Goal: Task Accomplishment & Management: Manage account settings

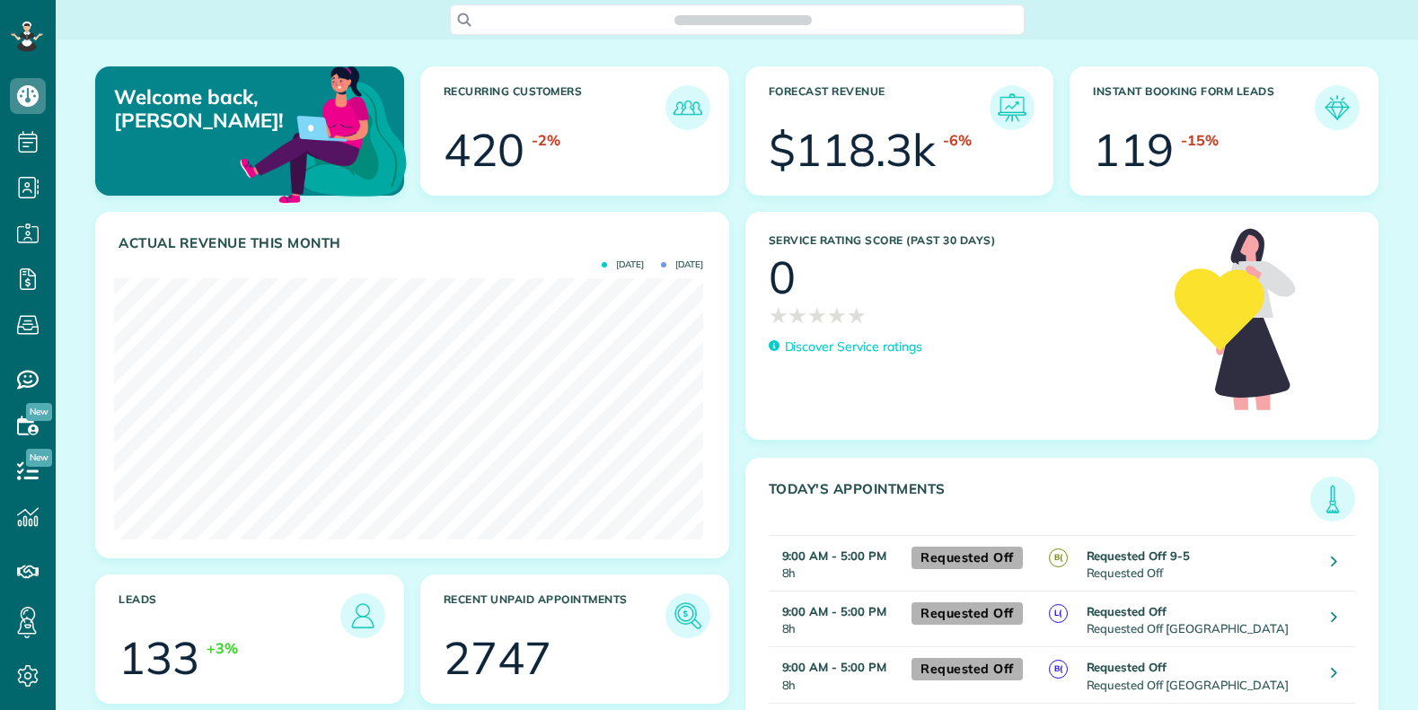
scroll to position [261, 589]
click at [526, 18] on span "Search ZenMaid…" at bounding box center [744, 20] width 546 height 18
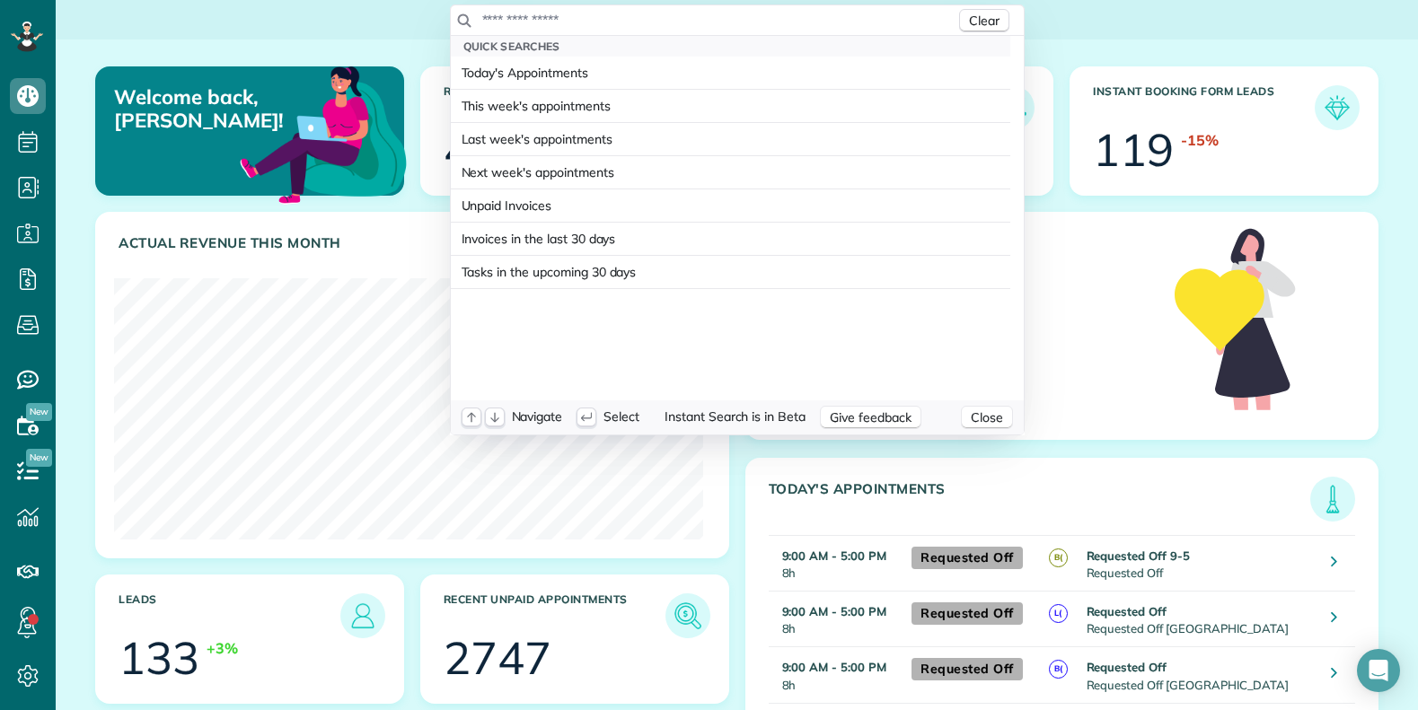
click at [526, 17] on input "text" at bounding box center [718, 20] width 474 height 18
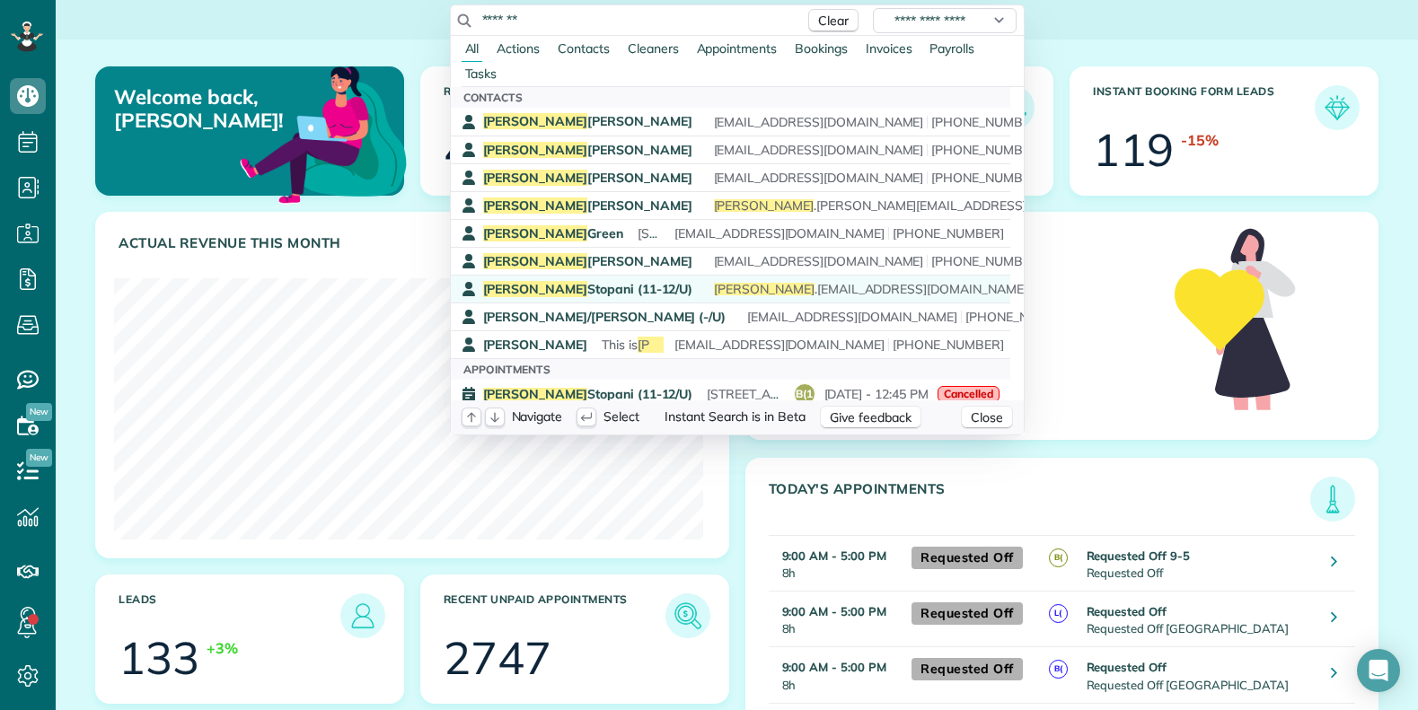
type input "*******"
click at [556, 294] on span "Cynthia Stopani (11-12/U)" at bounding box center [588, 289] width 210 height 16
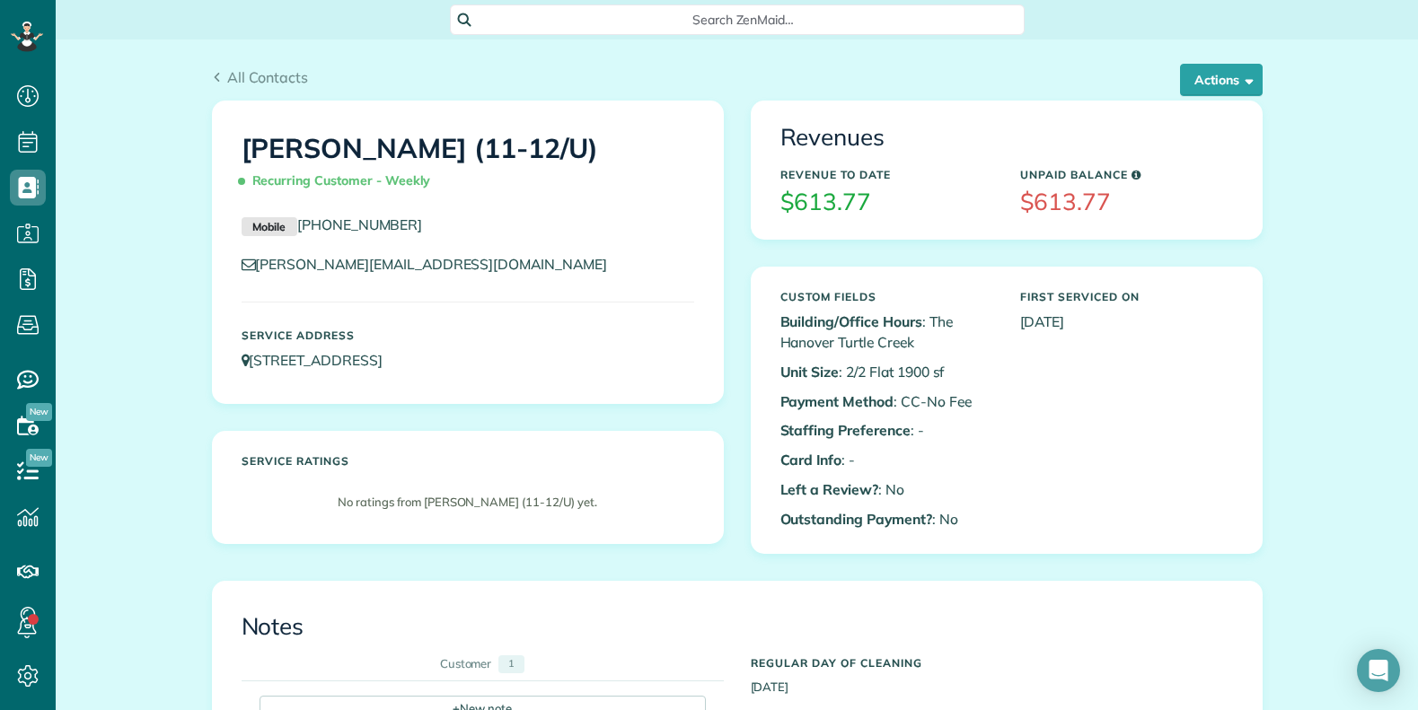
scroll to position [8, 8]
click at [729, 562] on div "Cynthia Stopani (11-12/U) Recurring Customer - Weekly Mobile (626) 945-9100 cyn…" at bounding box center [467, 336] width 539 height 471
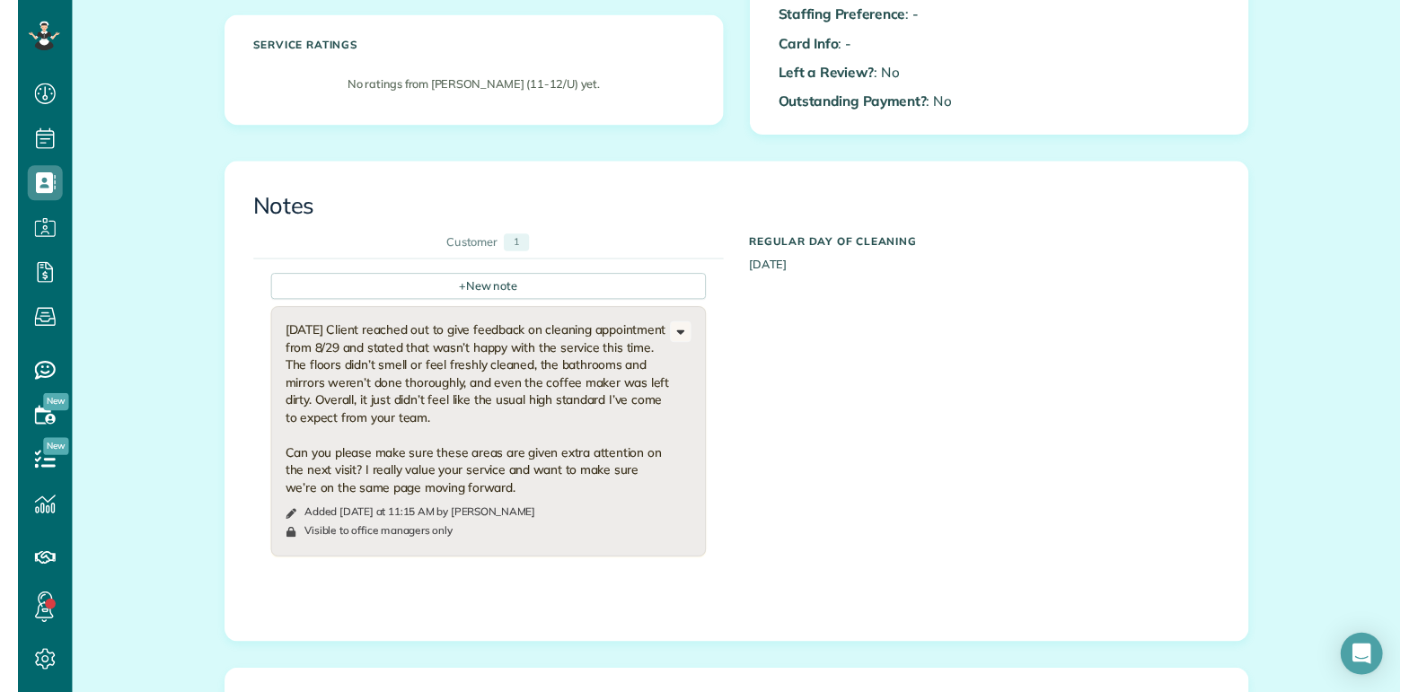
scroll to position [539, 0]
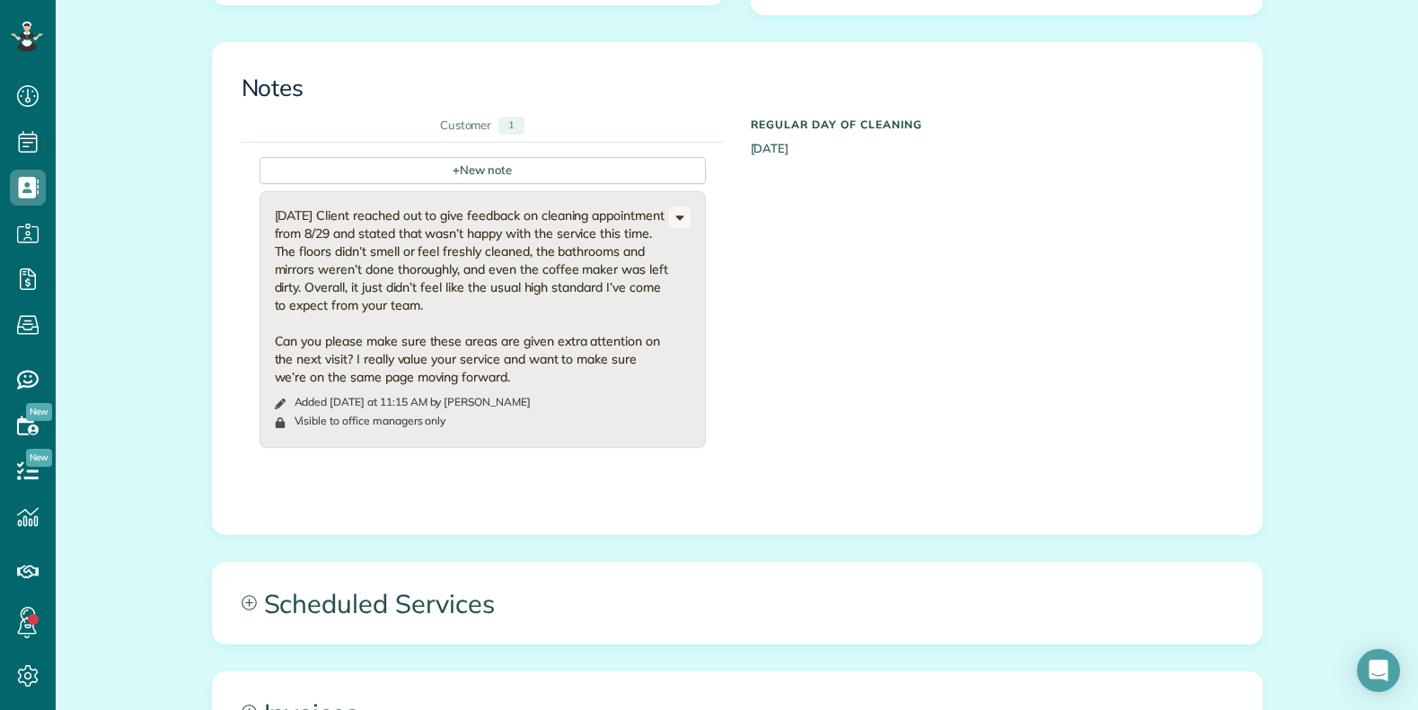
click at [1293, 610] on div "All Contacts Actions Edit Add Appointment Recent Activity Send Email Update Cus…" at bounding box center [737, 331] width 1362 height 1661
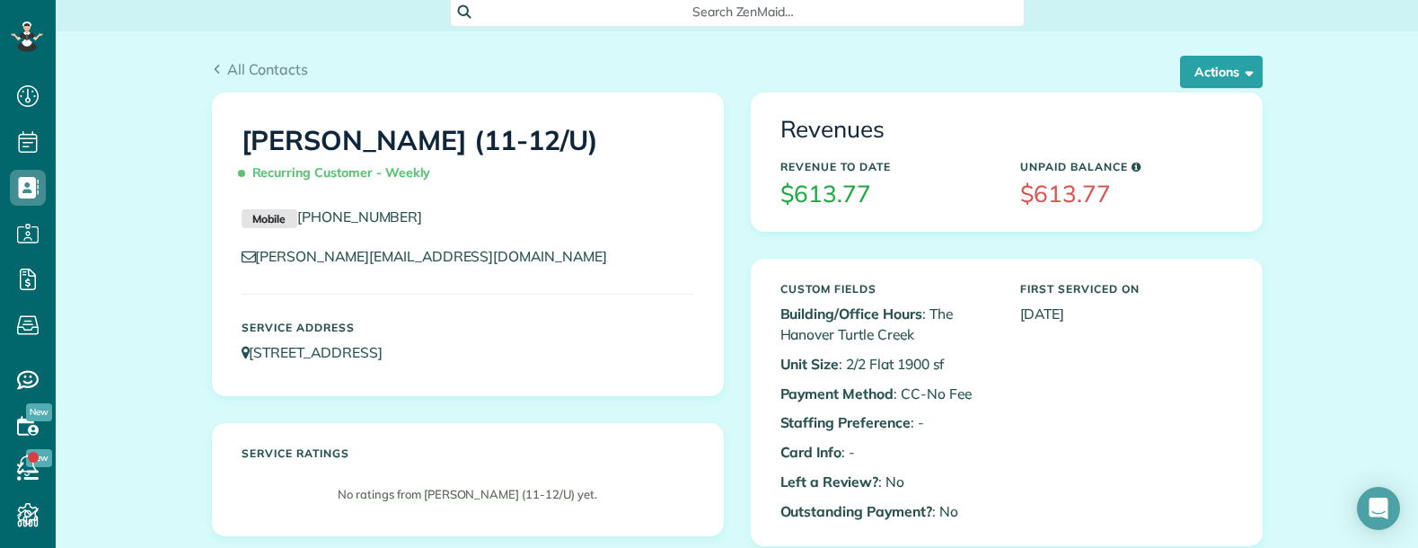
scroll to position [0, 0]
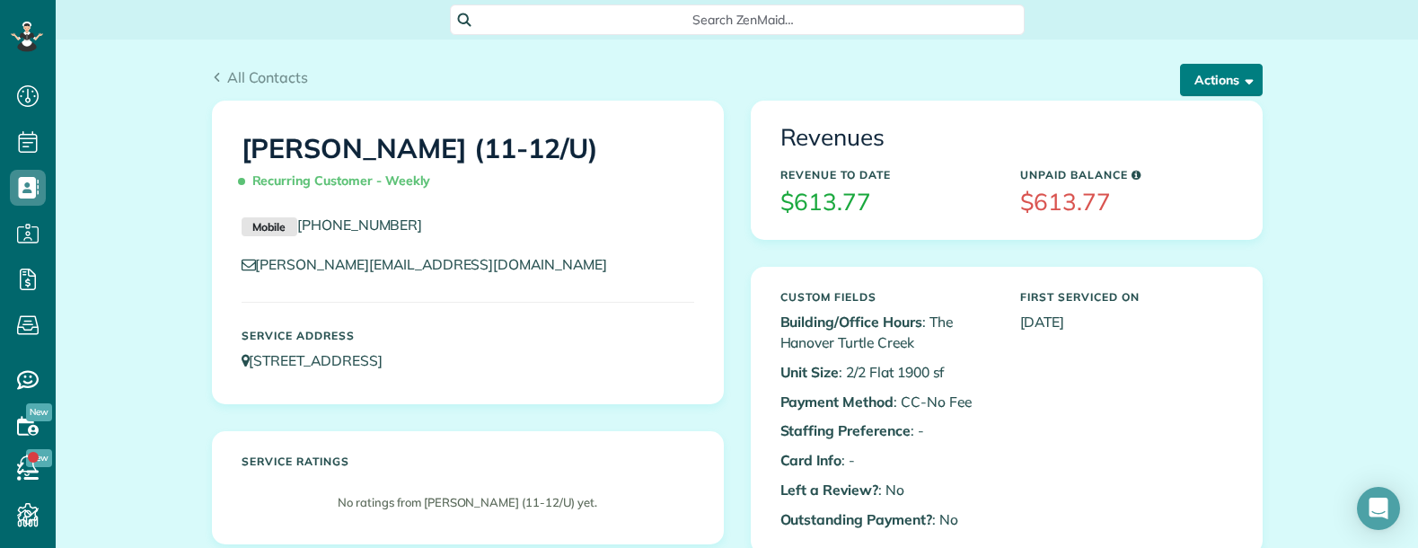
click at [1239, 83] on span "button" at bounding box center [1245, 79] width 13 height 13
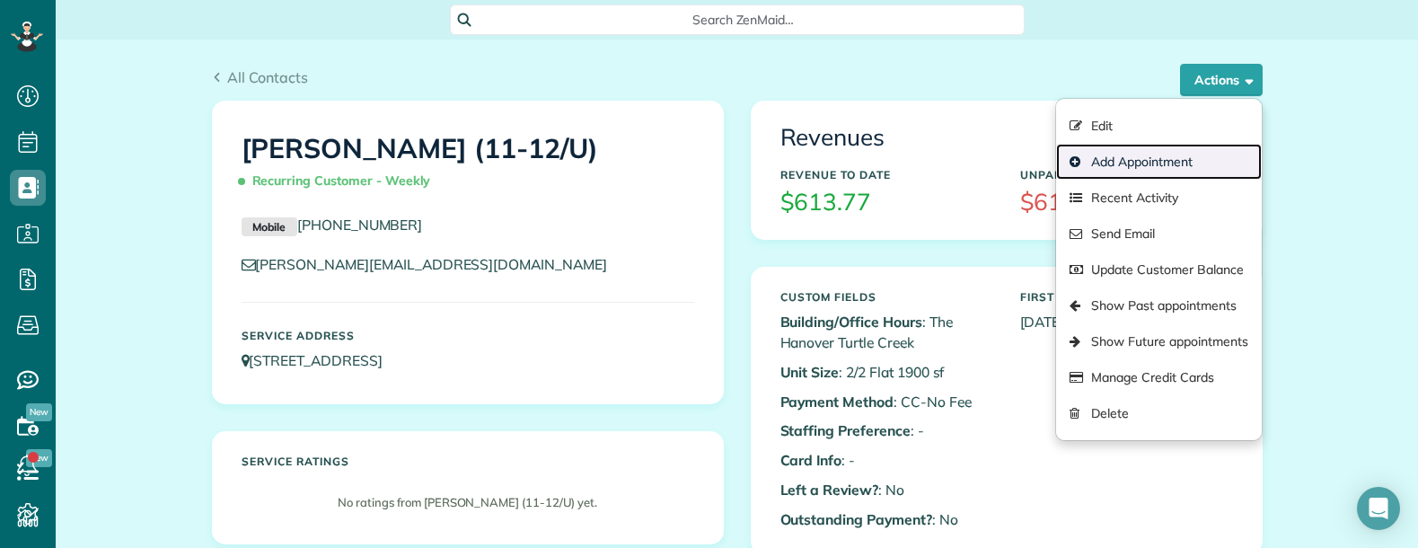
click at [1153, 156] on link "Add Appointment" at bounding box center [1158, 162] width 205 height 36
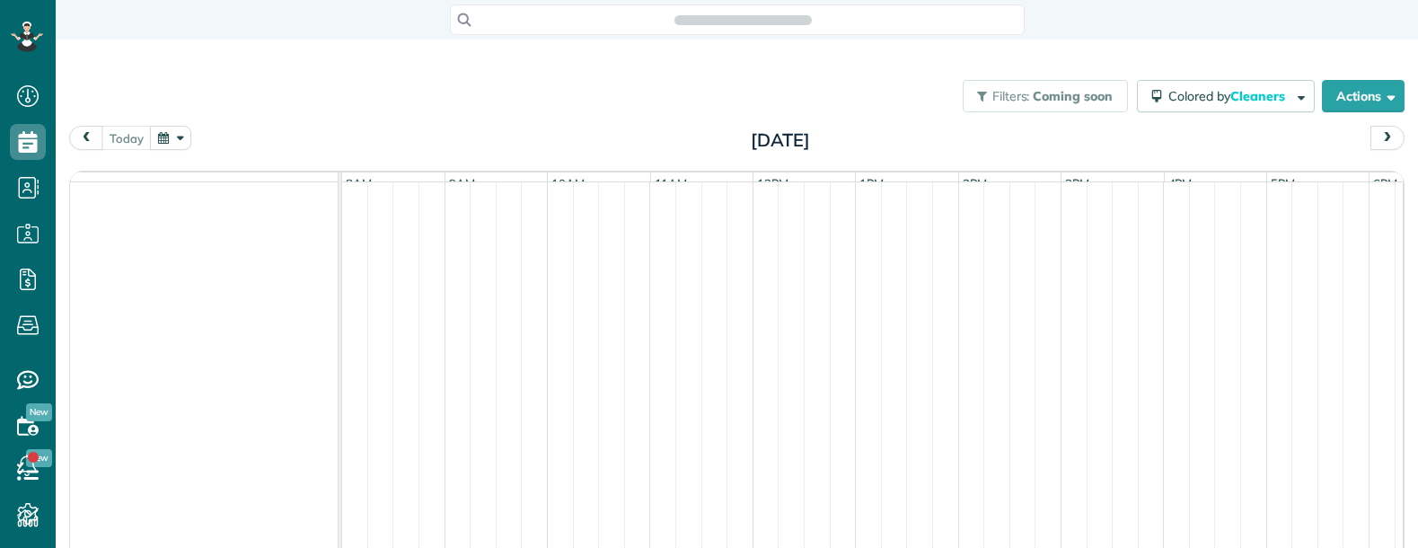
scroll to position [8, 8]
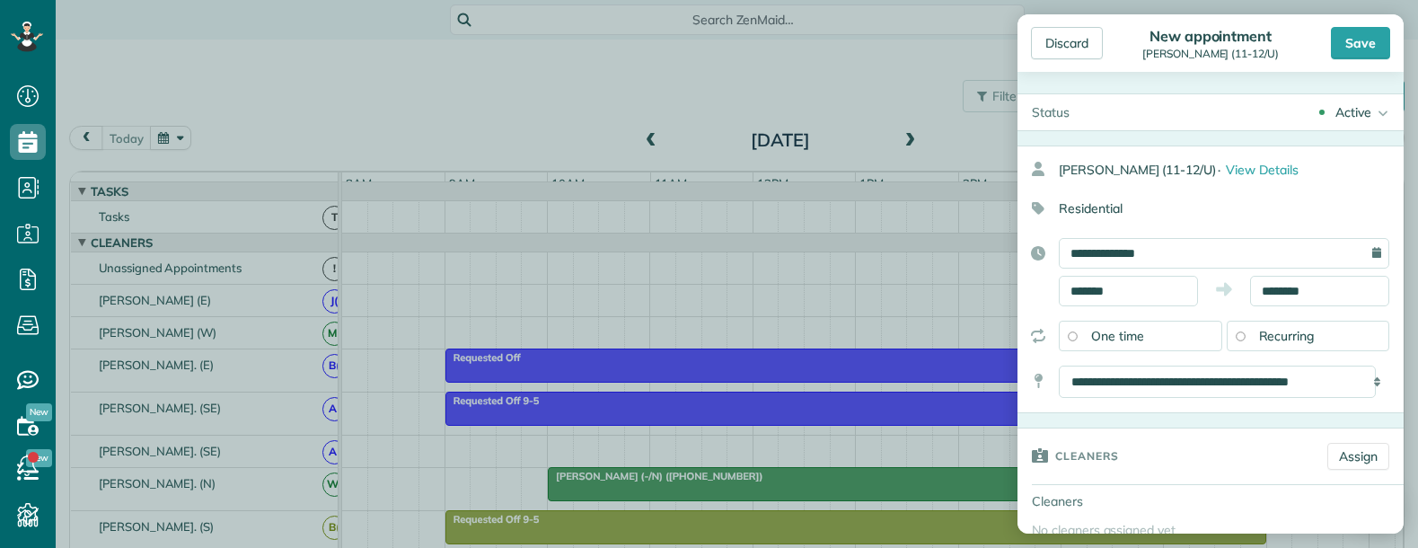
click at [1371, 113] on icon at bounding box center [1380, 112] width 18 height 36
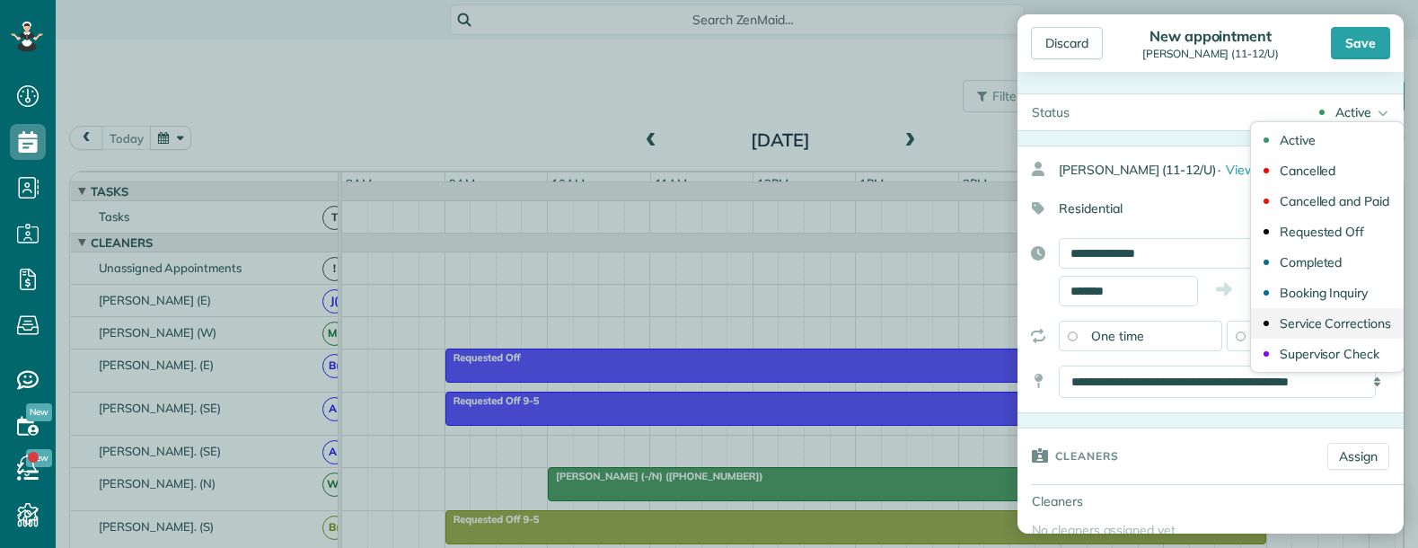
click at [1308, 325] on div "Service Corrections" at bounding box center [1335, 323] width 111 height 13
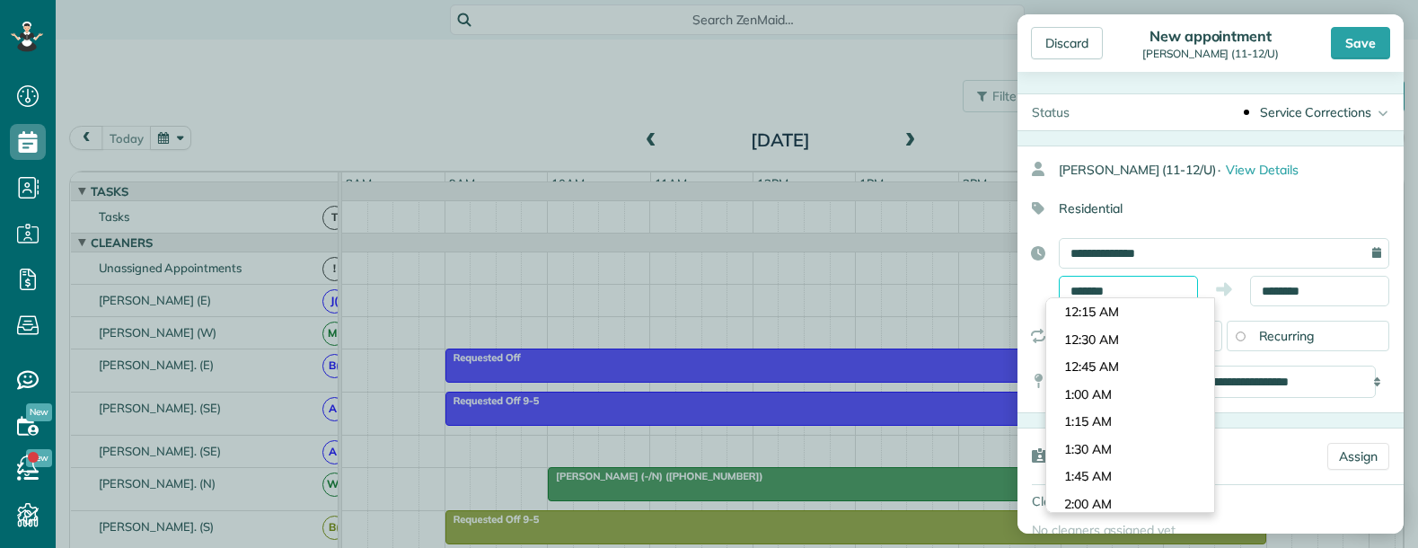
scroll to position [932, 0]
click at [1141, 289] on input "*******" at bounding box center [1128, 291] width 139 height 31
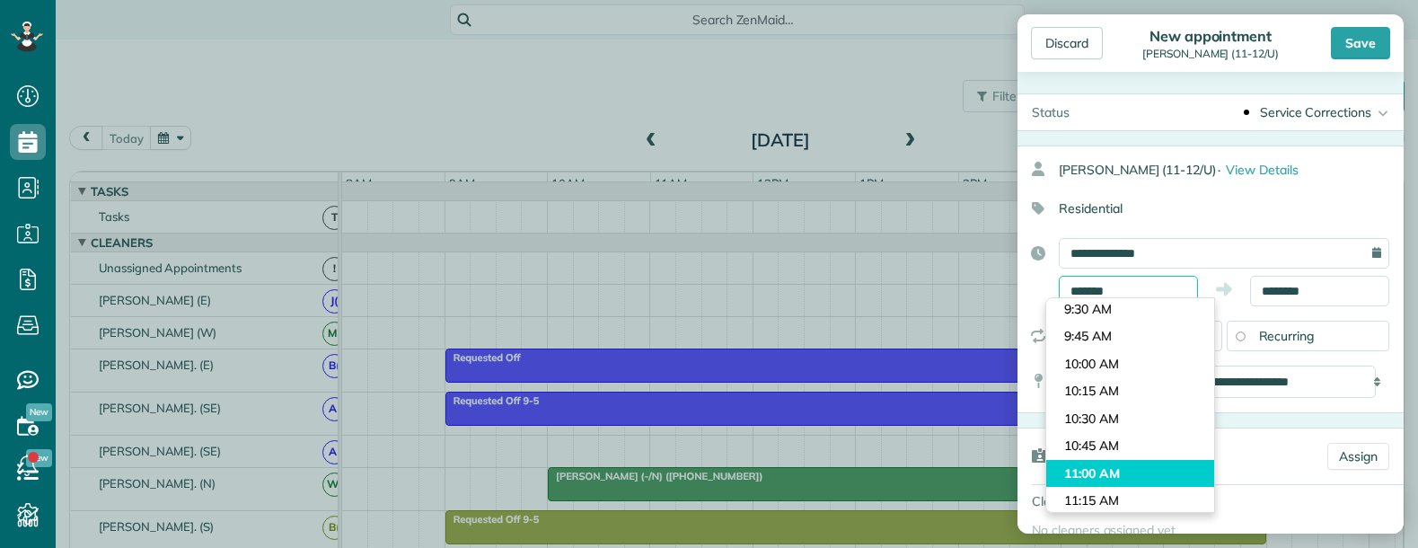
scroll to position [1022, 0]
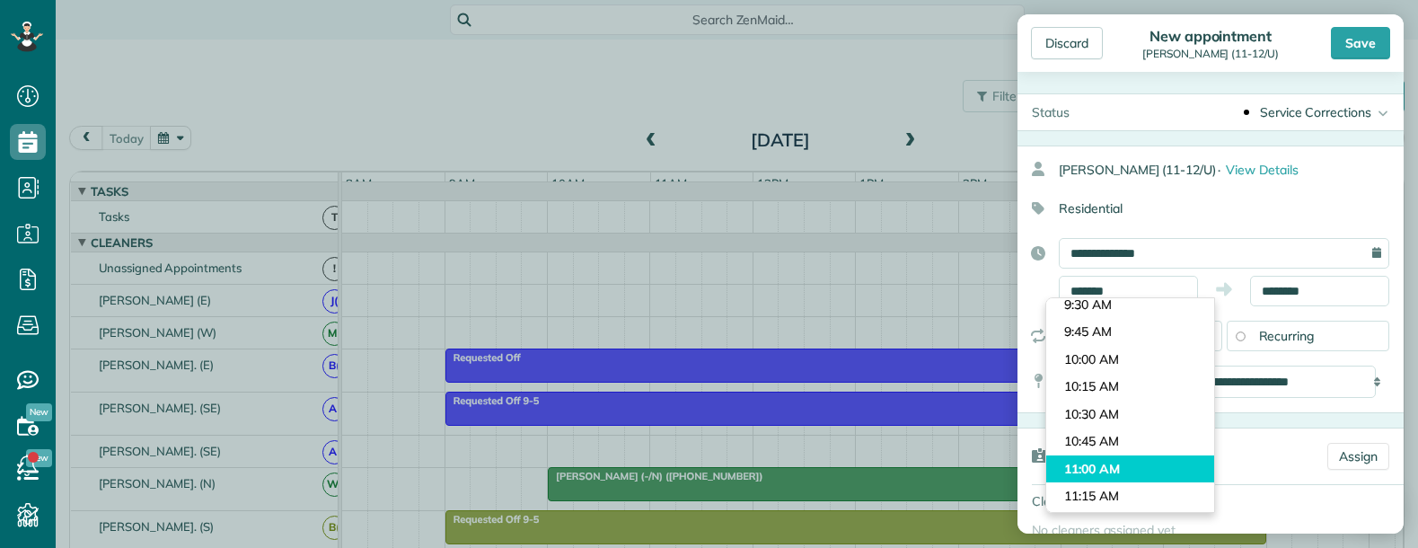
type input "********"
click at [1101, 468] on body "Dashboard Scheduling Calendar View List View Dispatch View - Weekly scheduling …" at bounding box center [709, 274] width 1418 height 548
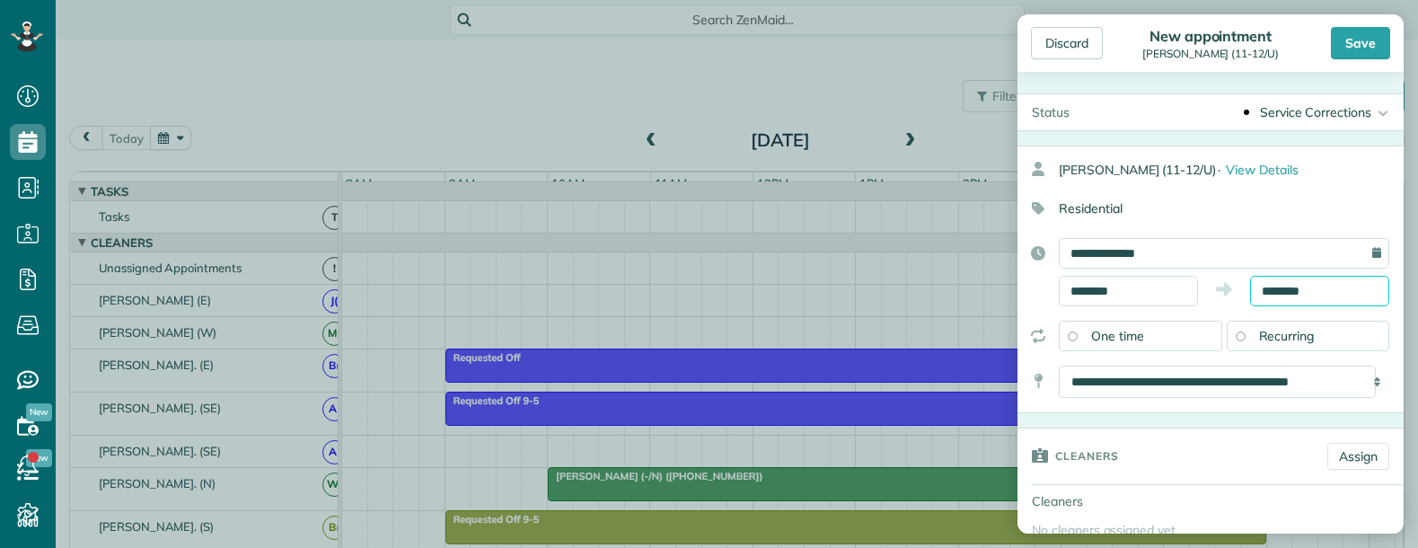
click at [1308, 285] on input "********" at bounding box center [1319, 291] width 139 height 31
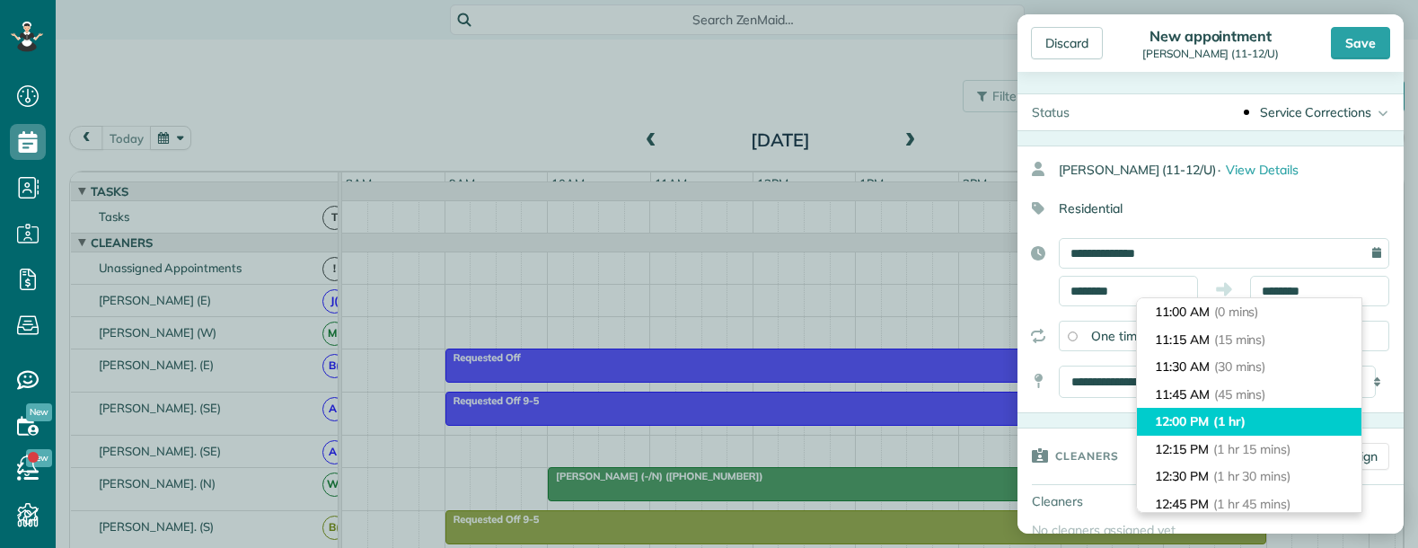
type input "********"
click at [1222, 425] on span "(1 hr)" at bounding box center [1229, 421] width 32 height 16
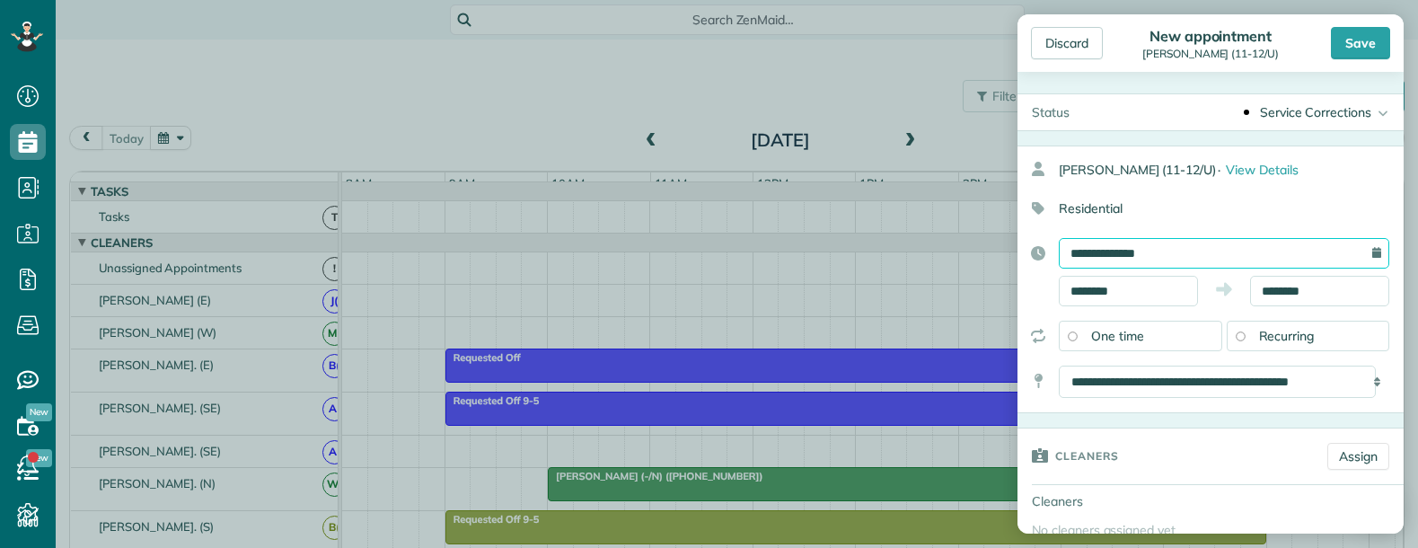
click at [1203, 245] on input "**********" at bounding box center [1224, 253] width 330 height 31
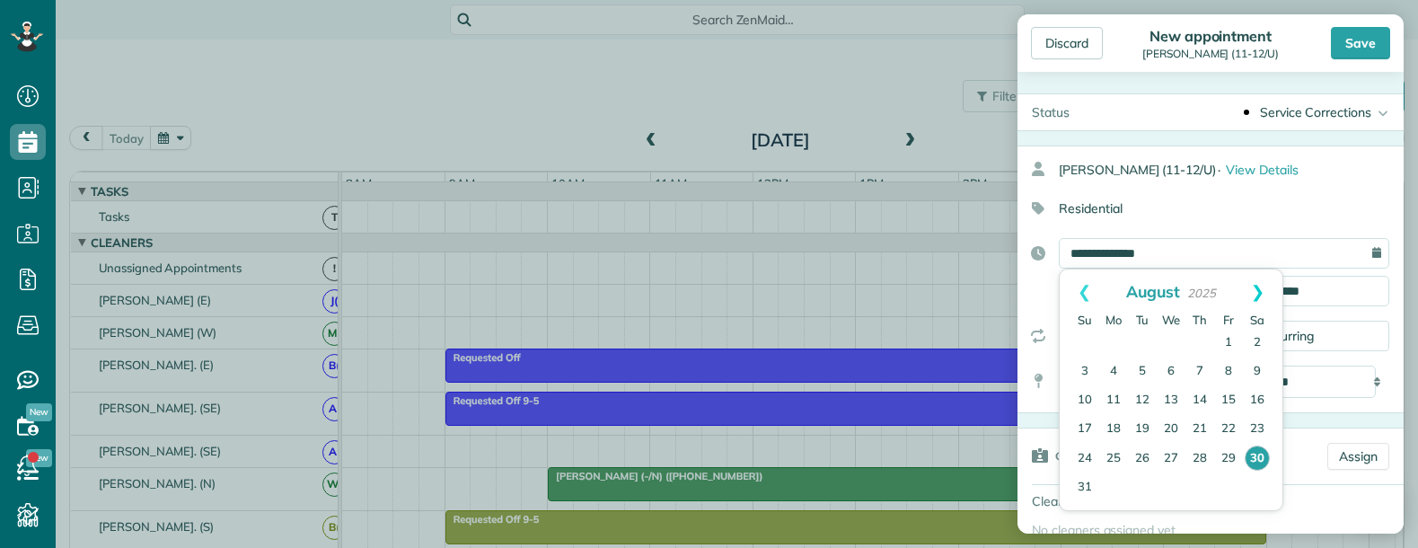
click at [1267, 291] on link "Next" at bounding box center [1257, 291] width 49 height 45
click at [1139, 339] on link "2" at bounding box center [1142, 343] width 29 height 29
type input "**********"
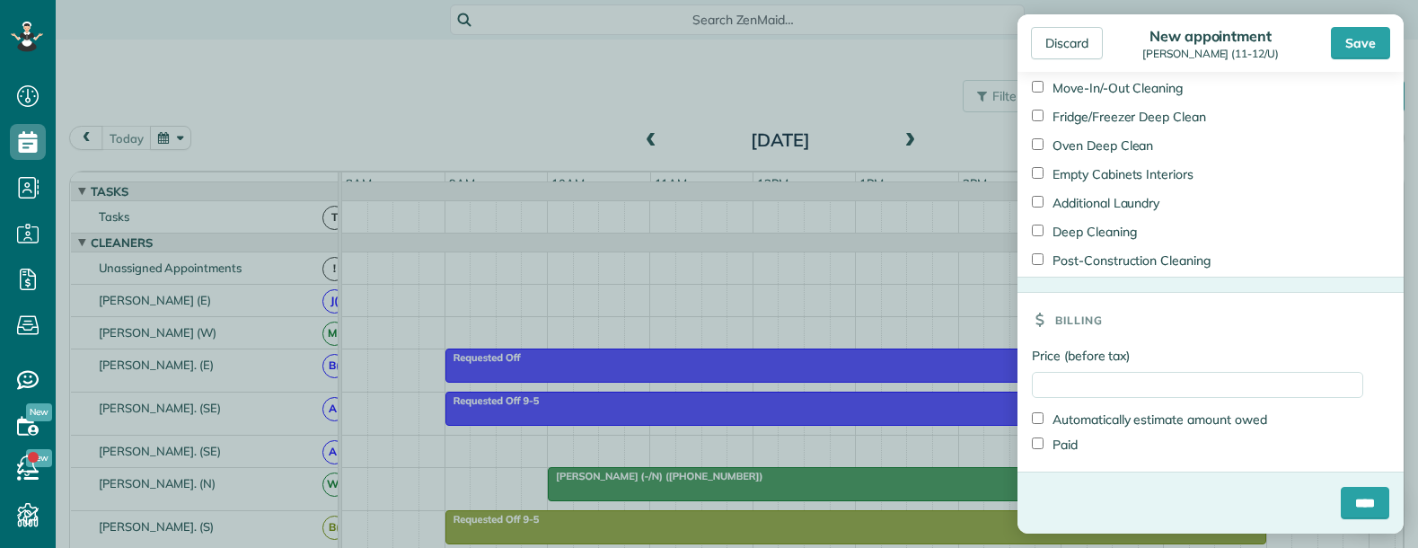
scroll to position [947, 0]
click at [1341, 499] on input "****" at bounding box center [1365, 503] width 48 height 32
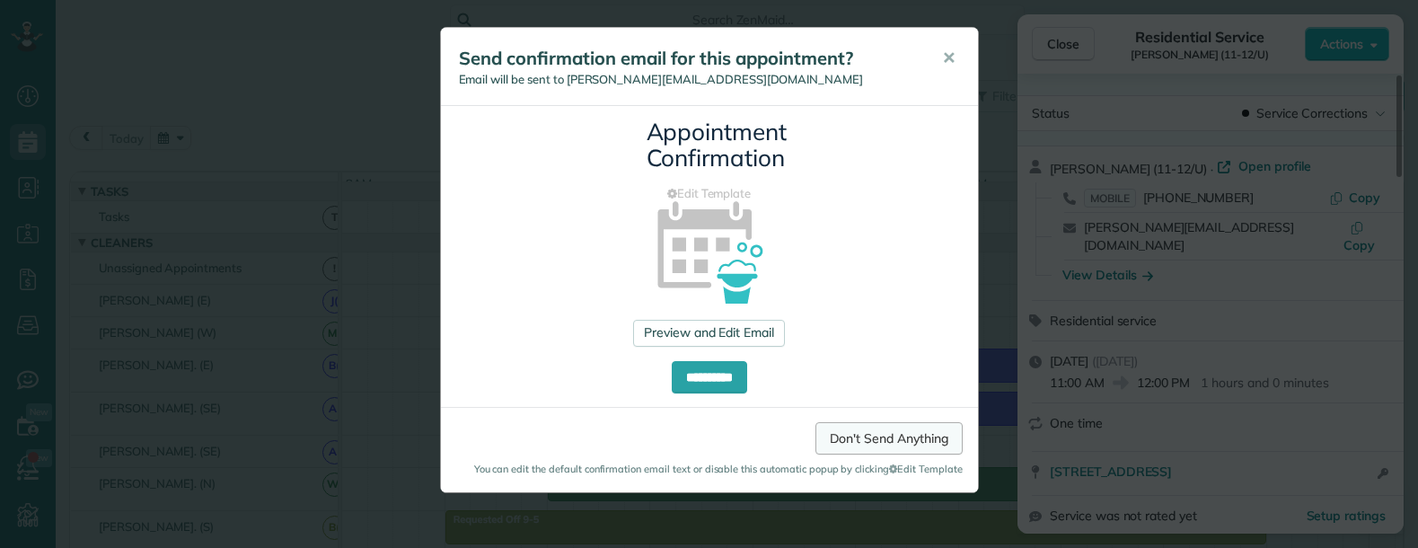
drag, startPoint x: 887, startPoint y: 441, endPoint x: 824, endPoint y: 401, distance: 74.7
click at [887, 441] on link "Don't Send Anything" at bounding box center [888, 438] width 146 height 32
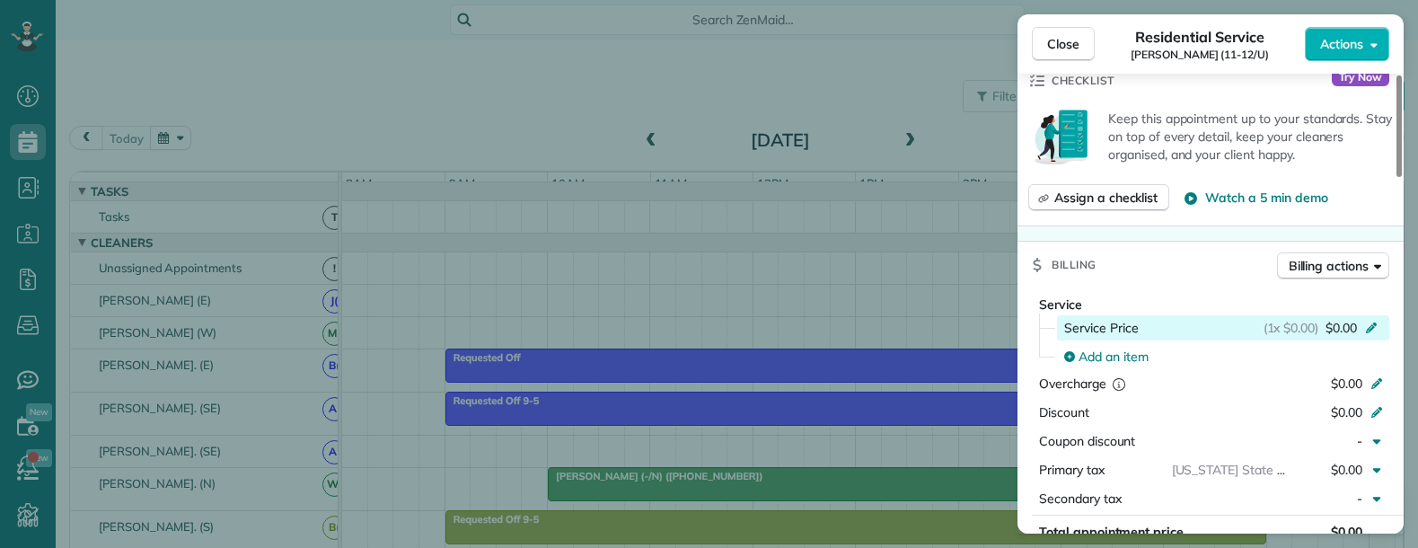
scroll to position [718, 0]
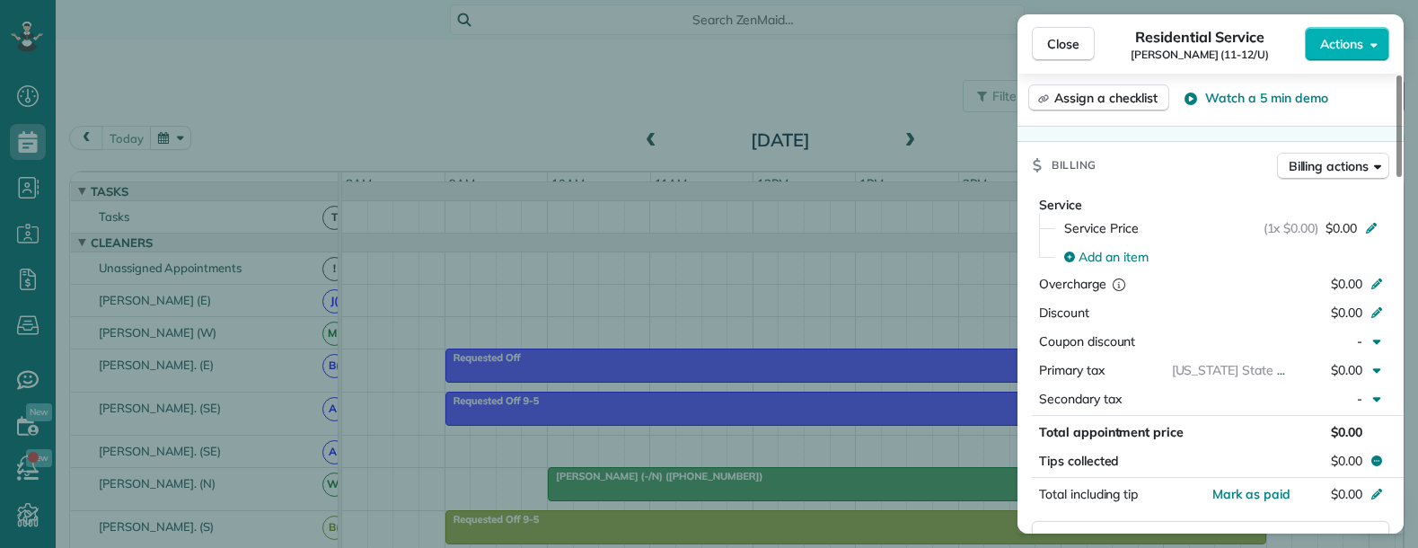
click at [793, 82] on div "Close Residential Service Cynthia Stopani (11-12/U) Actions Status Service Corr…" at bounding box center [709, 274] width 1418 height 548
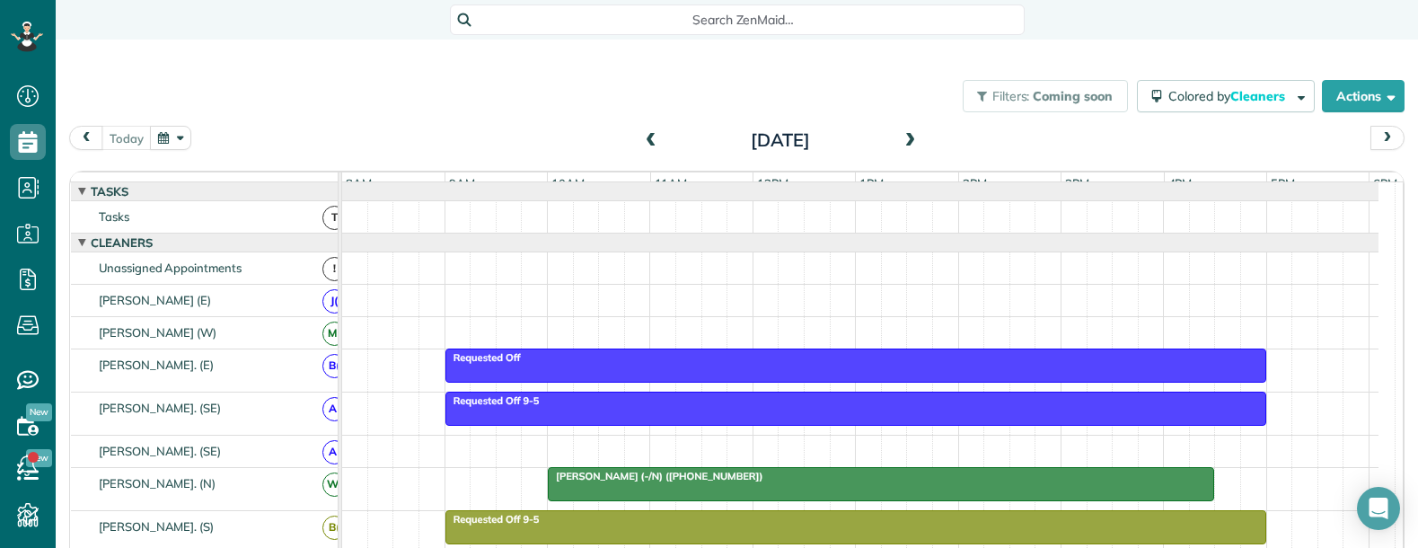
click at [909, 136] on span at bounding box center [911, 141] width 20 height 16
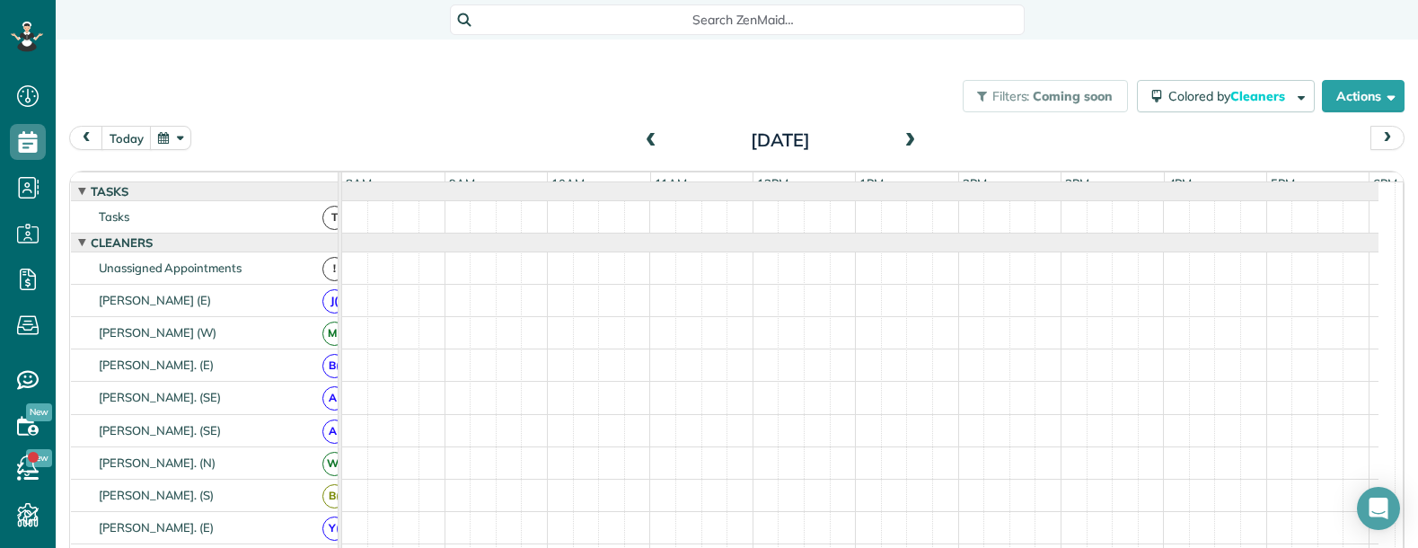
click at [904, 140] on span at bounding box center [911, 141] width 20 height 16
click at [904, 143] on span at bounding box center [911, 141] width 20 height 16
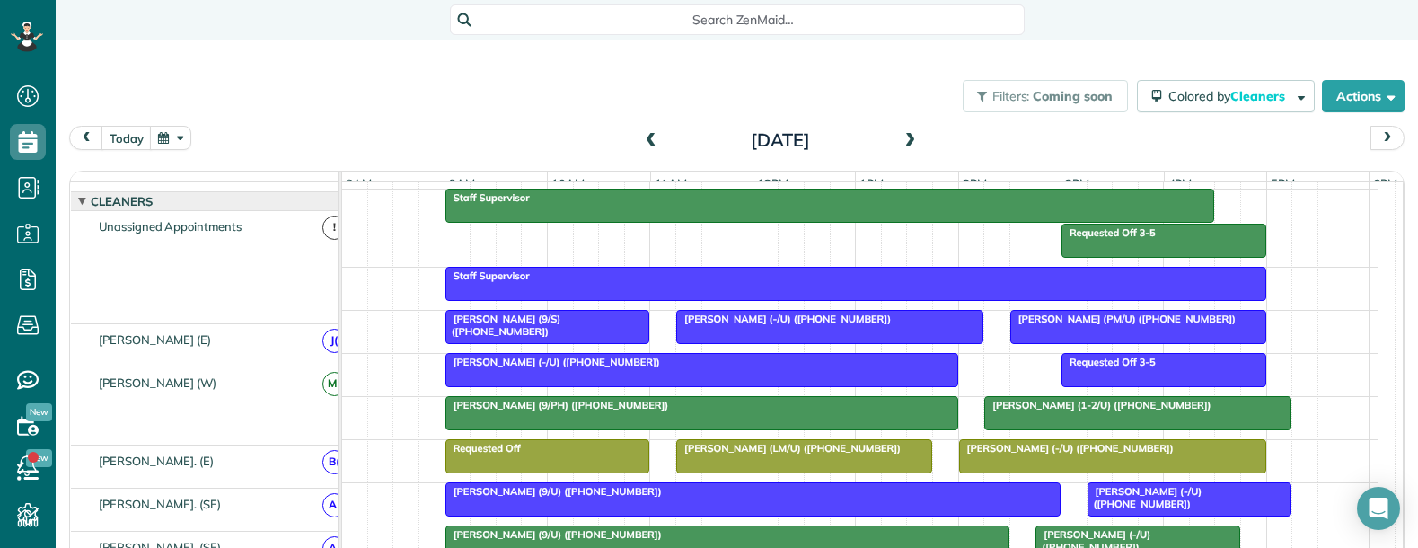
scroll to position [269, 0]
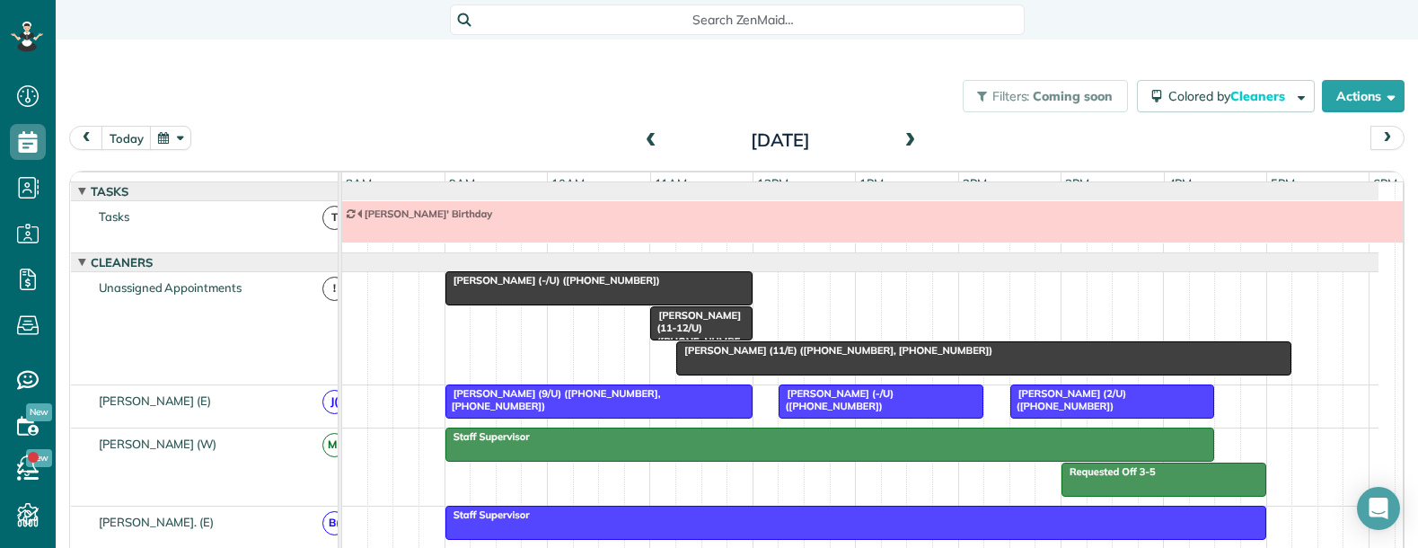
click at [731, 22] on span "Search ZenMaid…" at bounding box center [744, 20] width 546 height 18
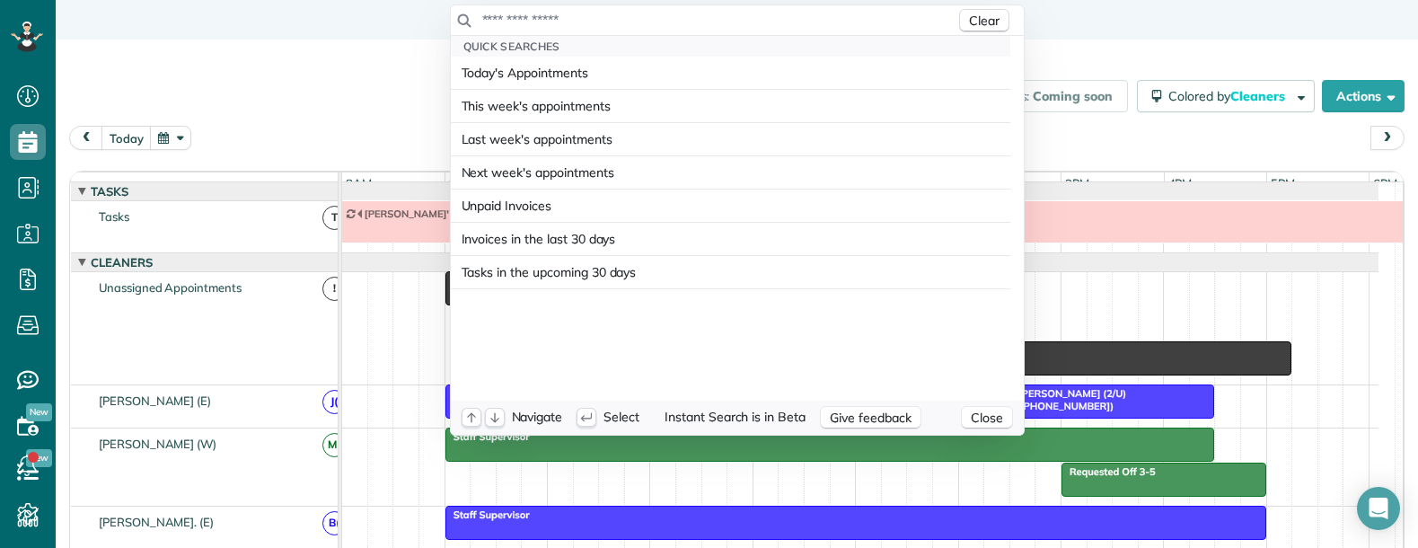
click at [558, 22] on input "text" at bounding box center [718, 20] width 474 height 18
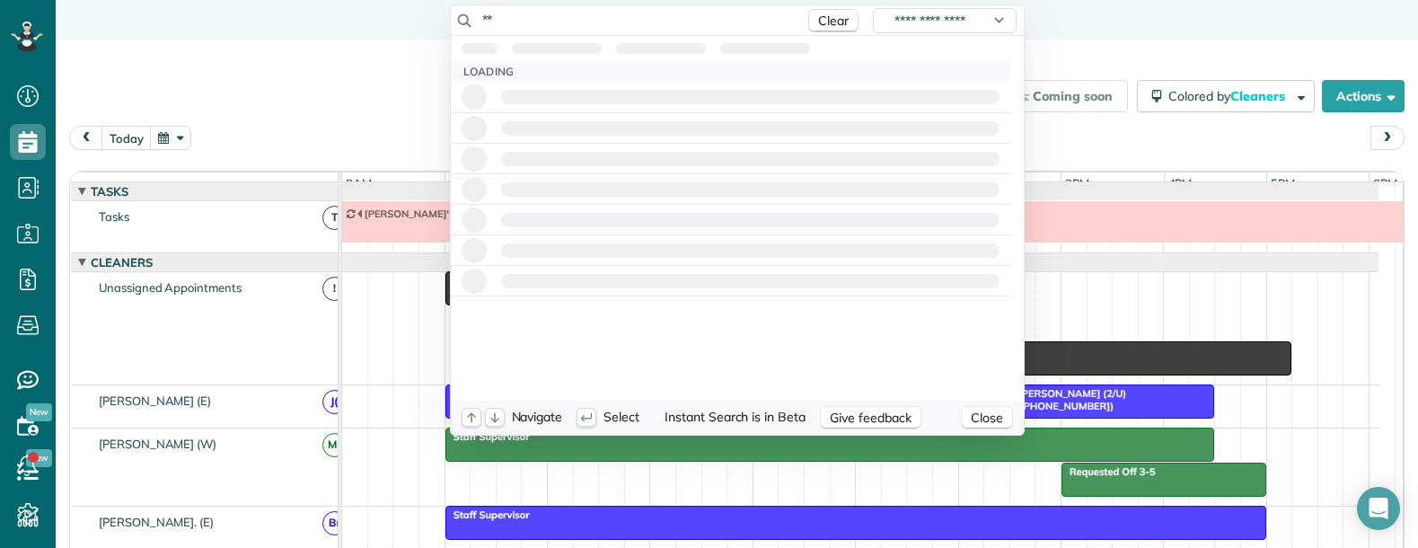
drag, startPoint x: 551, startPoint y: 14, endPoint x: 388, endPoint y: 1, distance: 163.1
click at [388, 1] on html "Dashboard Scheduling Calendar View List View Dispatch View - Weekly scheduling …" at bounding box center [709, 274] width 1418 height 548
type input "***"
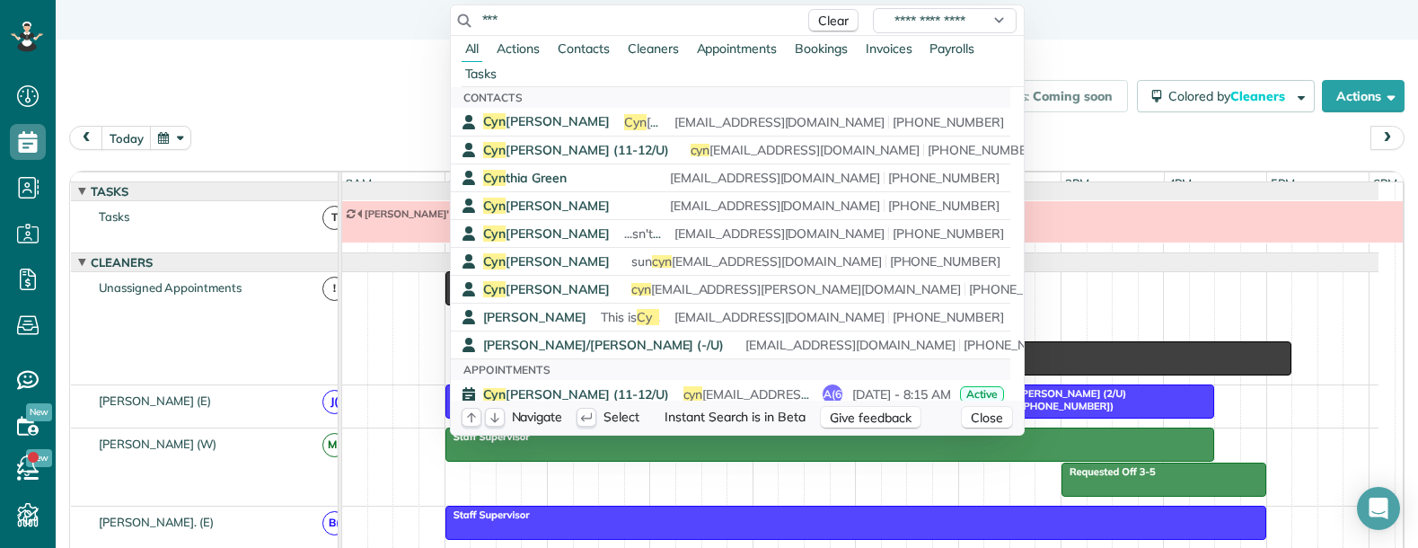
click at [298, 56] on html "Dashboard Scheduling Calendar View List View Dispatch View - Weekly scheduling …" at bounding box center [709, 274] width 1418 height 548
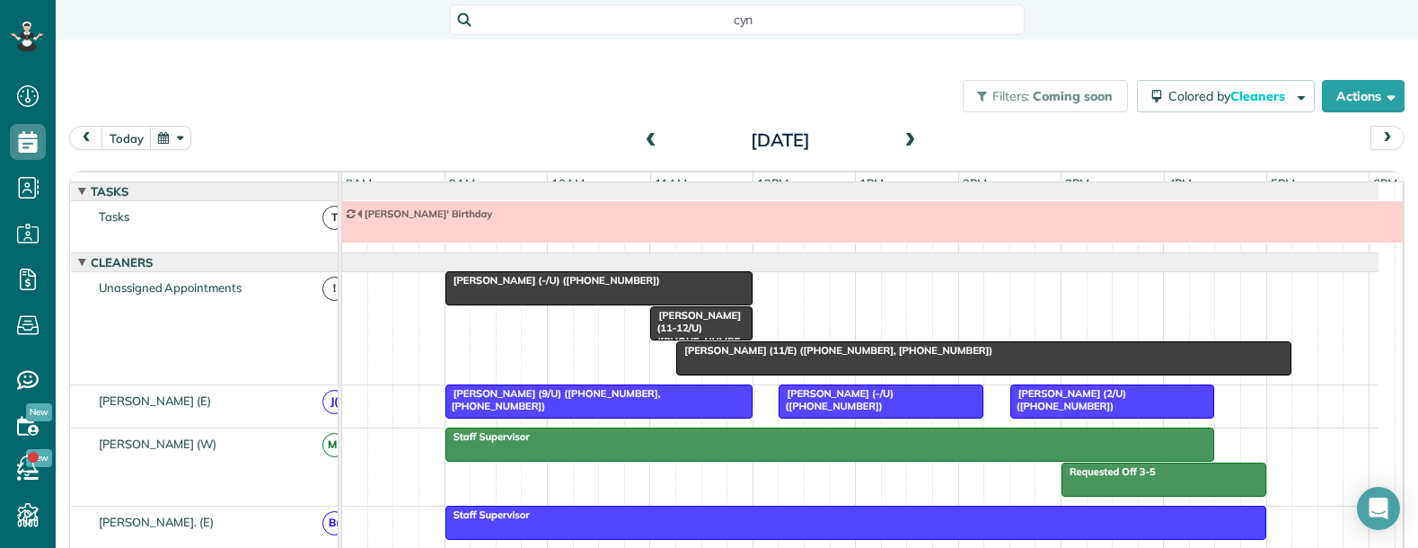
click at [686, 28] on span "cyn" at bounding box center [744, 20] width 546 height 18
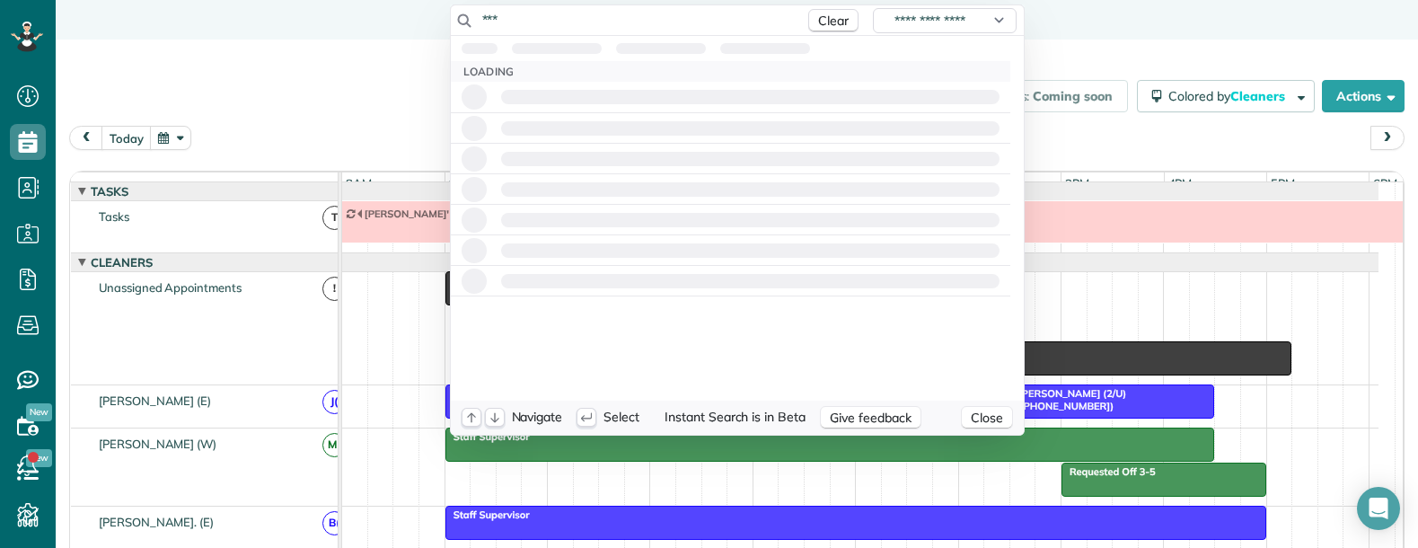
click at [701, 24] on input "***" at bounding box center [638, 20] width 314 height 18
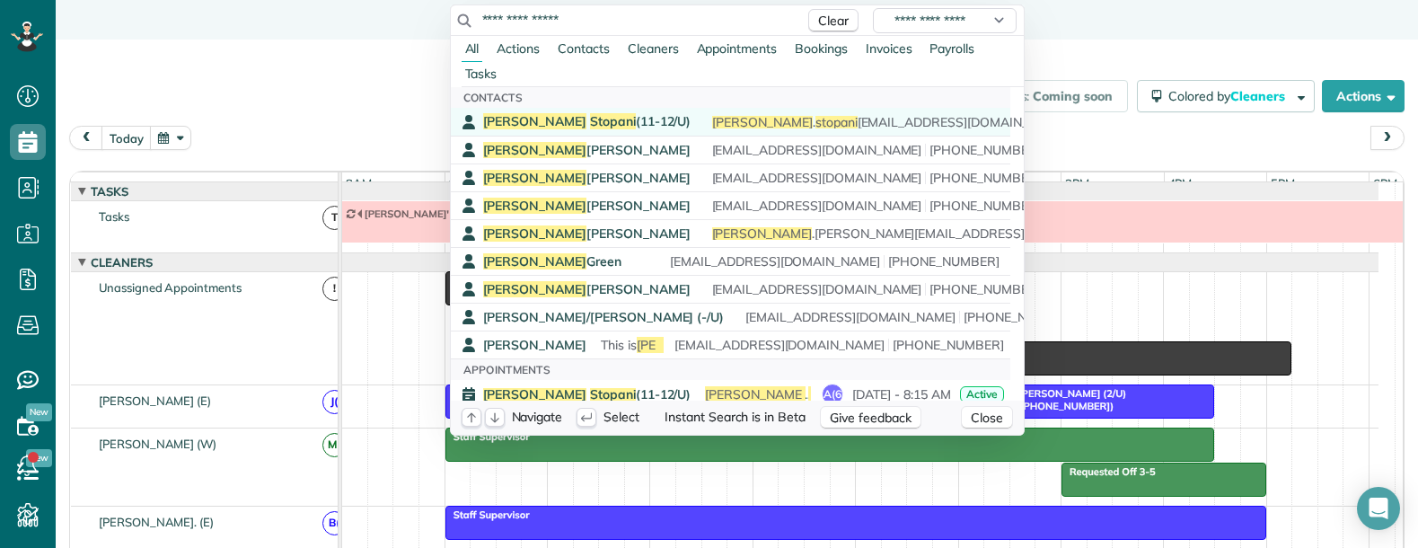
type input "**********"
click at [588, 110] on link "Cynthia Stopani (11-12/U) cynthia . stopani 88@gmail.com (626) 945-9100" at bounding box center [730, 122] width 559 height 28
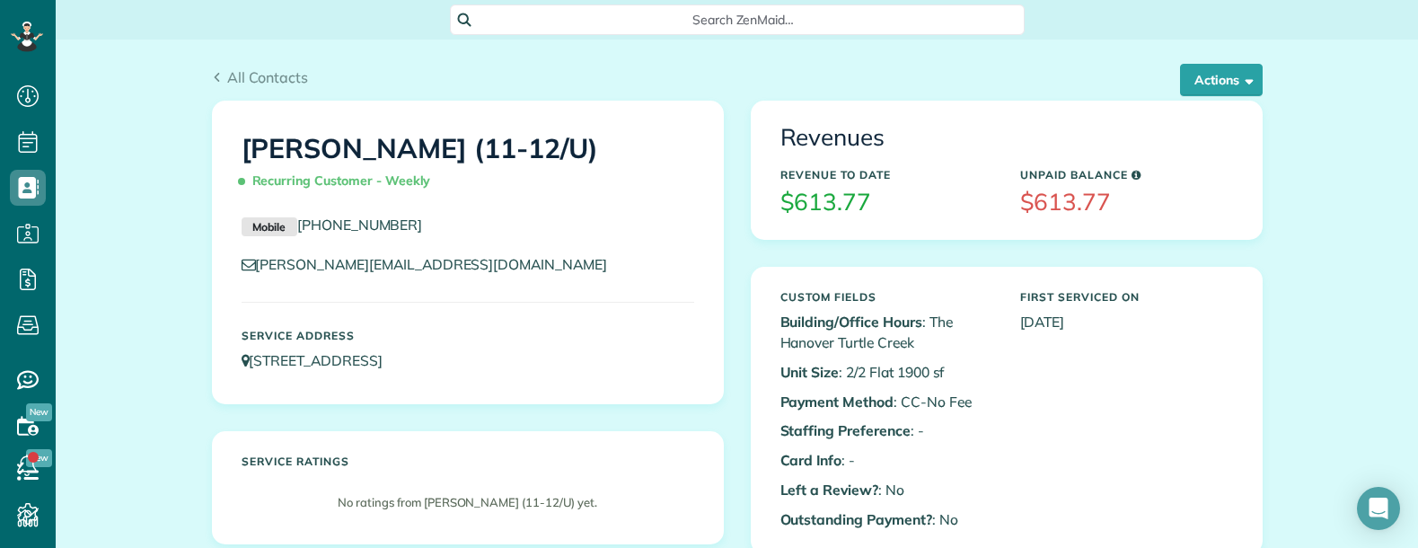
scroll to position [8, 8]
click at [720, 425] on div "Cynthia Stopani (11-12/U) Recurring Customer - Weekly Mobile (626) 945-9100 cyn…" at bounding box center [467, 336] width 539 height 471
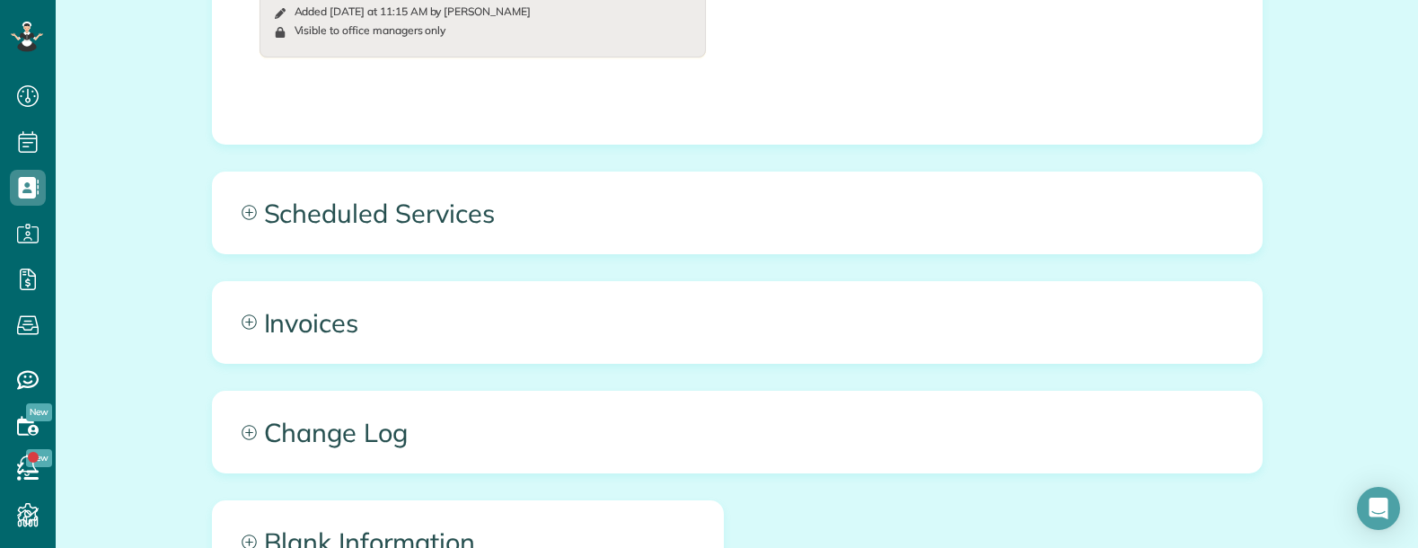
scroll to position [883, 0]
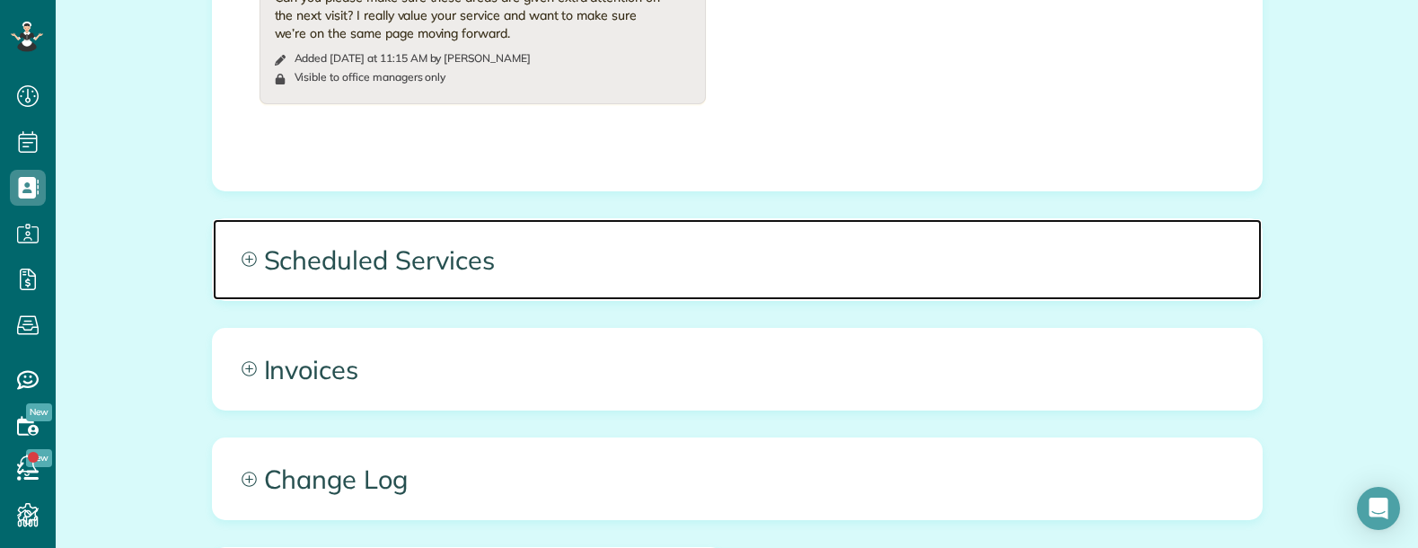
click at [736, 247] on span "Scheduled Services" at bounding box center [737, 259] width 1049 height 81
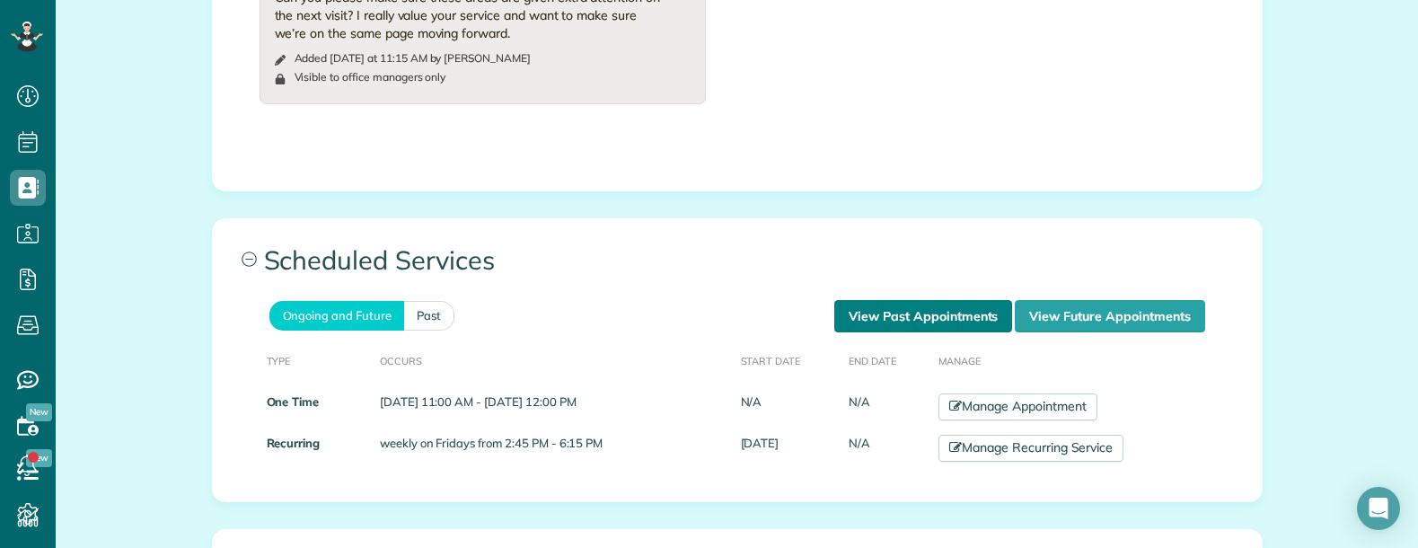
click at [903, 311] on link "View Past Appointments" at bounding box center [923, 316] width 178 height 32
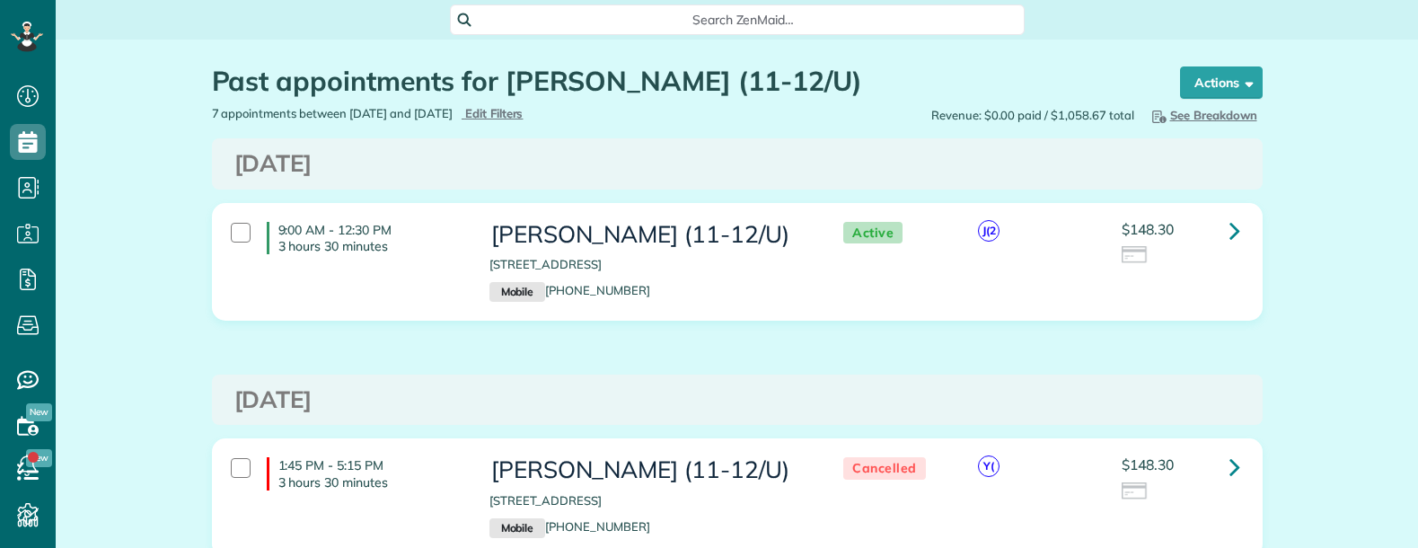
scroll to position [8, 8]
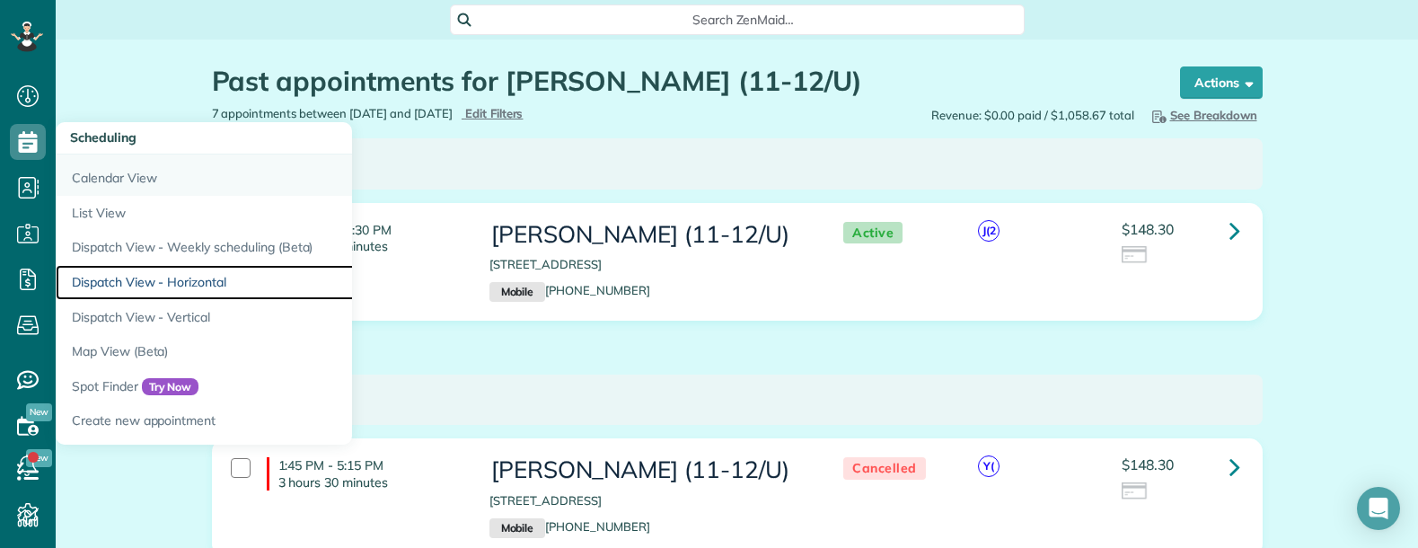
drag, startPoint x: 156, startPoint y: 273, endPoint x: 186, endPoint y: 190, distance: 87.8
click at [156, 273] on link "Dispatch View - Horizontal" at bounding box center [280, 282] width 449 height 35
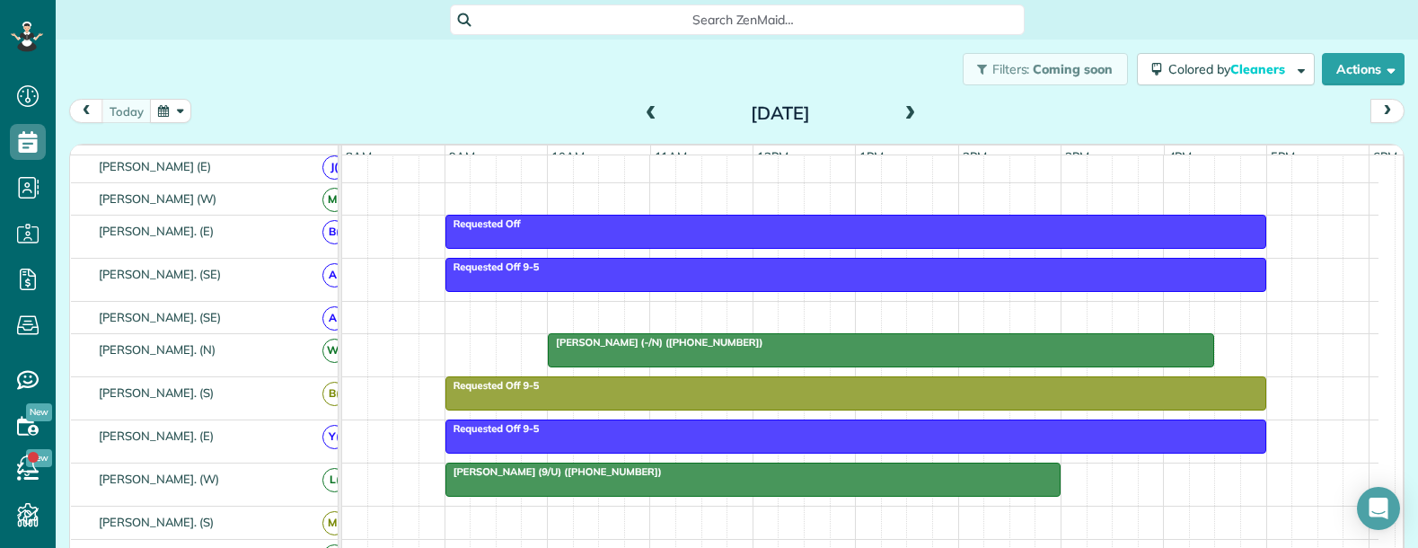
scroll to position [180, 0]
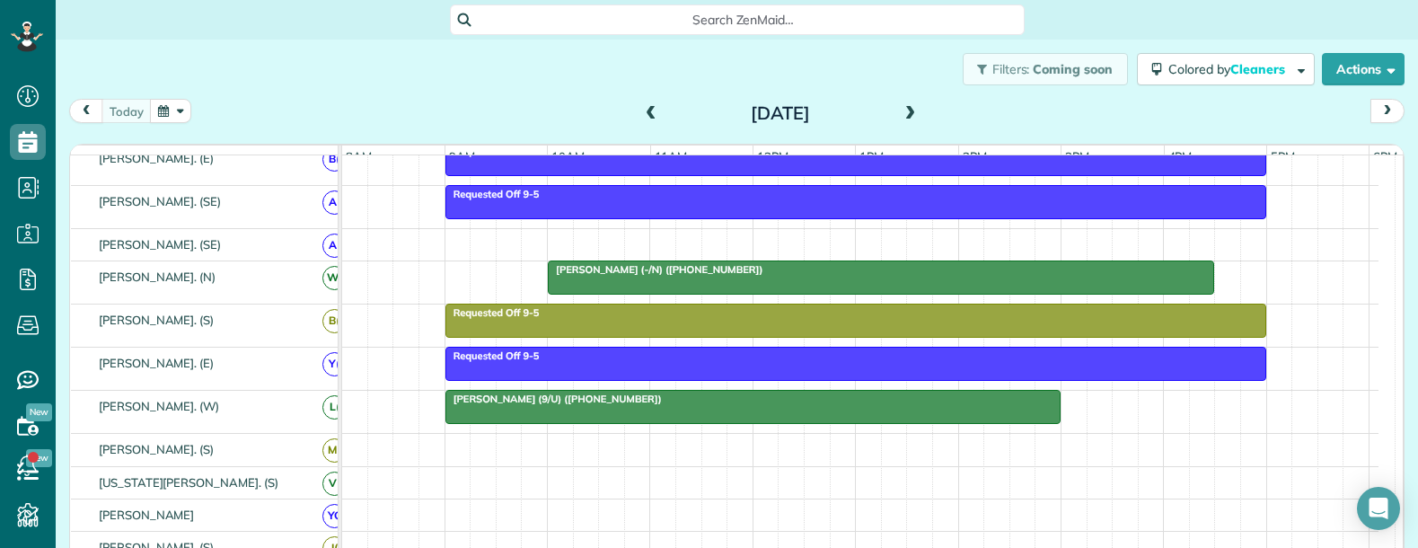
click at [901, 110] on span at bounding box center [911, 114] width 20 height 16
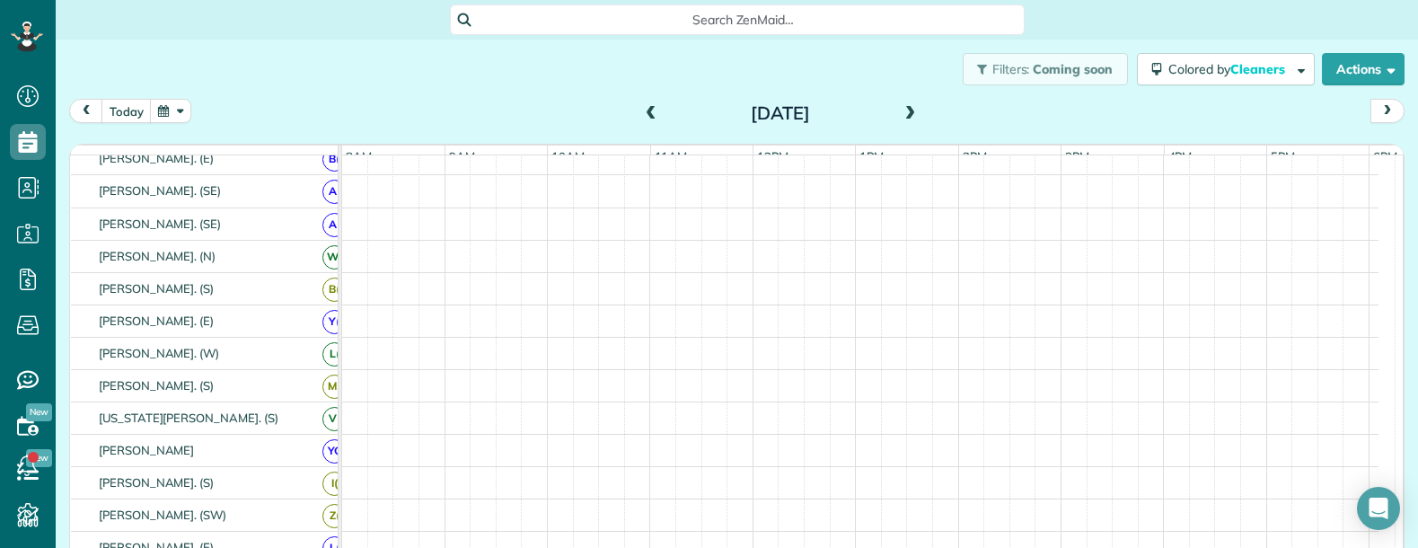
scroll to position [169, 0]
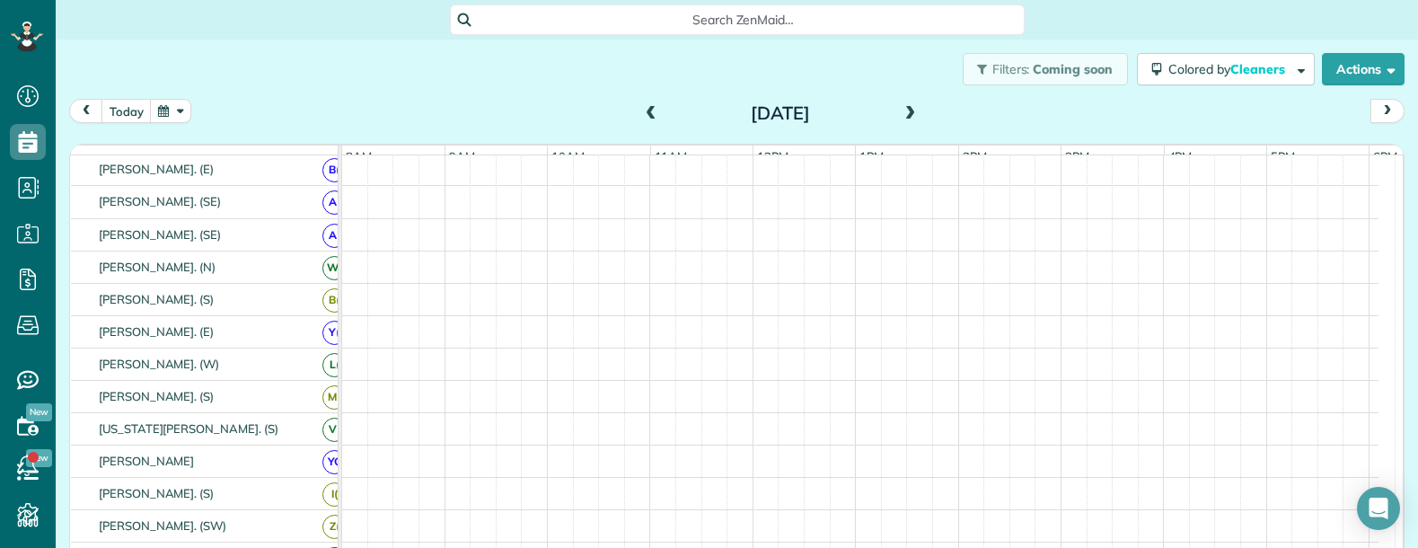
click at [901, 110] on span at bounding box center [911, 114] width 20 height 16
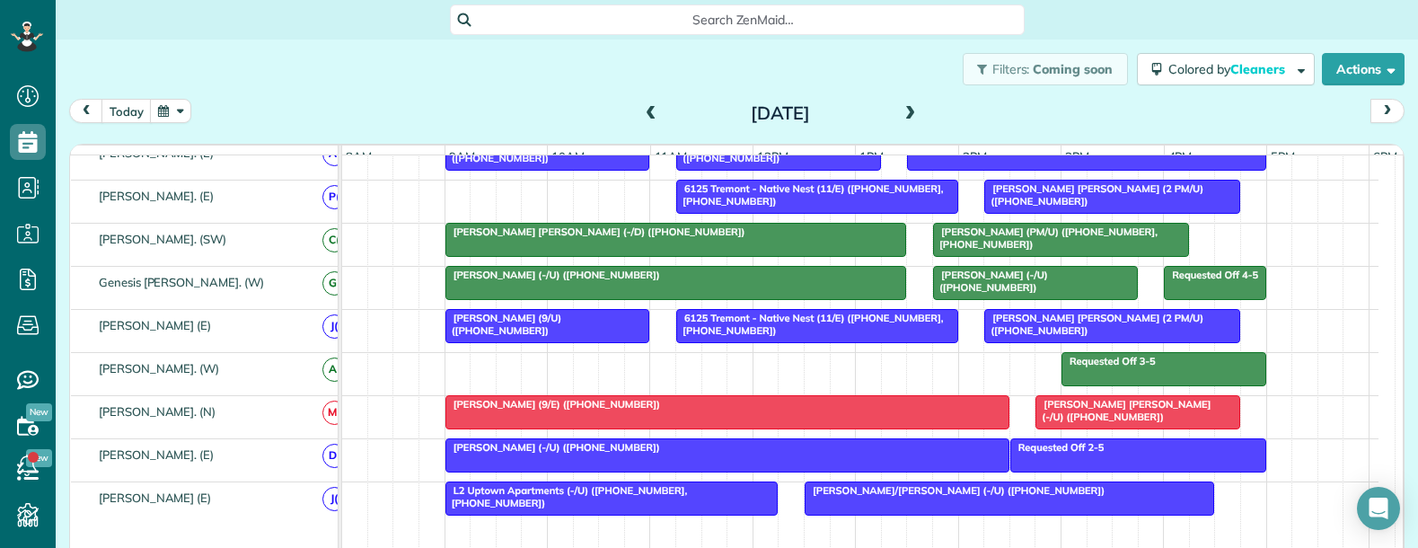
scroll to position [0, 0]
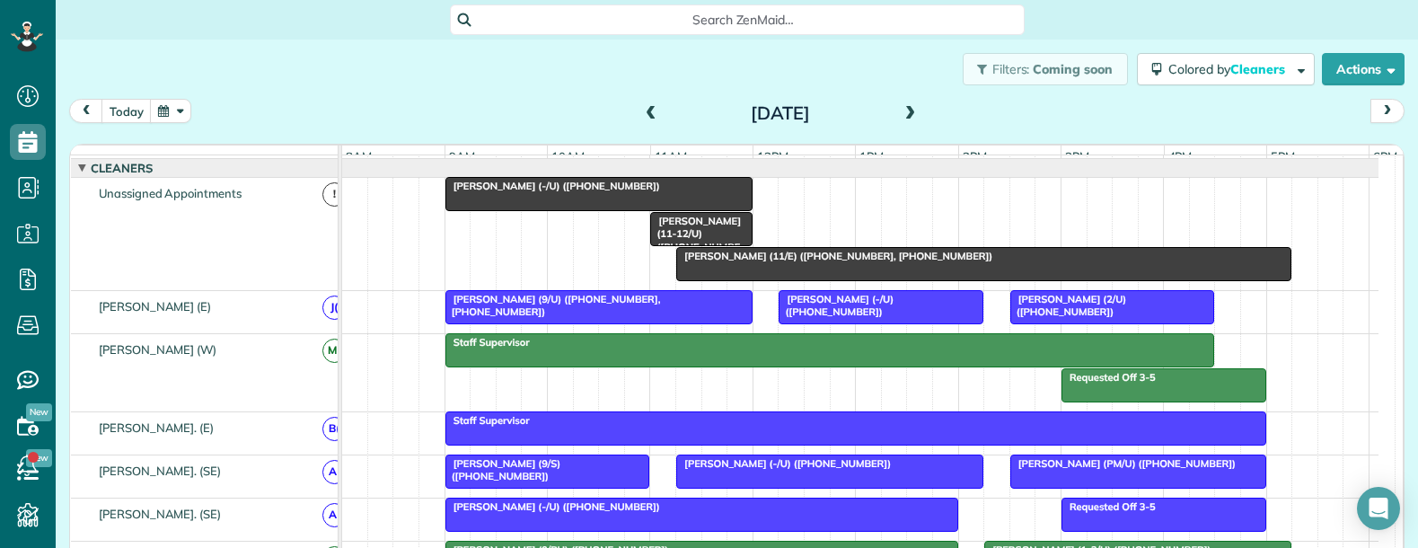
click at [698, 253] on div "Cynthia Stopani (11-12/U) (+16269459100)" at bounding box center [701, 240] width 91 height 51
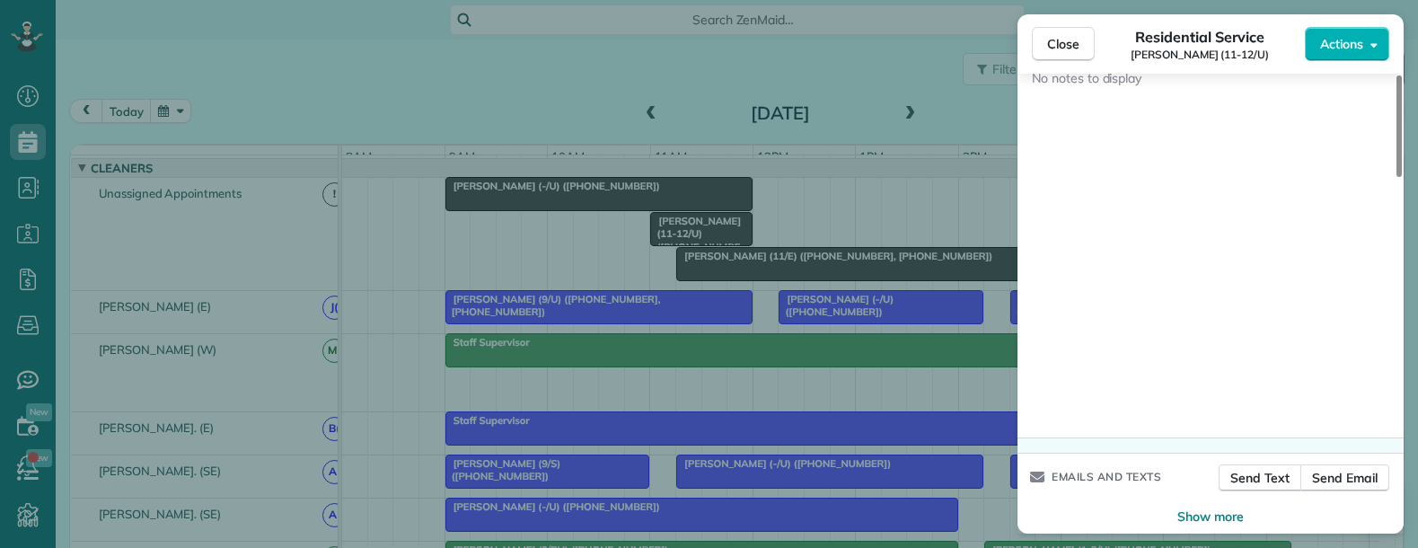
scroll to position [1336, 0]
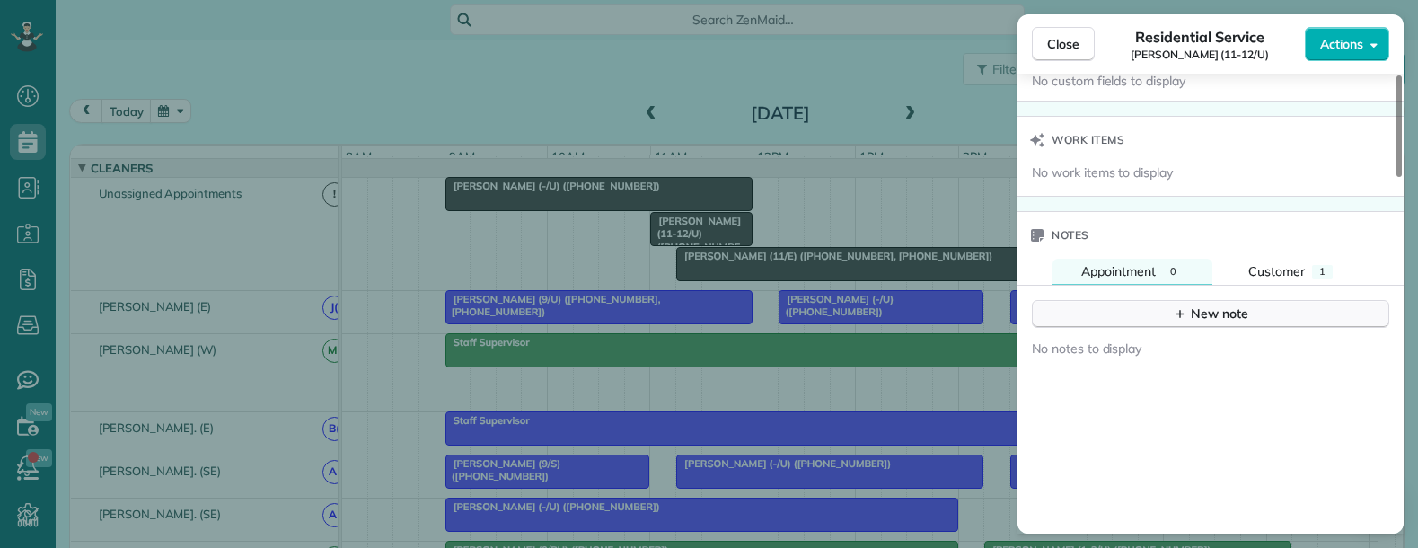
click at [1156, 300] on button "New note" at bounding box center [1210, 314] width 357 height 28
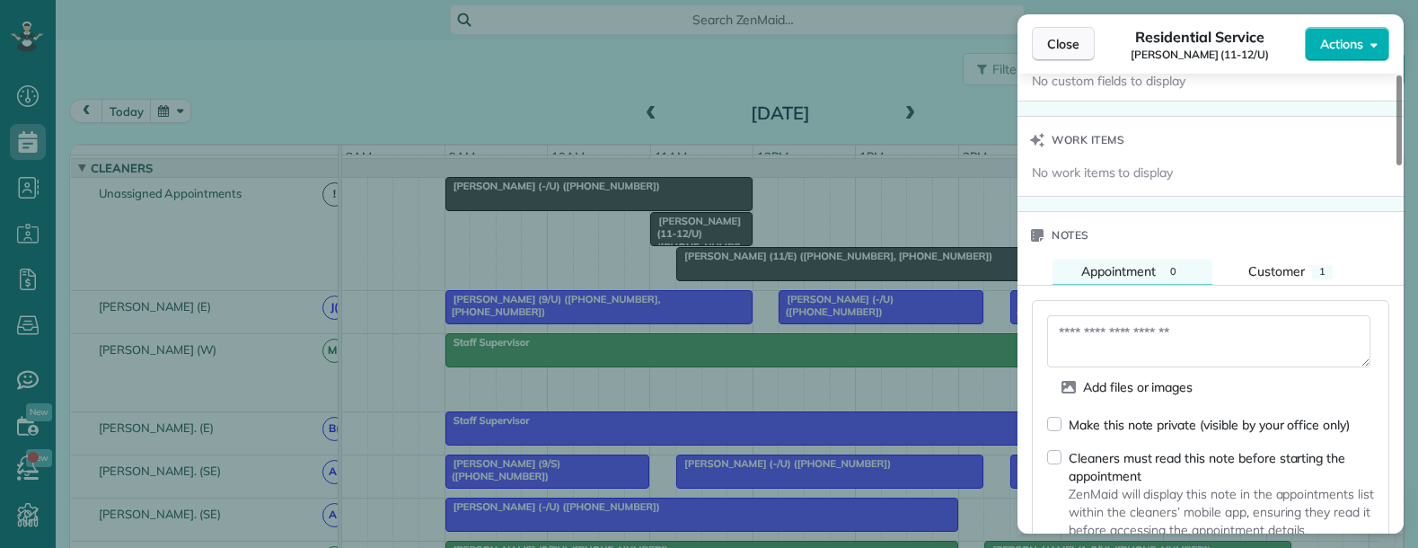
click at [1062, 40] on span "Close" at bounding box center [1063, 44] width 32 height 18
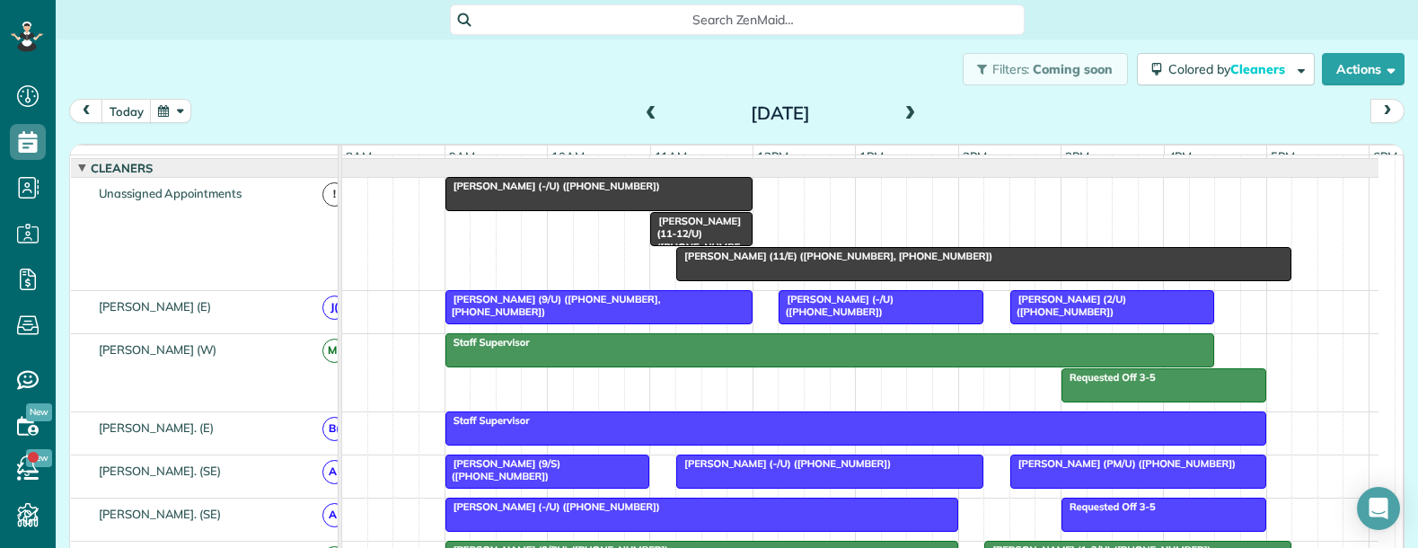
click at [719, 243] on div "Carmen Smith (-/U) (+12148786160) Otto Aratow (11/E) (+16315120096, +1973652882…" at bounding box center [860, 234] width 1036 height 112
click at [719, 236] on span "Cynthia Stopani (11-12/U) (+16269459100)" at bounding box center [695, 240] width 92 height 51
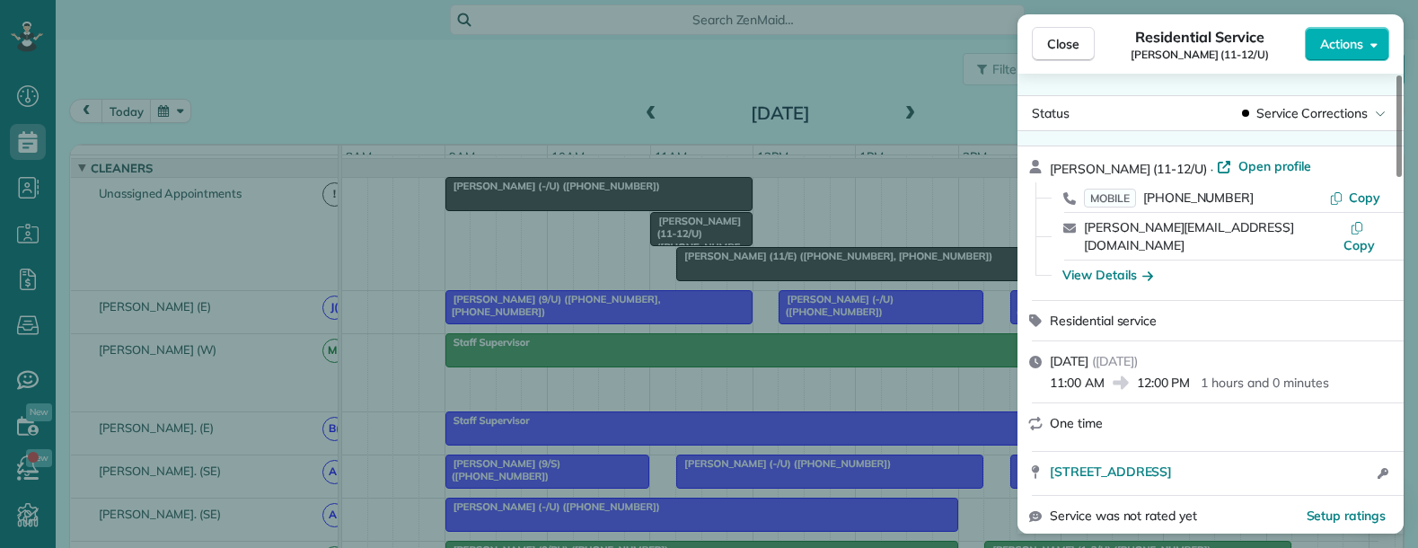
click at [1259, 158] on span "Open profile" at bounding box center [1274, 166] width 73 height 18
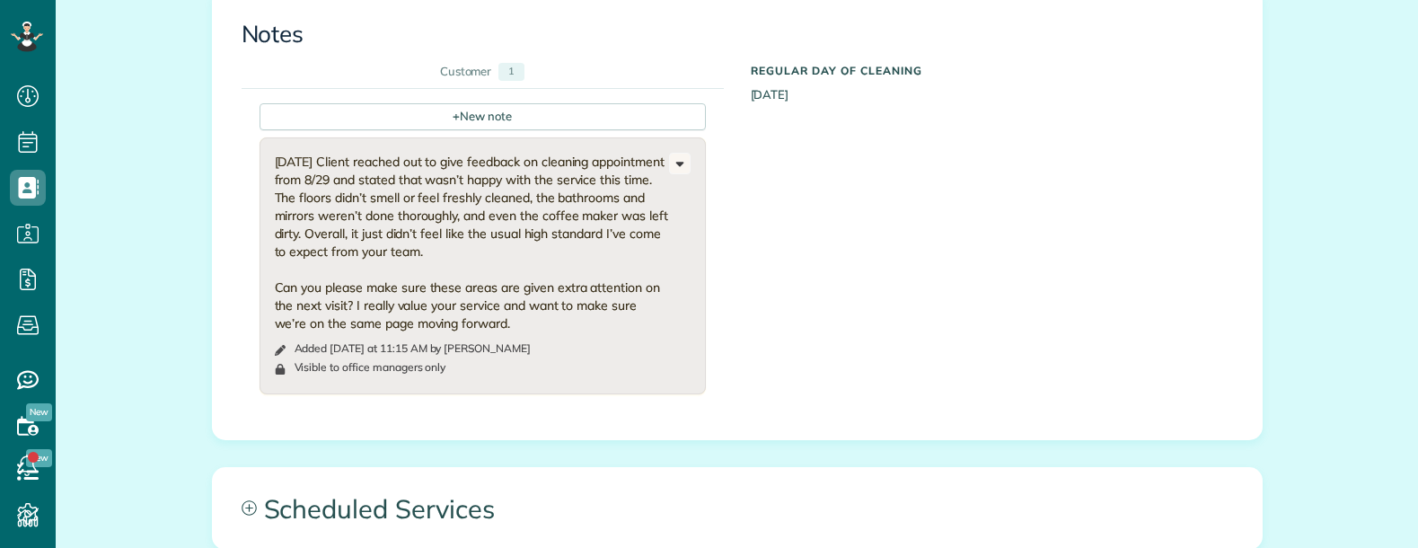
scroll to position [629, 0]
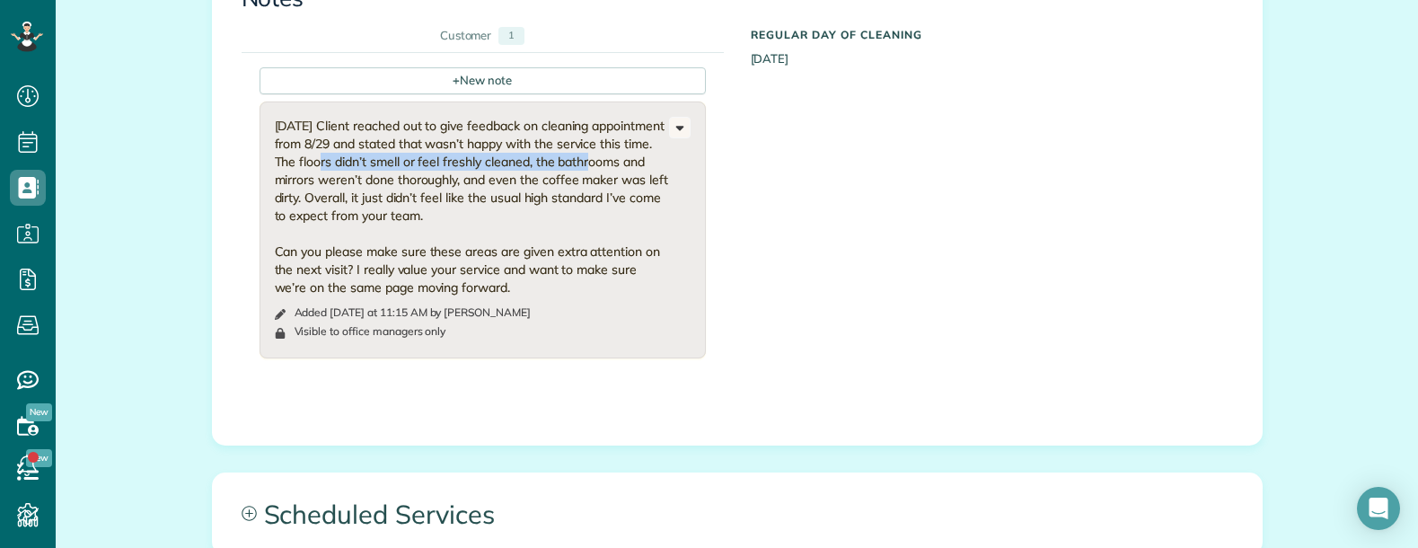
drag, startPoint x: 366, startPoint y: 162, endPoint x: 631, endPoint y: 169, distance: 265.9
click at [632, 169] on div "8/30/25 Client reached out to give feedback on cleaning appointment from 8/29 a…" at bounding box center [472, 207] width 394 height 180
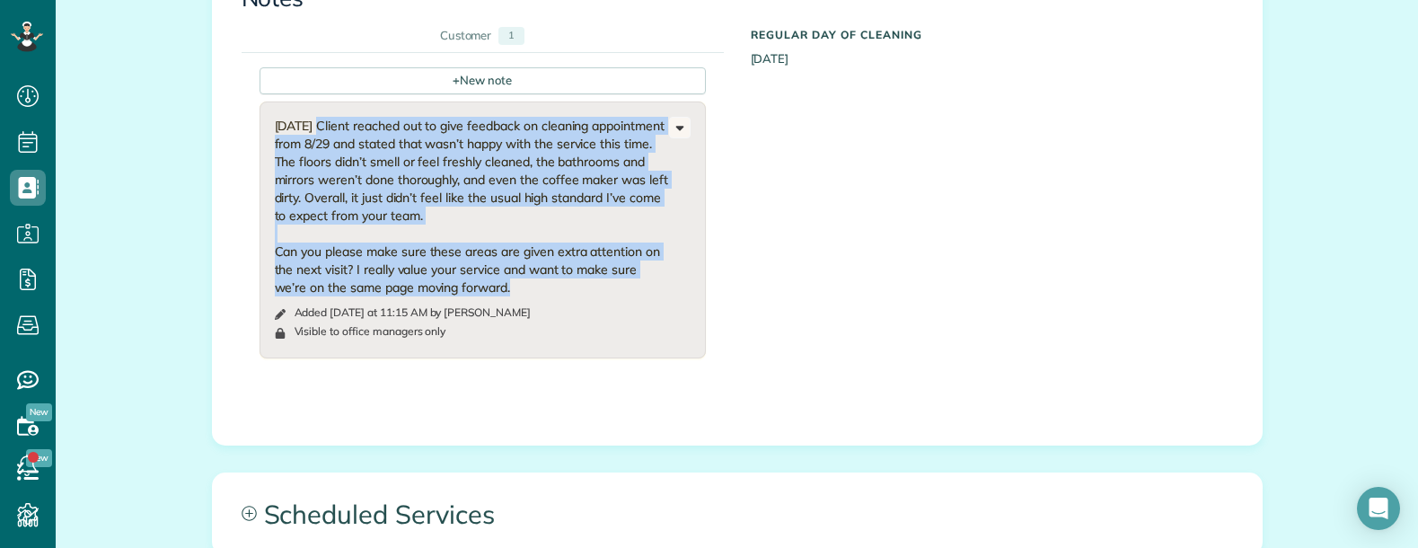
copy div "8/30/25 Client reached out to give feedback on cleaning appointment from 8/29 a…"
drag, startPoint x: 269, startPoint y: 124, endPoint x: 577, endPoint y: 304, distance: 355.8
click at [566, 291] on div "8/30/25 Client reached out to give feedback on cleaning appointment from 8/29 a…" at bounding box center [472, 207] width 394 height 180
click at [390, 231] on div "8/30/25 Client reached out to give feedback on cleaning appointment from 8/29 a…" at bounding box center [472, 207] width 394 height 180
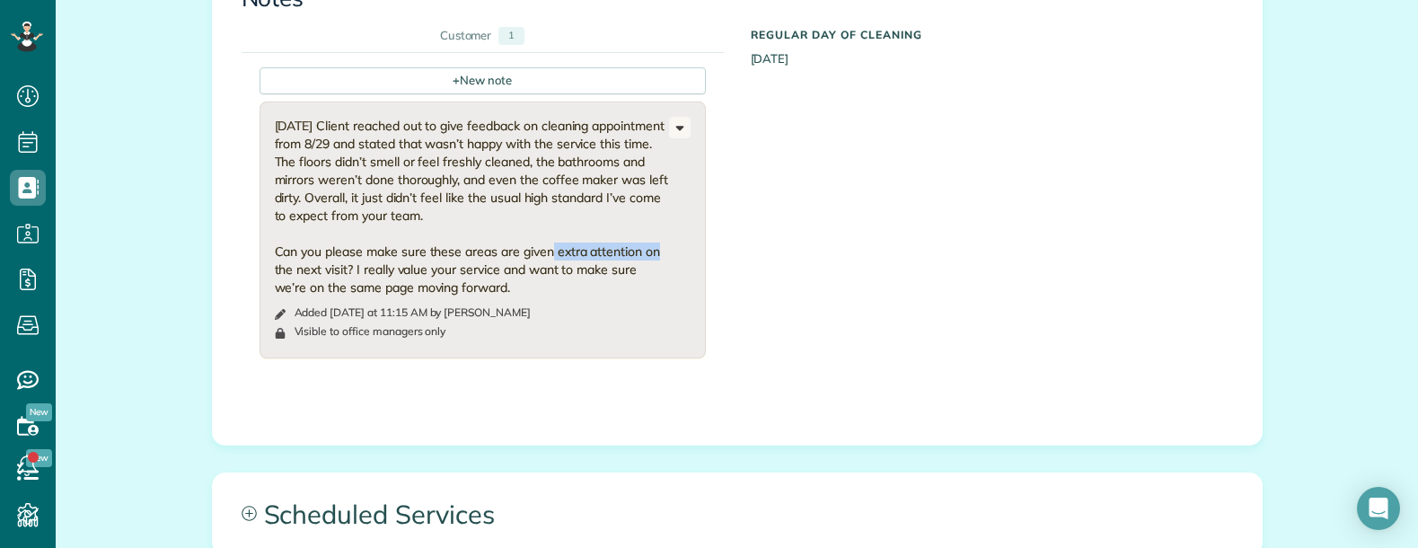
copy div "extra attention on"
drag, startPoint x: 546, startPoint y: 251, endPoint x: 654, endPoint y: 246, distance: 107.9
click at [654, 246] on div "8/30/25 Client reached out to give feedback on cleaning appointment from 8/29 a…" at bounding box center [472, 207] width 394 height 180
drag, startPoint x: 291, startPoint y: 152, endPoint x: 304, endPoint y: 161, distance: 15.5
click at [291, 152] on div "8/30/25 Client reached out to give feedback on cleaning appointment from 8/29 a…" at bounding box center [472, 207] width 394 height 180
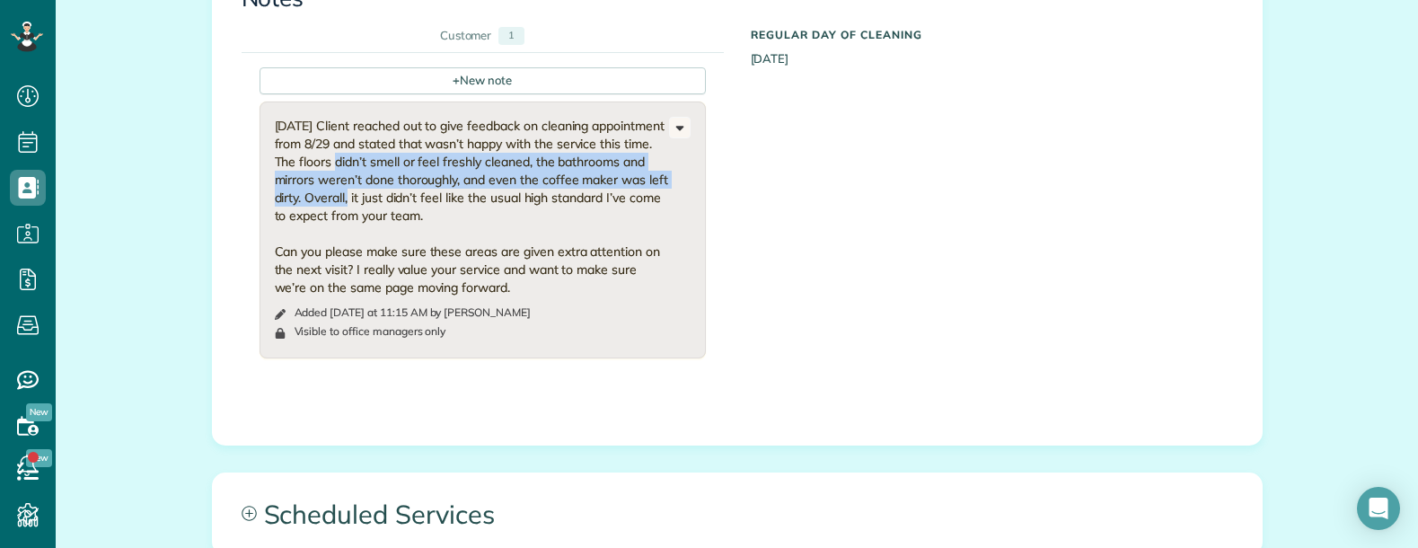
copy div "floors didn’t smell or feel freshly cleaned, the bathrooms and mirrors weren’t …"
drag, startPoint x: 388, startPoint y: 157, endPoint x: 427, endPoint y: 204, distance: 61.2
click at [427, 204] on div "8/30/25 Client reached out to give feedback on cleaning appointment from 8/29 a…" at bounding box center [472, 207] width 394 height 180
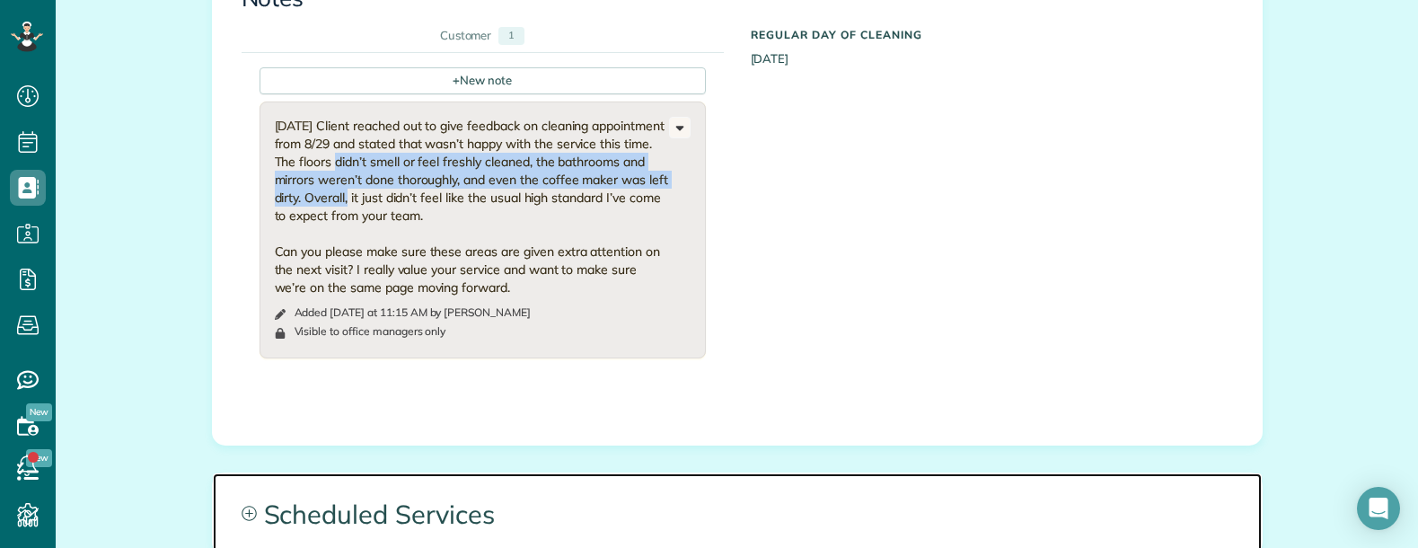
click at [859, 506] on span "Scheduled Services" at bounding box center [737, 513] width 1049 height 81
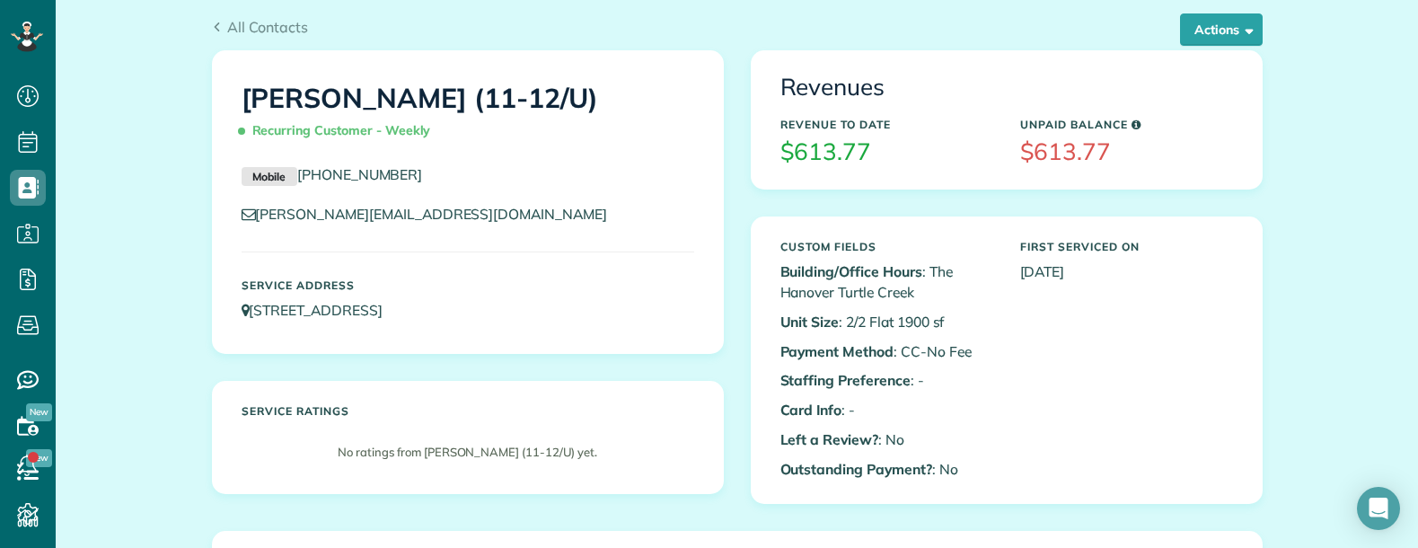
scroll to position [0, 0]
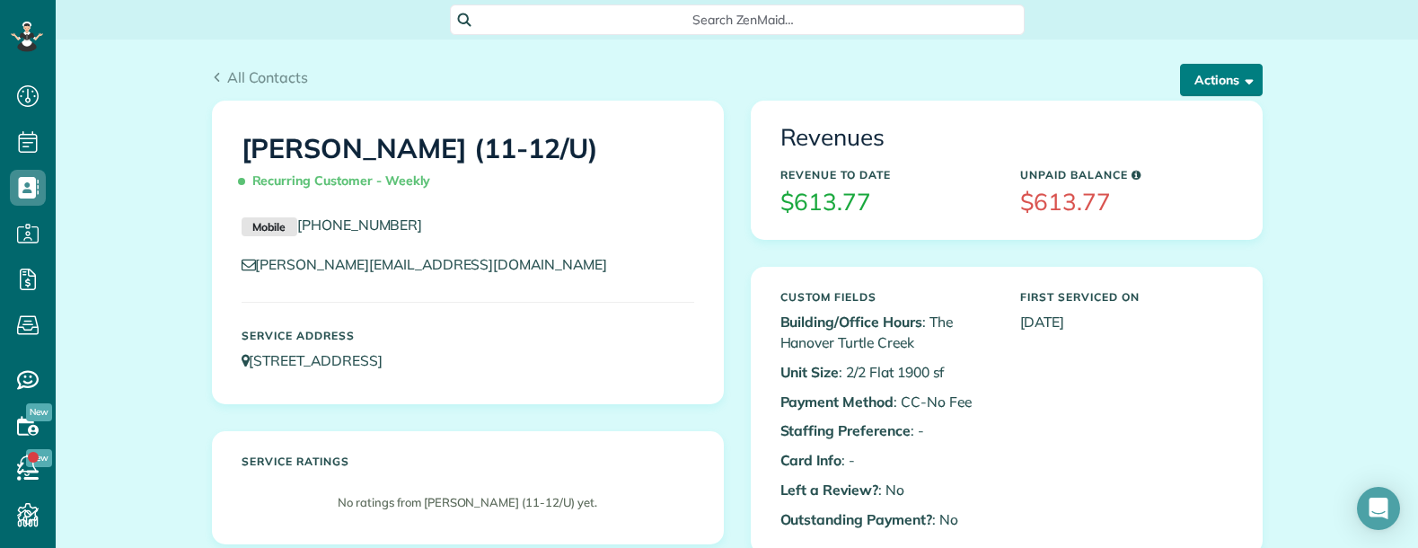
click at [1220, 93] on button "Actions" at bounding box center [1221, 80] width 83 height 32
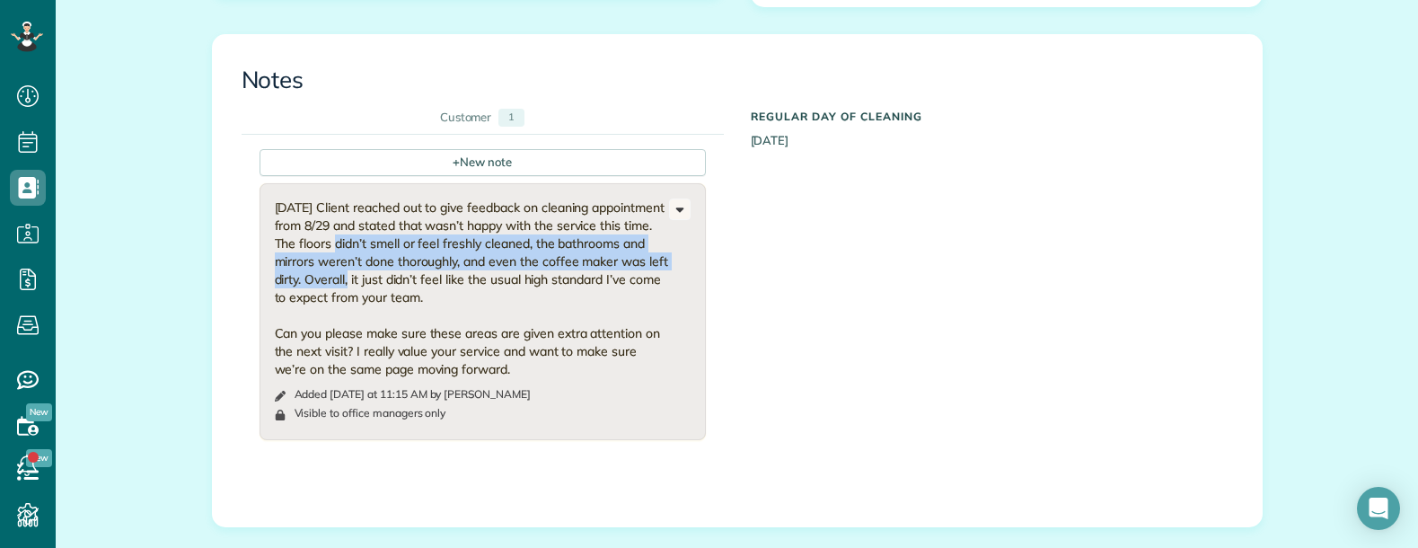
scroll to position [898, 0]
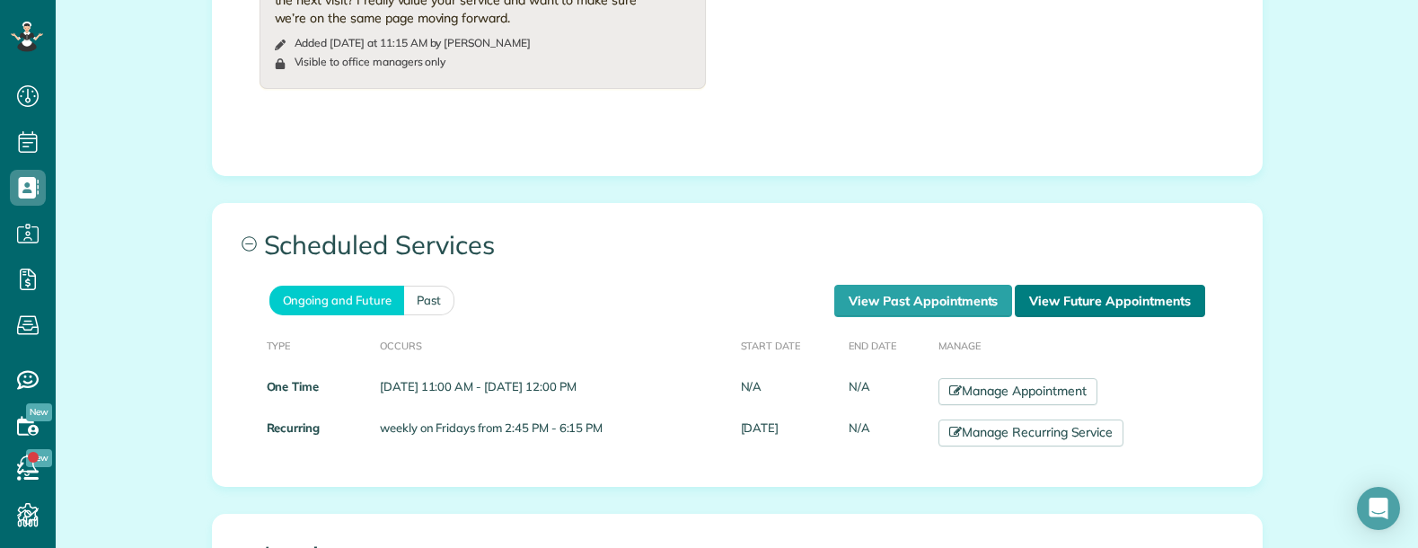
click at [1053, 300] on link "View Future Appointments" at bounding box center [1109, 301] width 189 height 32
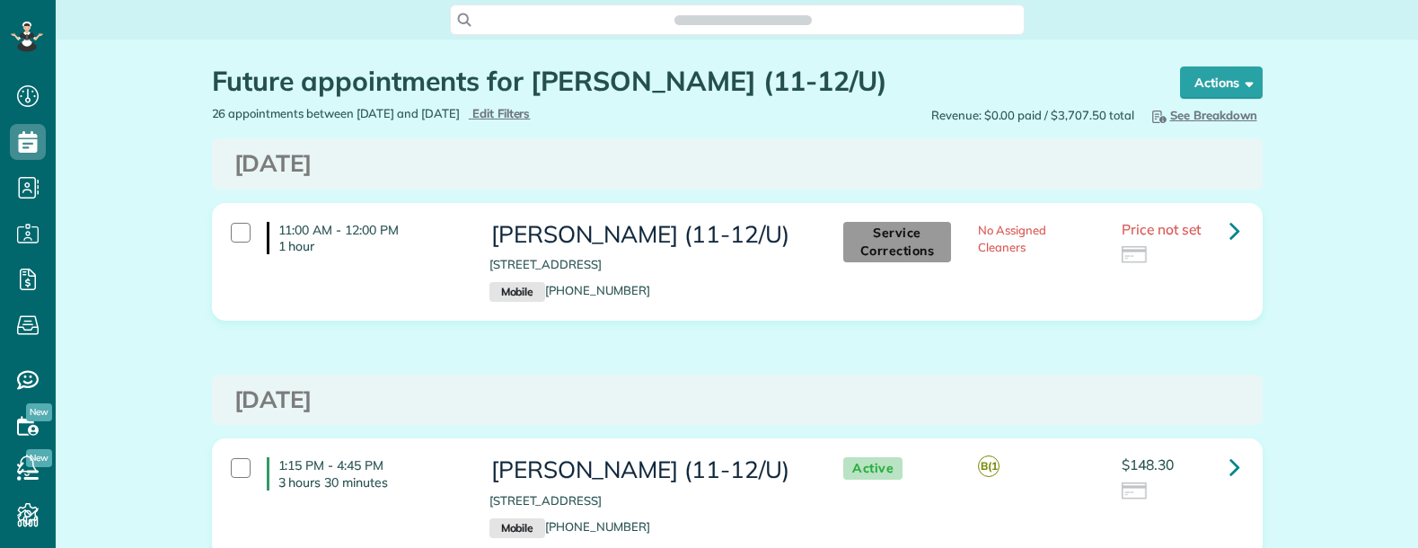
scroll to position [8, 8]
click at [1229, 229] on icon at bounding box center [1234, 230] width 11 height 31
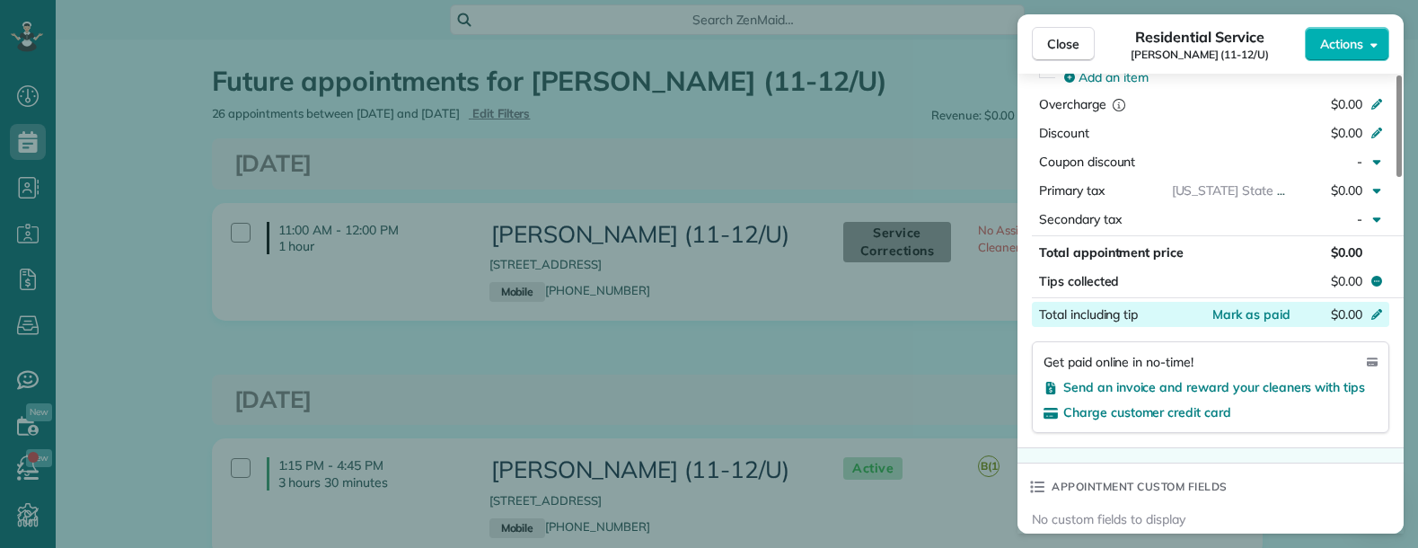
scroll to position [1167, 0]
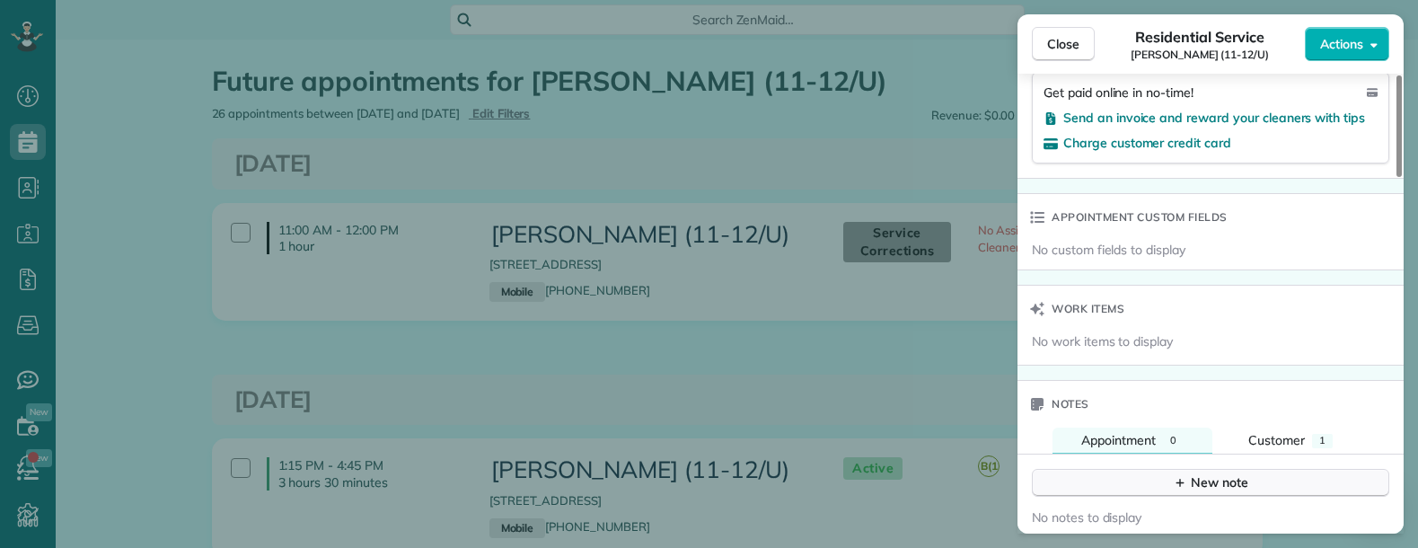
click at [1146, 469] on button "New note" at bounding box center [1210, 483] width 357 height 28
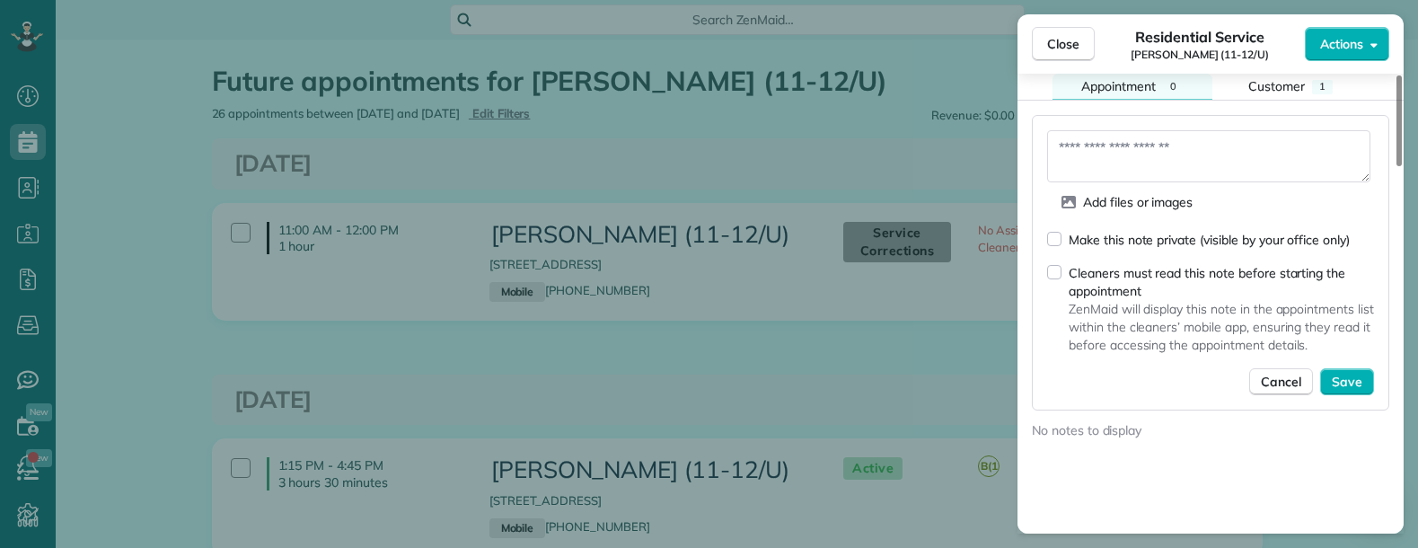
scroll to position [1527, 0]
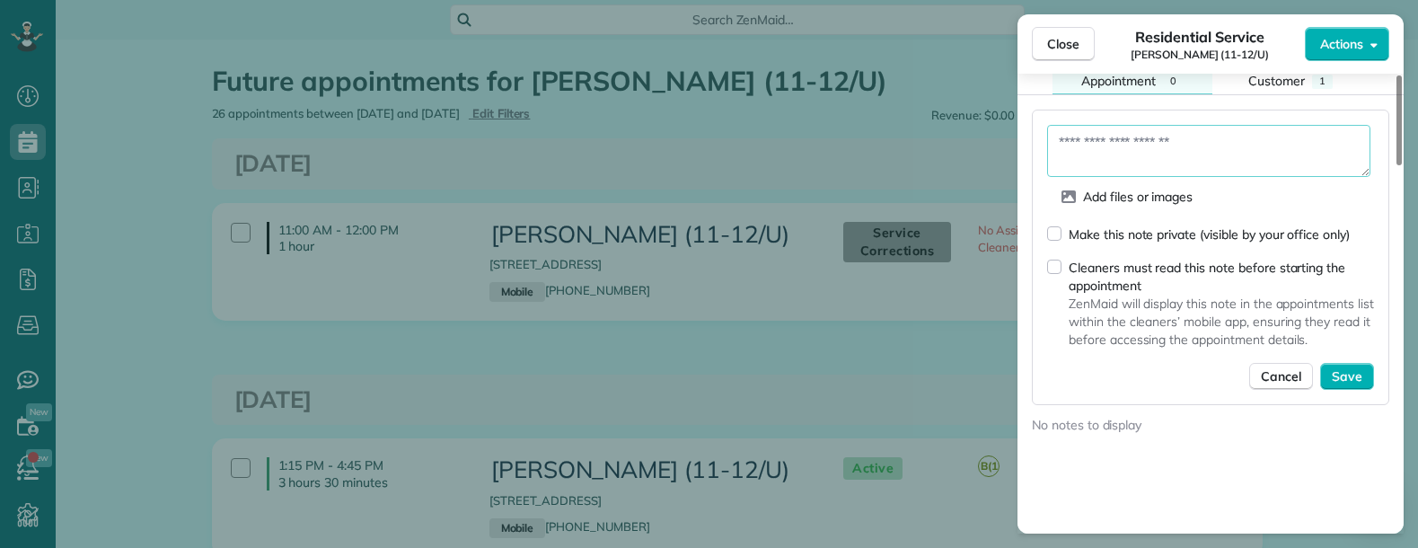
click at [1122, 125] on textarea at bounding box center [1208, 151] width 323 height 52
paste textarea "**********"
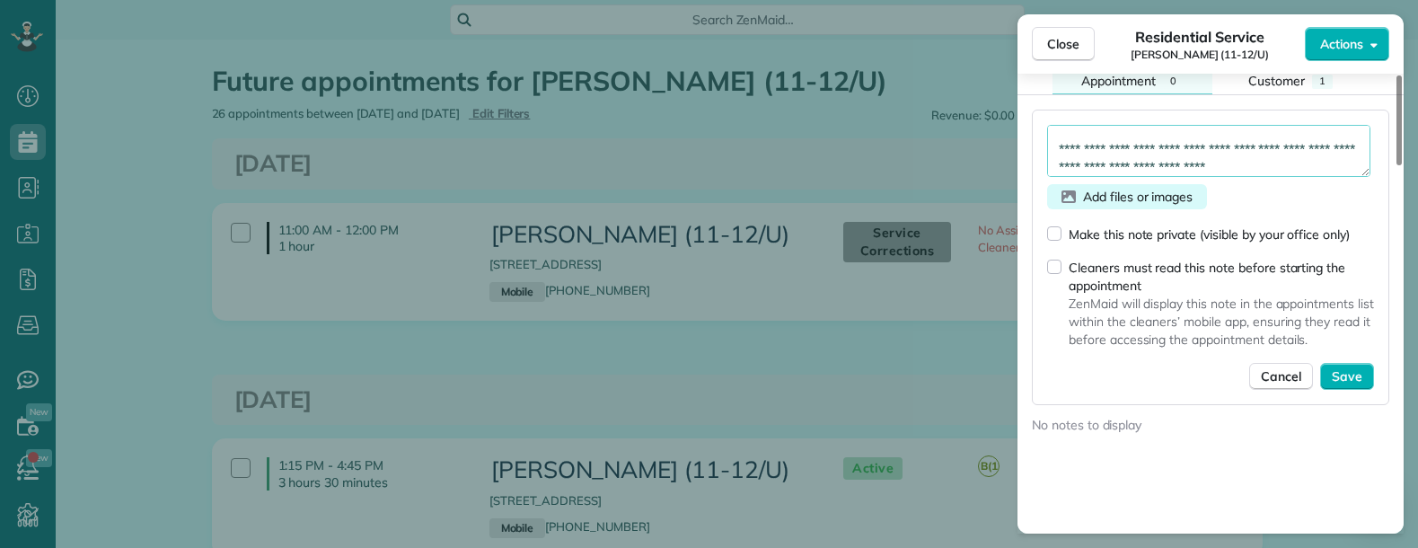
scroll to position [316, 0]
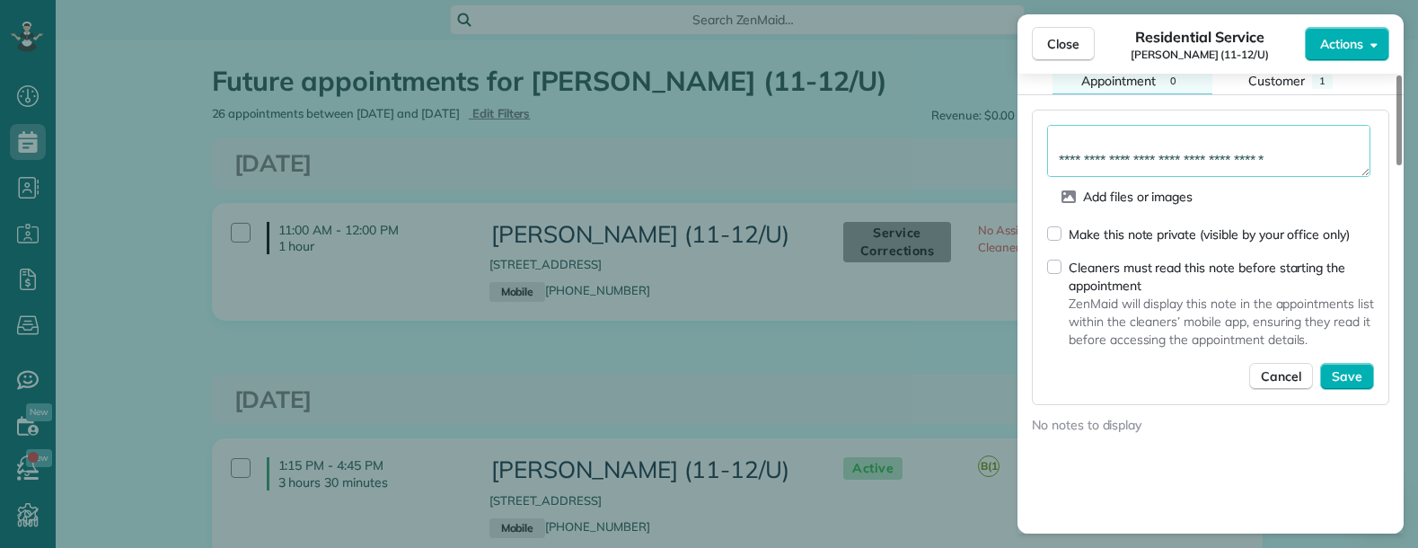
type textarea "**********"
click at [1342, 367] on span "Save" at bounding box center [1347, 376] width 31 height 18
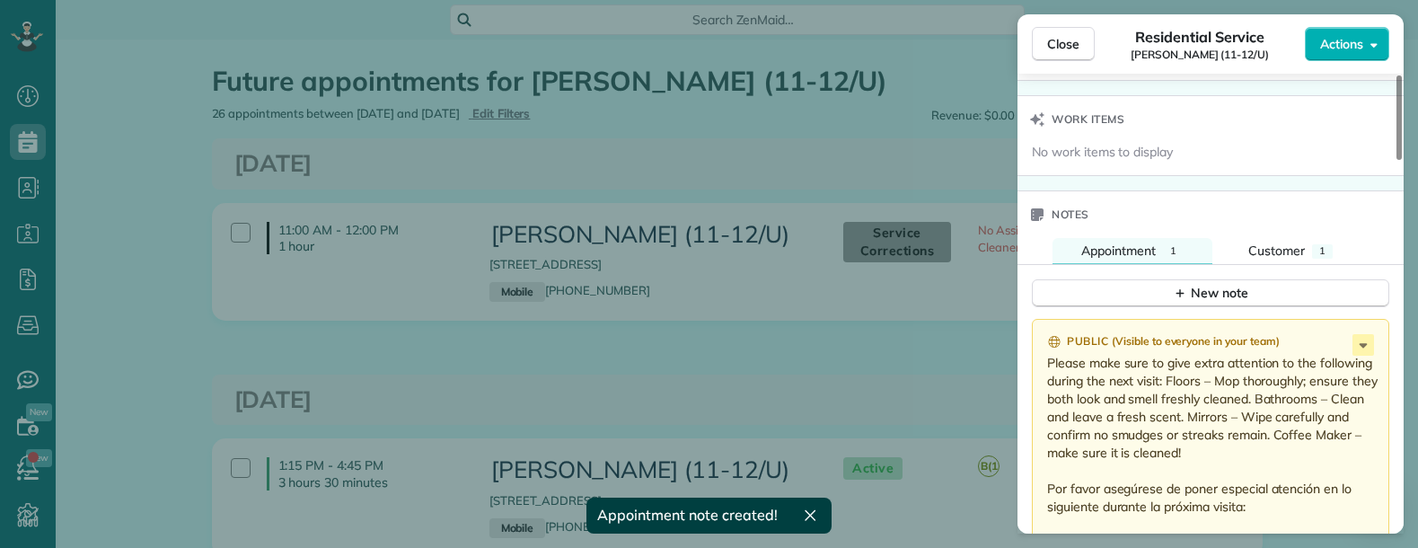
scroll to position [1347, 0]
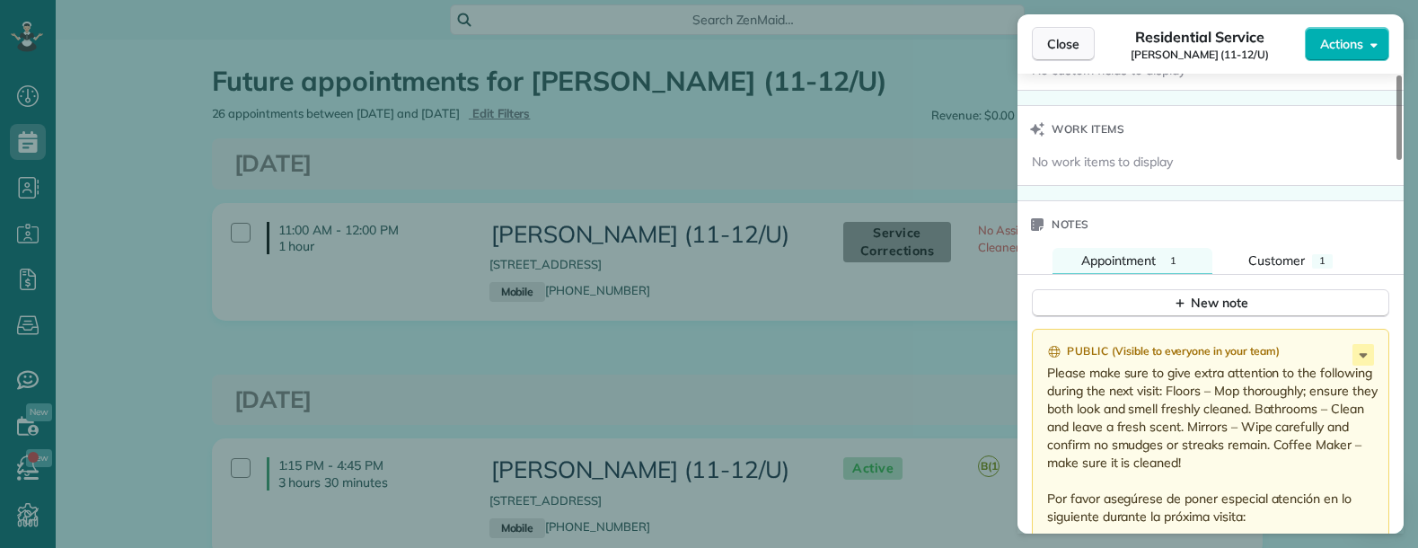
click at [1070, 43] on span "Close" at bounding box center [1063, 44] width 32 height 18
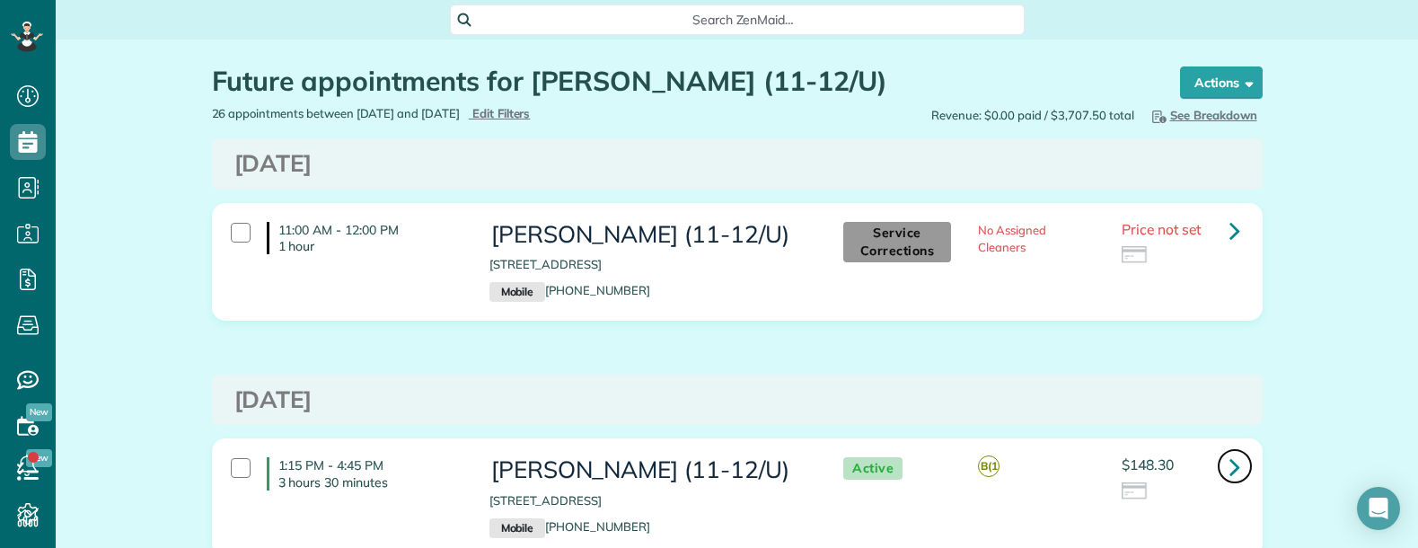
click at [1229, 463] on icon at bounding box center [1234, 466] width 11 height 31
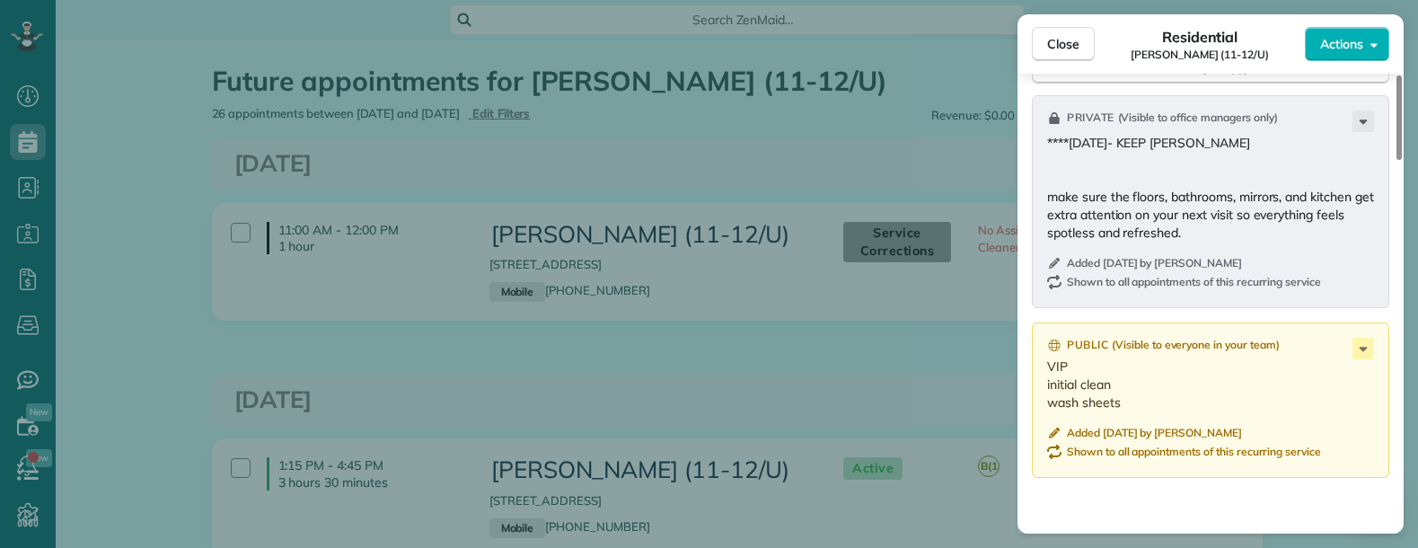
scroll to position [1617, 0]
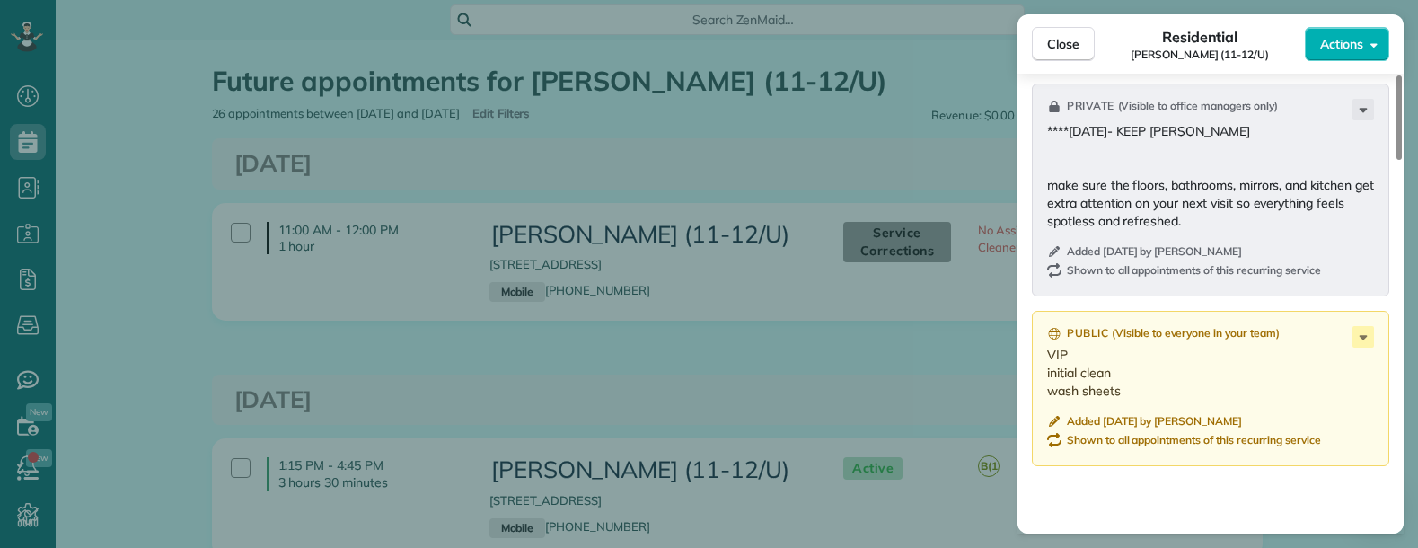
click at [1248, 207] on p "****[DATE]- KEEP [PERSON_NAME] make sure the floors, bathrooms, mirrors, and ki…" at bounding box center [1212, 176] width 330 height 108
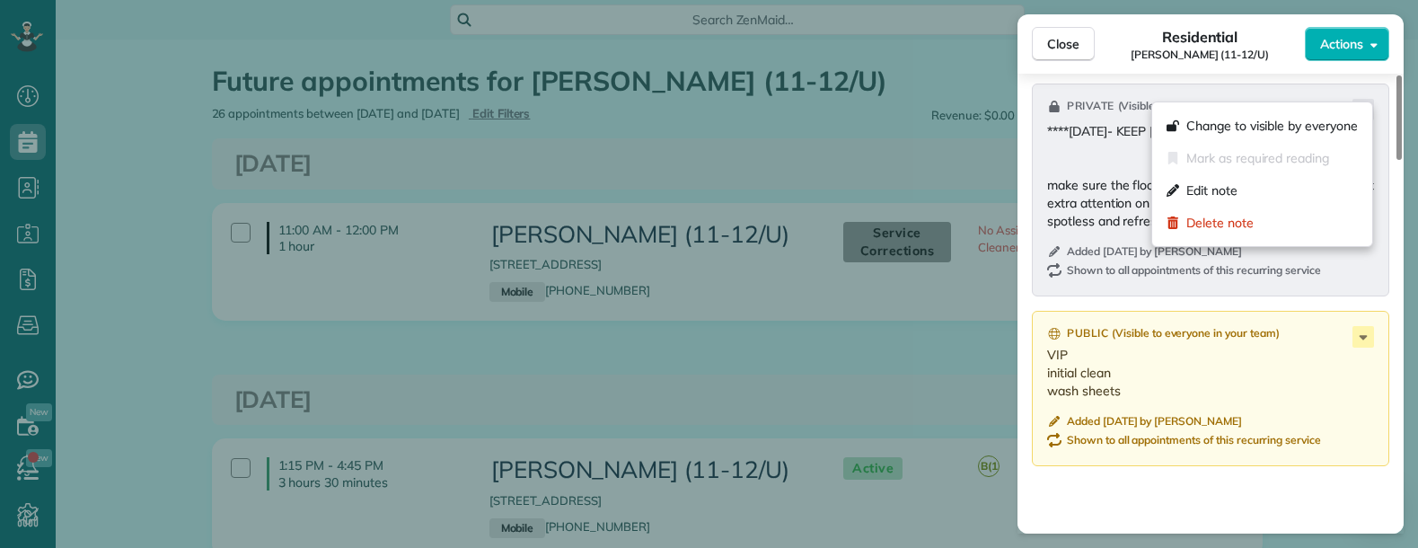
click at [1361, 99] on icon at bounding box center [1363, 110] width 22 height 22
click at [1238, 195] on div "Edit note" at bounding box center [1262, 190] width 206 height 32
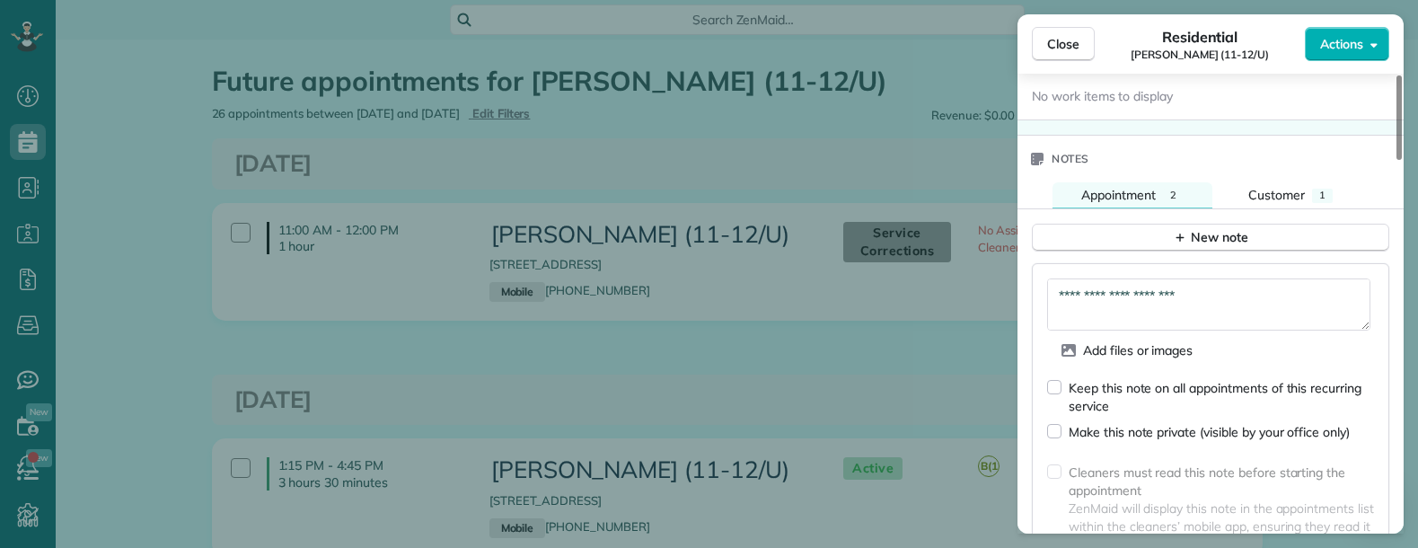
scroll to position [72, 0]
click at [1312, 297] on textarea "**********" at bounding box center [1208, 304] width 323 height 52
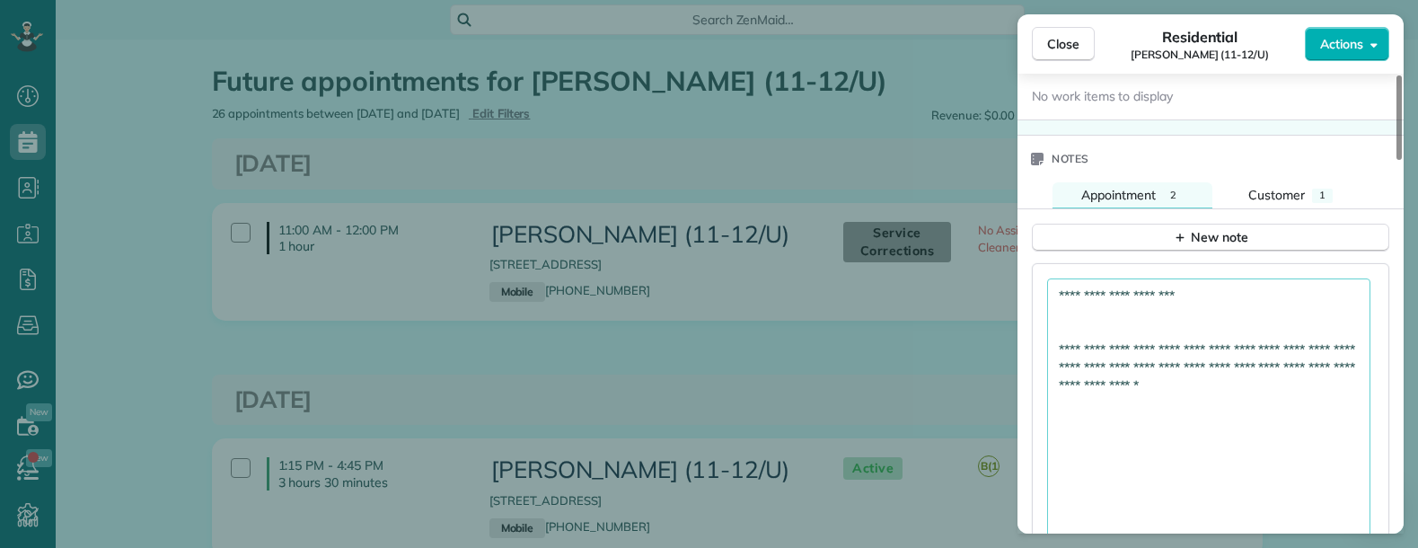
drag, startPoint x: 1359, startPoint y: 328, endPoint x: 1205, endPoint y: 366, distance: 158.4
click at [1370, 532] on textarea "**********" at bounding box center [1208, 411] width 323 height 267
click at [1166, 299] on textarea "**********" at bounding box center [1208, 415] width 323 height 275
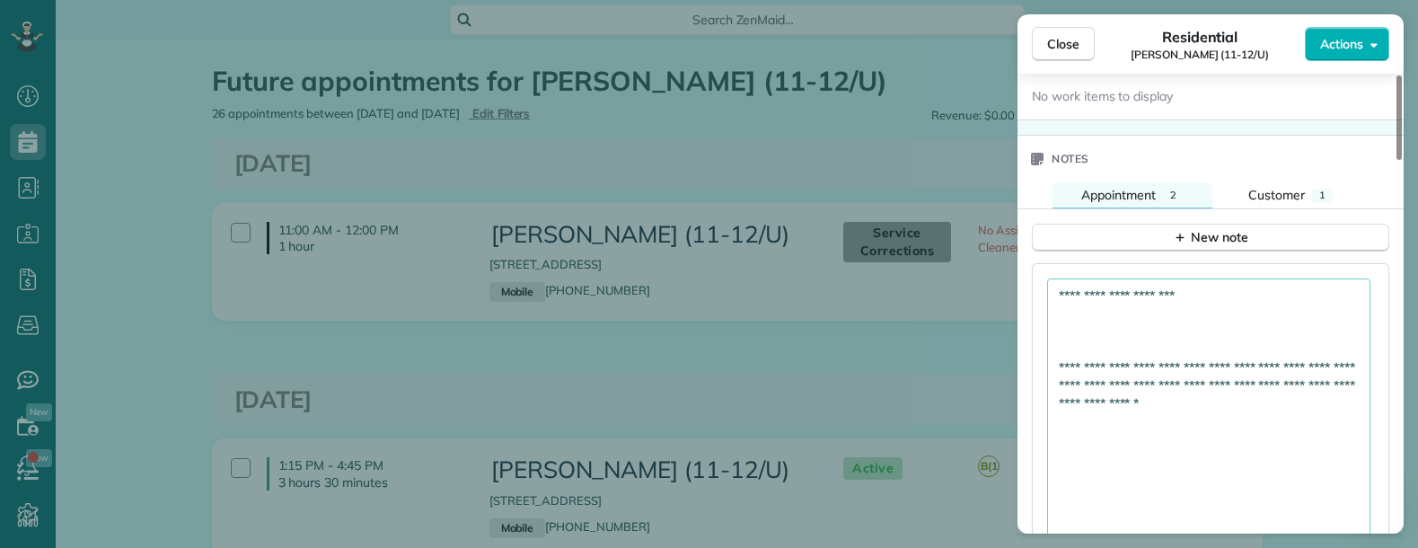
paste textarea "**********"
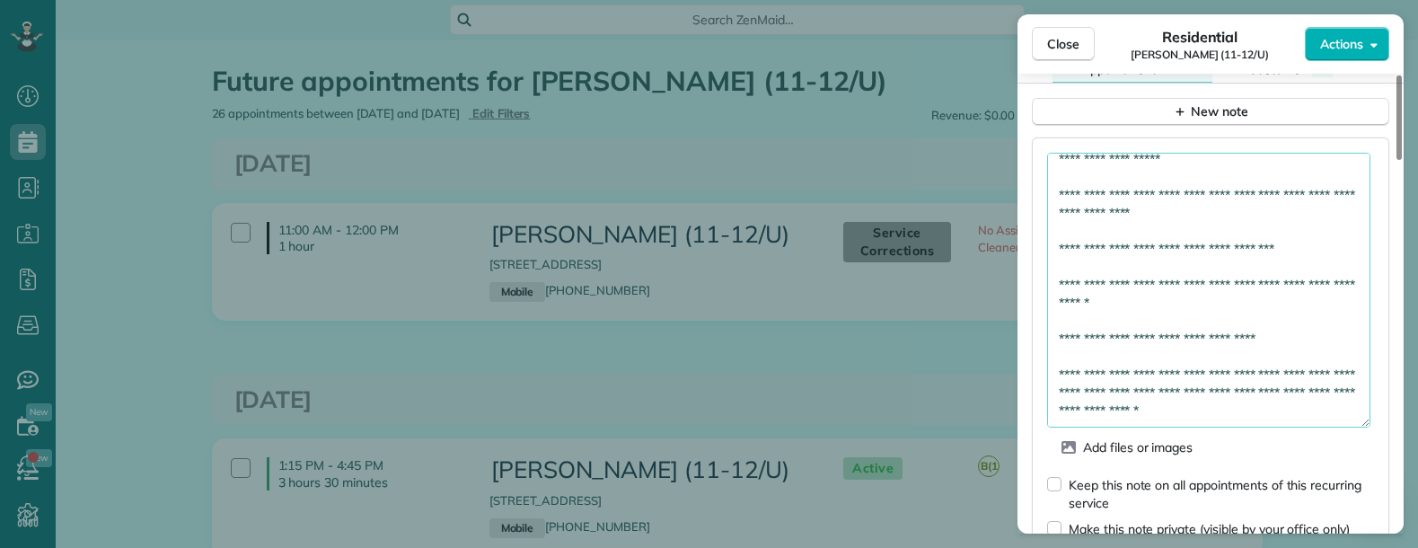
scroll to position [1763, 0]
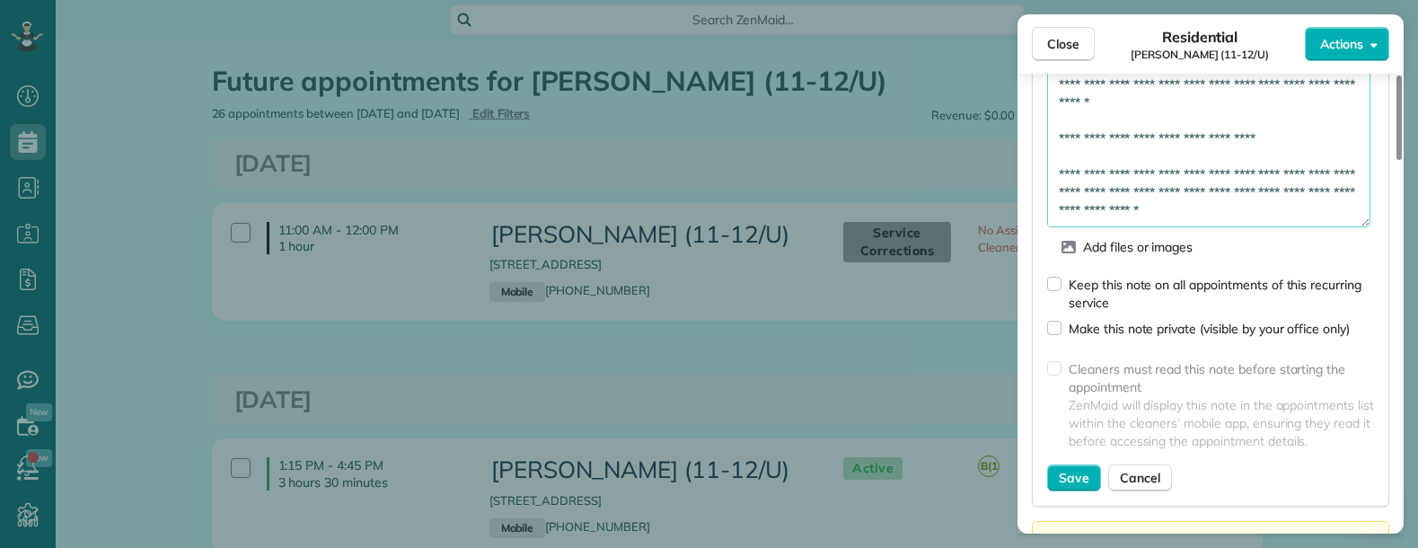
drag, startPoint x: 1058, startPoint y: 312, endPoint x: 1292, endPoint y: 251, distance: 242.2
click at [1292, 251] on form "**********" at bounding box center [1210, 221] width 327 height 539
paste textarea "**********"
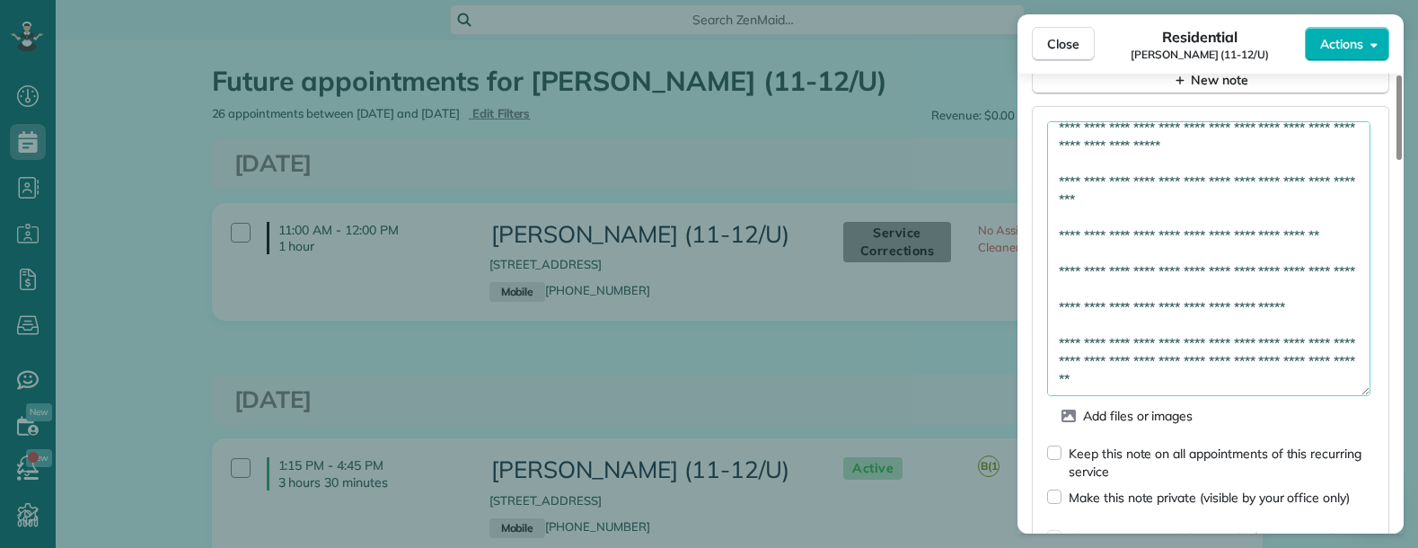
scroll to position [129, 0]
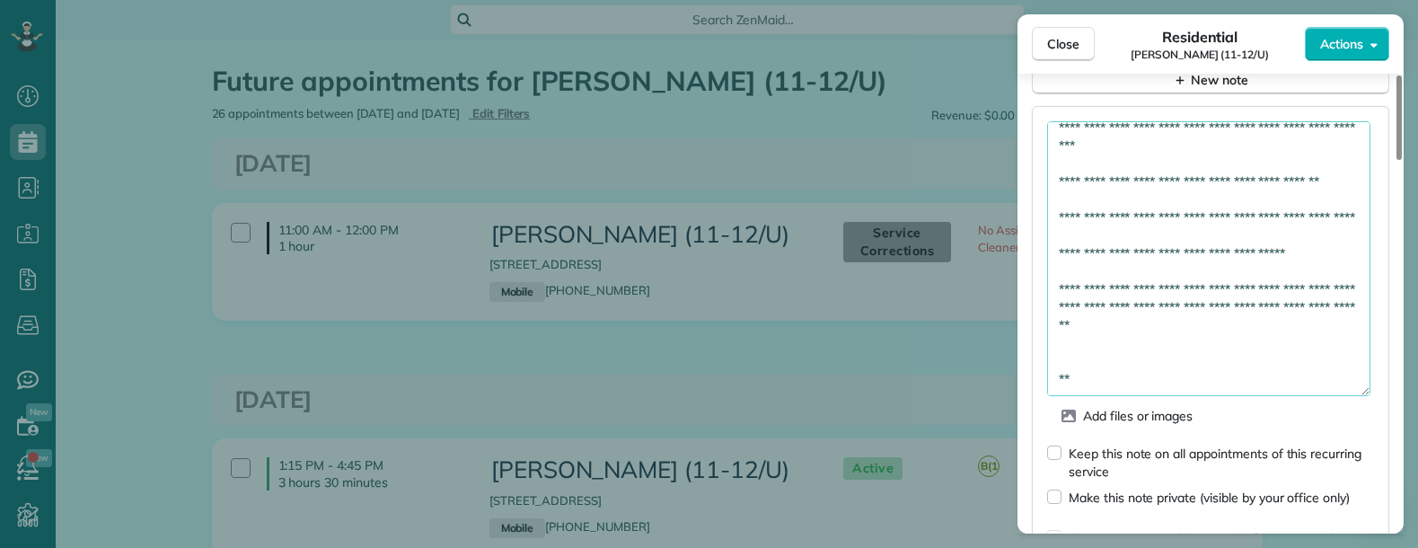
paste textarea "**********"
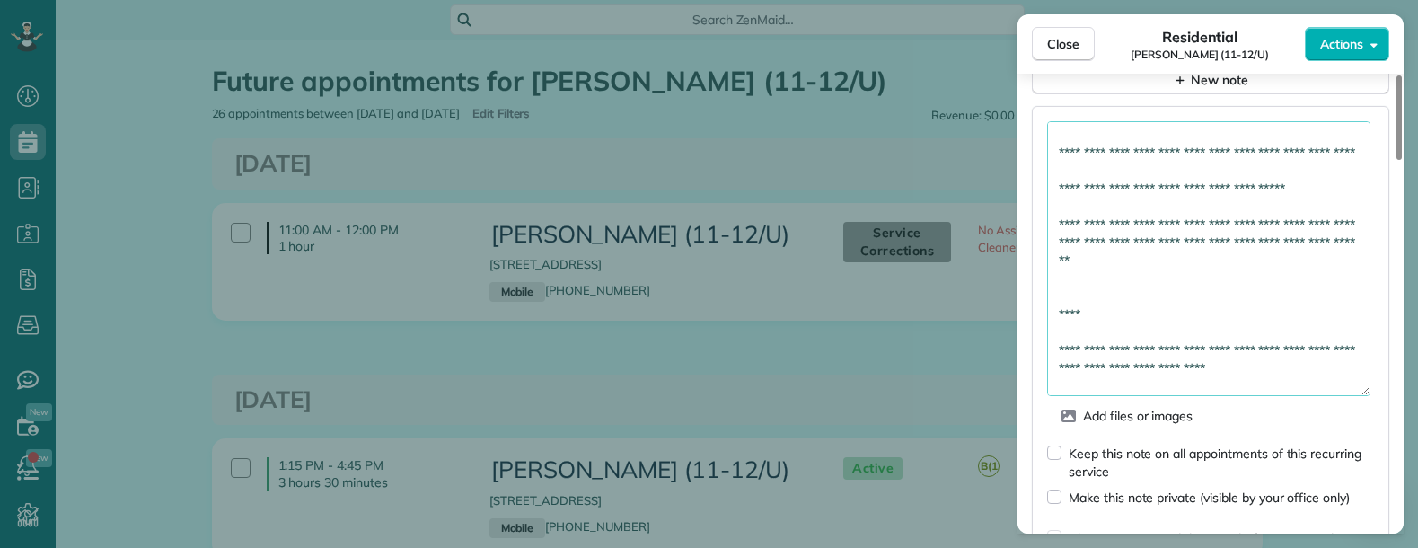
scroll to position [453, 0]
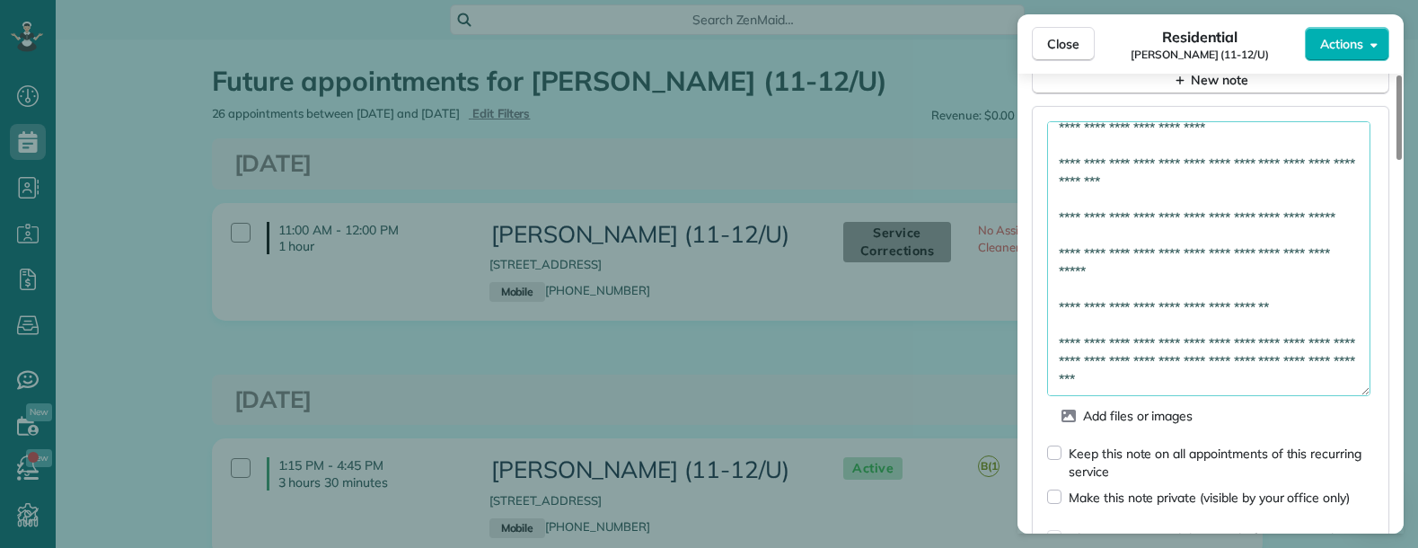
type textarea "**********"
click at [1063, 435] on div "Keep this note on all appointments of this recurring service" at bounding box center [1210, 454] width 327 height 51
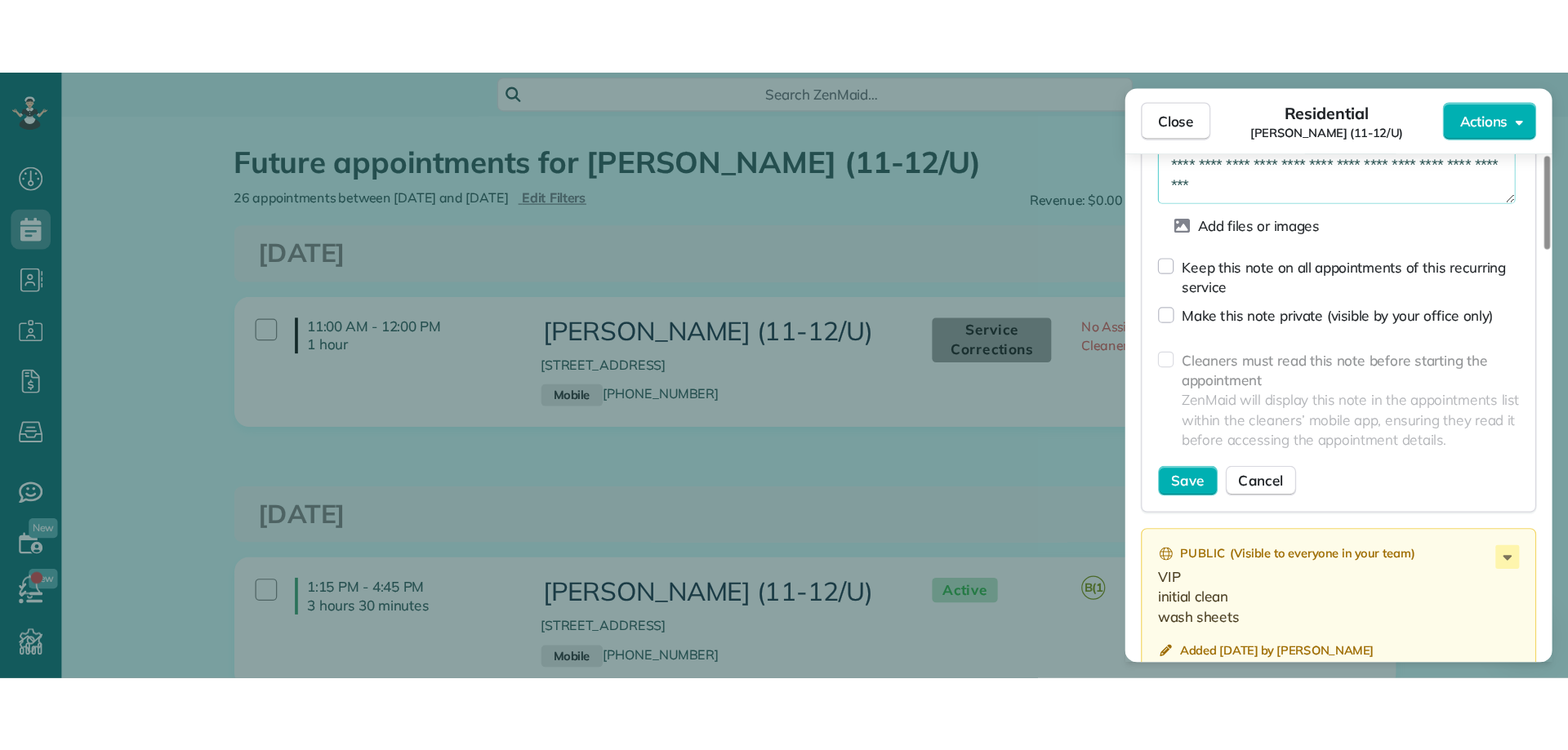
scroll to position [1775, 0]
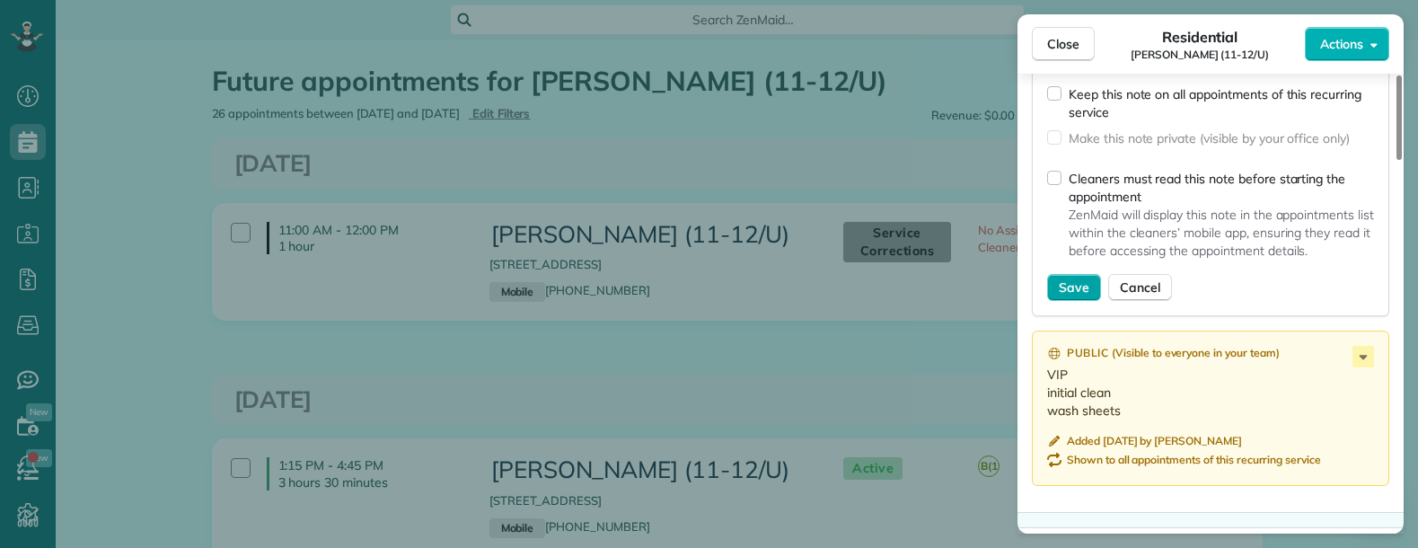
click at [1058, 274] on button "Save" at bounding box center [1074, 287] width 54 height 27
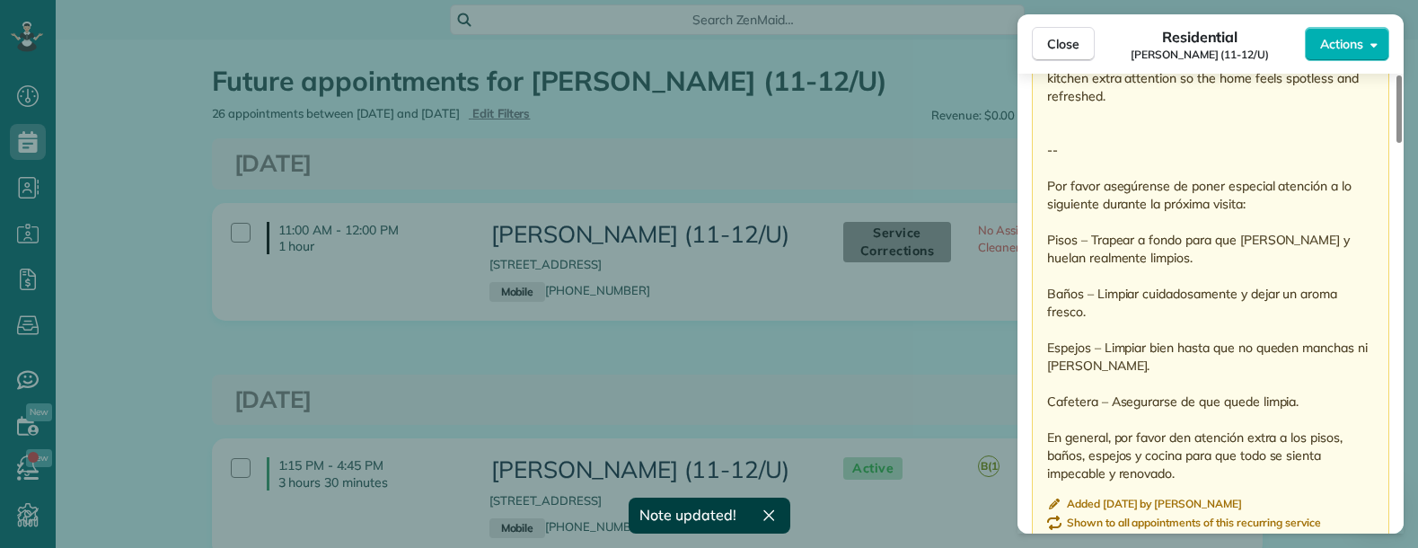
drag, startPoint x: 1071, startPoint y: 53, endPoint x: 1071, endPoint y: 73, distance: 19.8
click at [1071, 52] on button "Close" at bounding box center [1063, 44] width 63 height 34
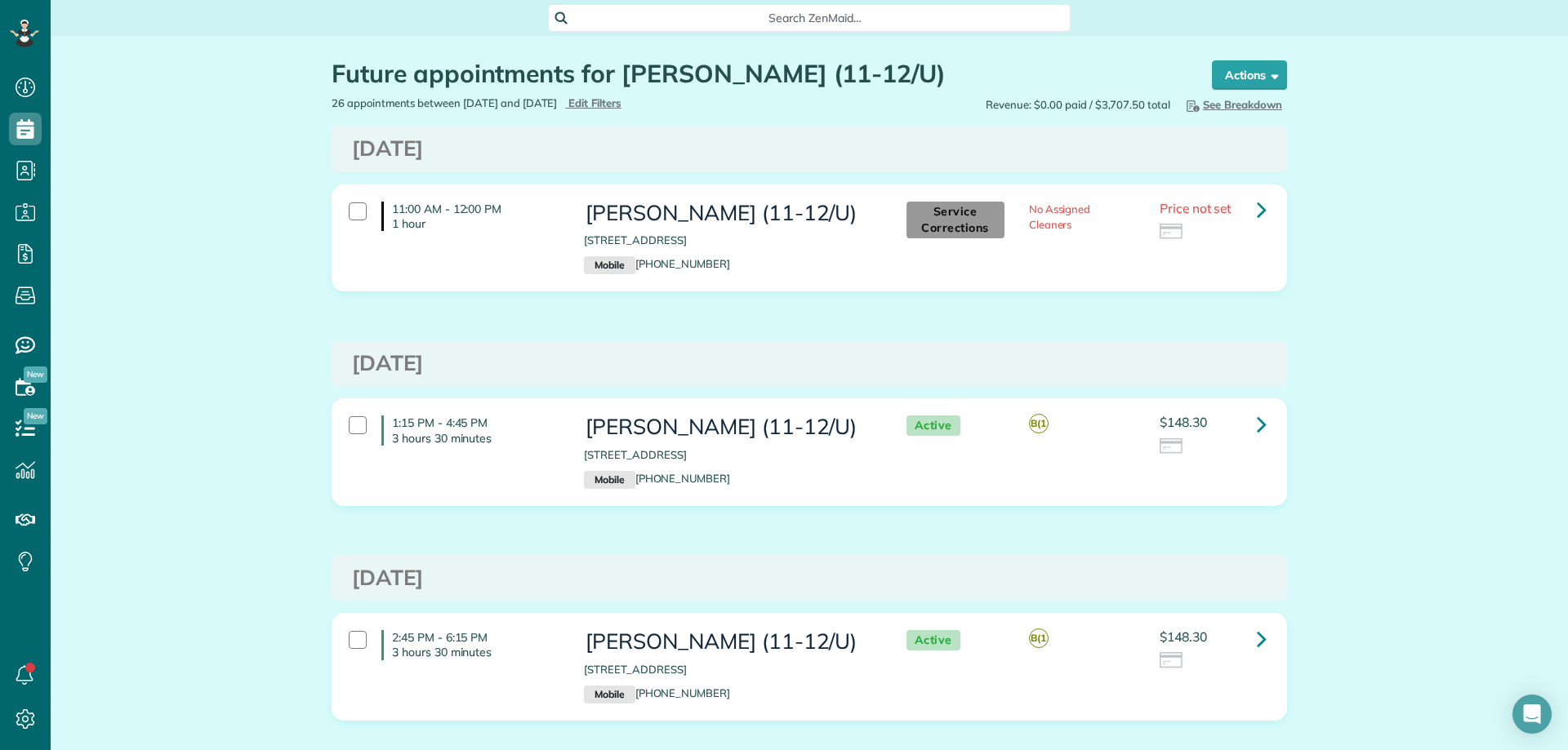
scroll to position [750, 51]
